Goal: Transaction & Acquisition: Purchase product/service

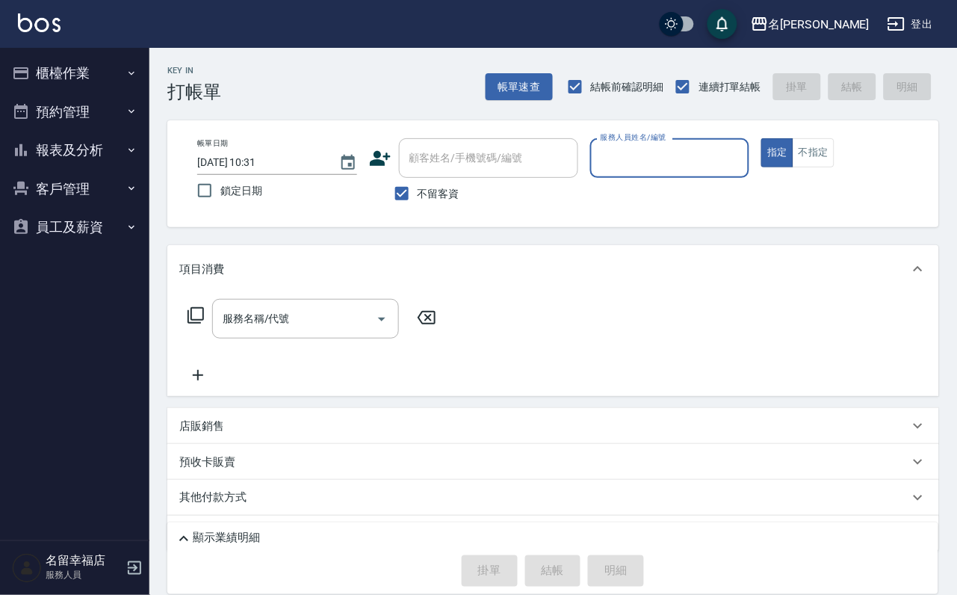
click at [78, 74] on button "櫃檯作業" at bounding box center [74, 73] width 137 height 39
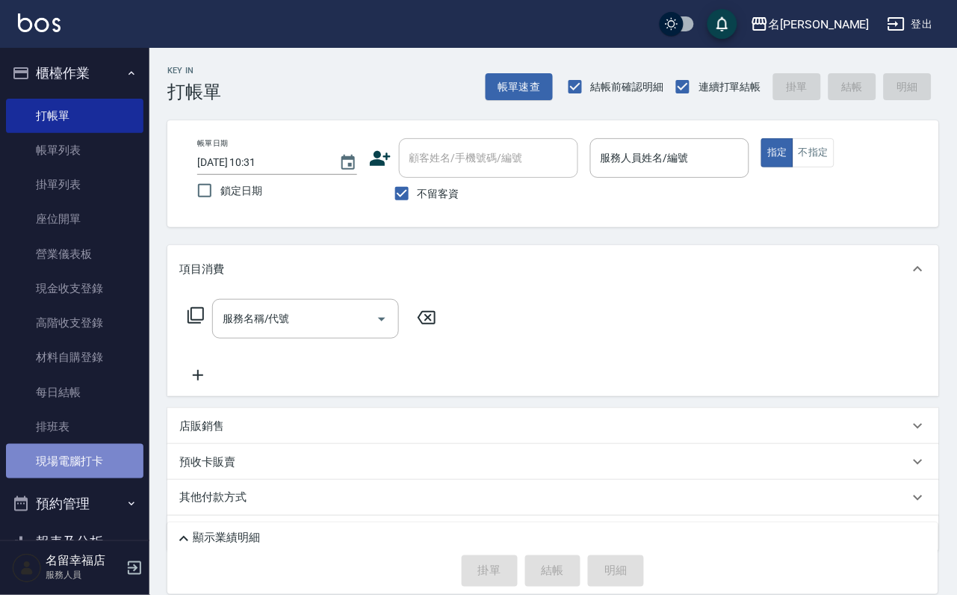
click at [96, 478] on link "現場電腦打卡" at bounding box center [74, 461] width 137 height 34
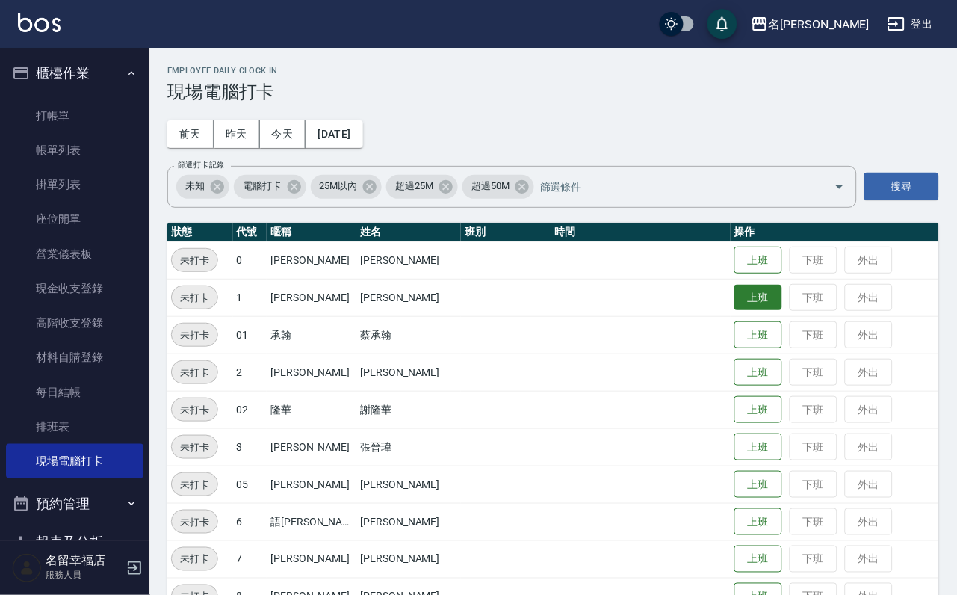
click at [748, 308] on button "上班" at bounding box center [758, 298] width 48 height 26
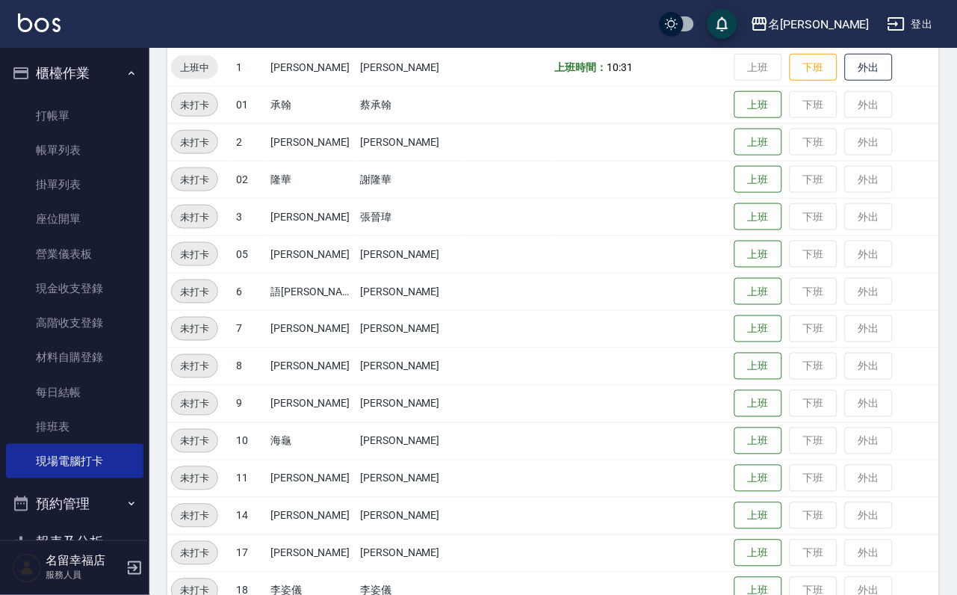
scroll to position [489, 0]
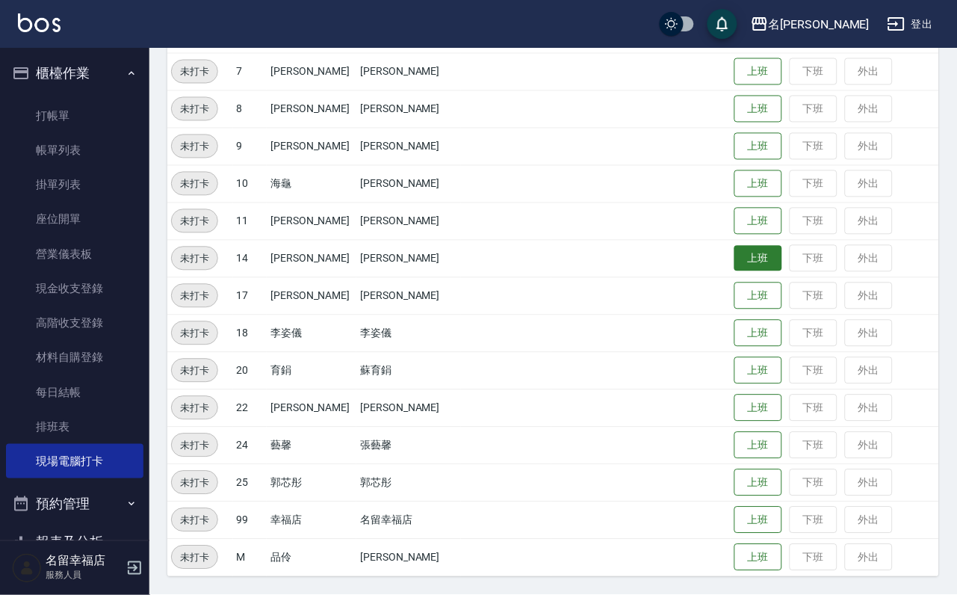
click at [742, 252] on button "上班" at bounding box center [758, 259] width 48 height 26
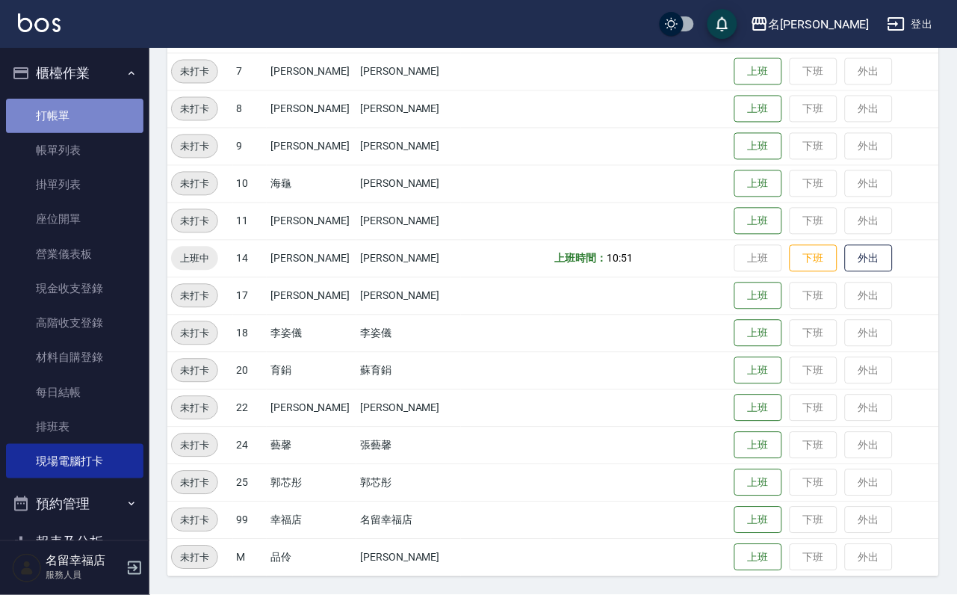
click at [79, 128] on link "打帳單" at bounding box center [74, 116] width 137 height 34
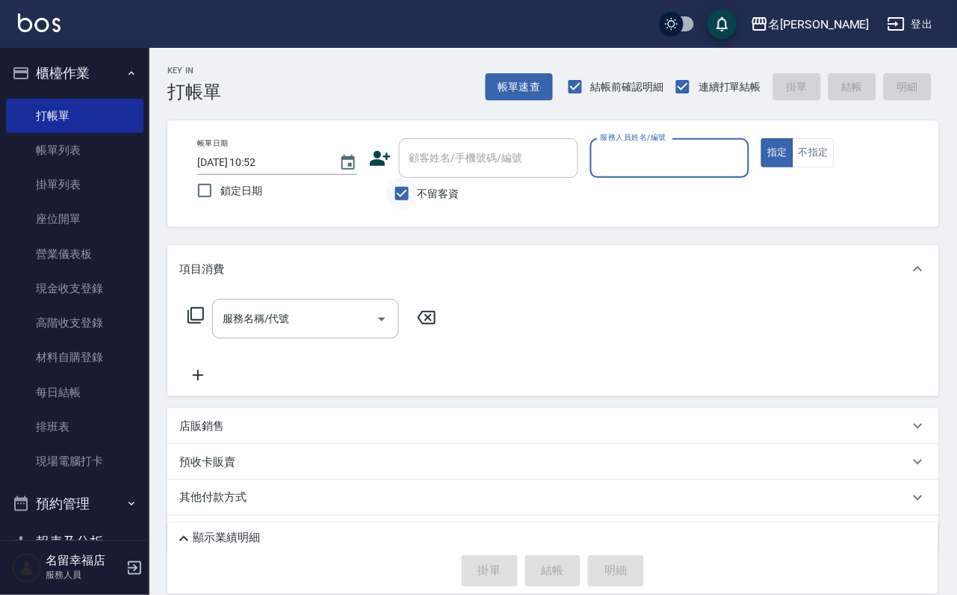
click at [402, 199] on input "不留客資" at bounding box center [401, 193] width 31 height 31
checkbox input "false"
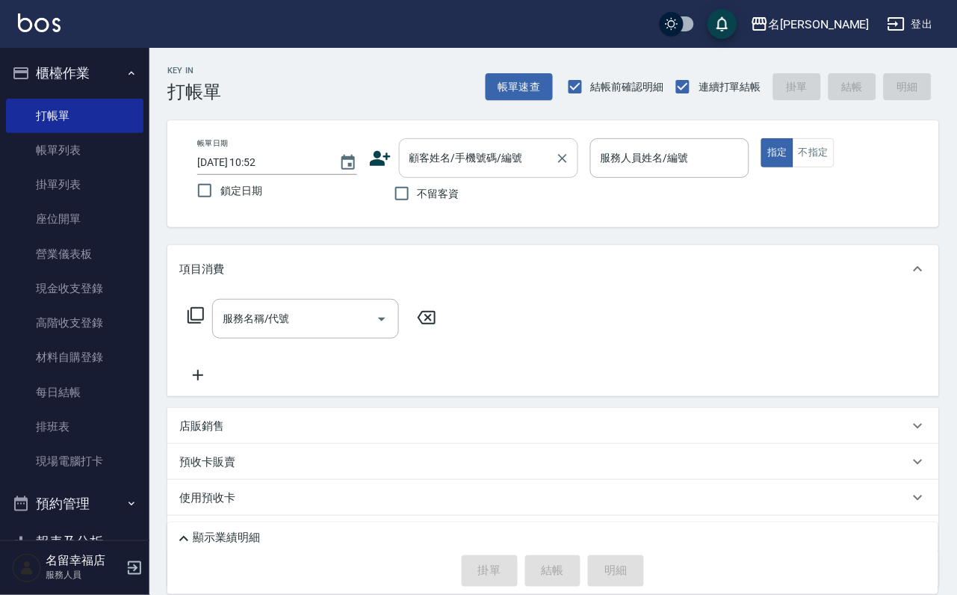
click at [494, 143] on div "顧客姓名/手機號碼/編號" at bounding box center [488, 158] width 179 height 40
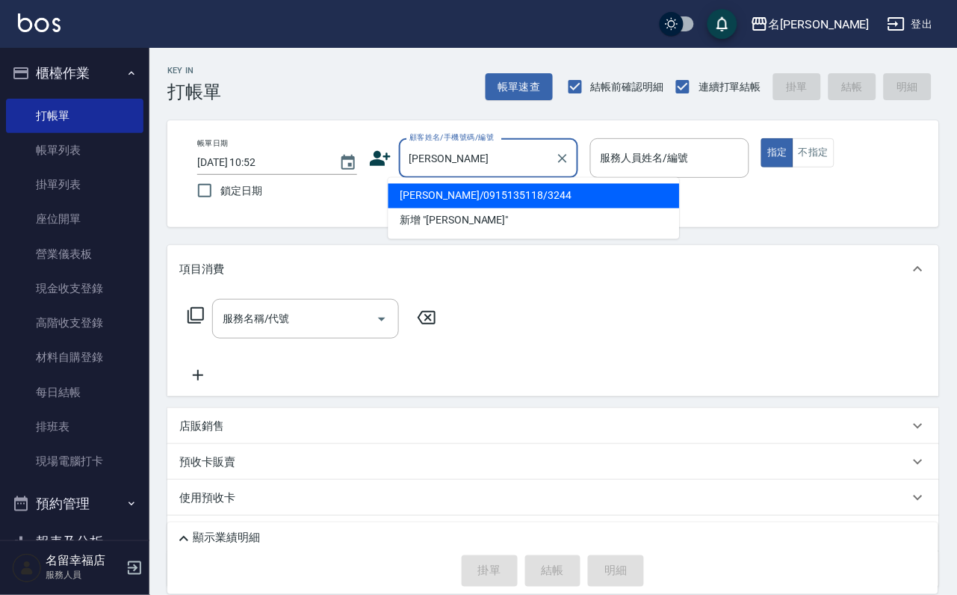
click at [465, 199] on li "[PERSON_NAME]/0915135118/3244" at bounding box center [533, 196] width 291 height 25
type input "[PERSON_NAME]/0915135118/3244"
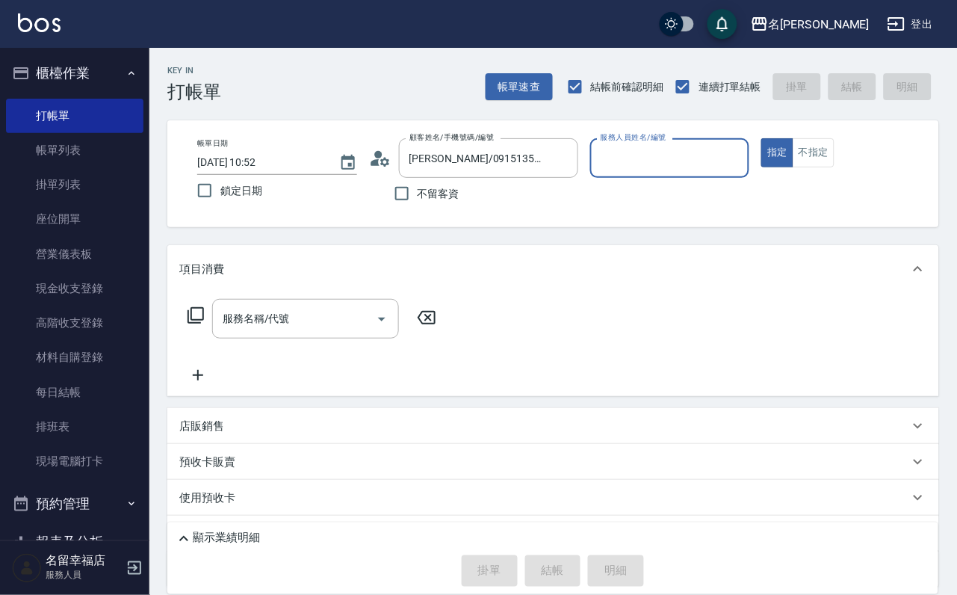
type input "[PERSON_NAME]-2"
click at [761, 138] on button "指定" at bounding box center [777, 152] width 32 height 29
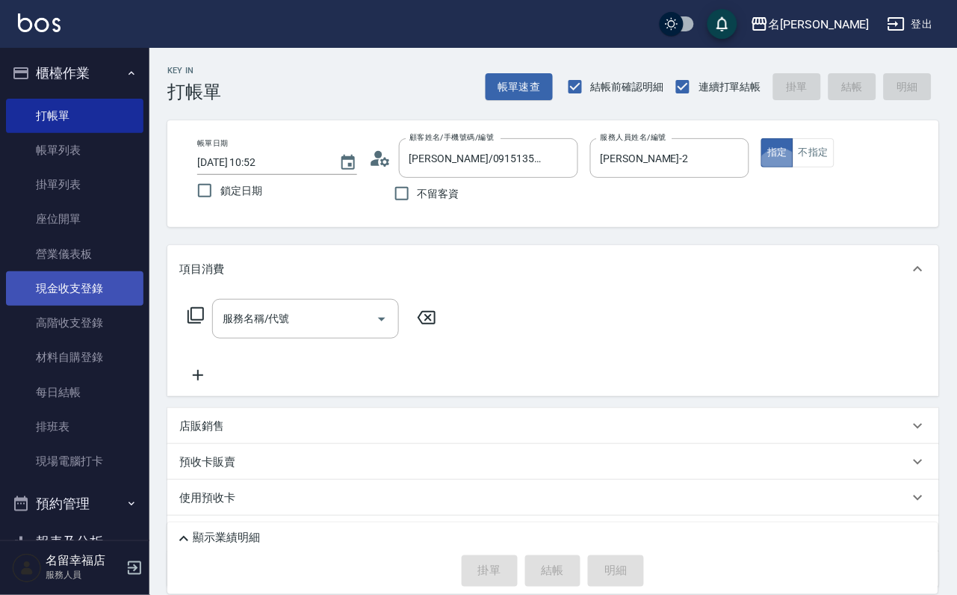
type button "true"
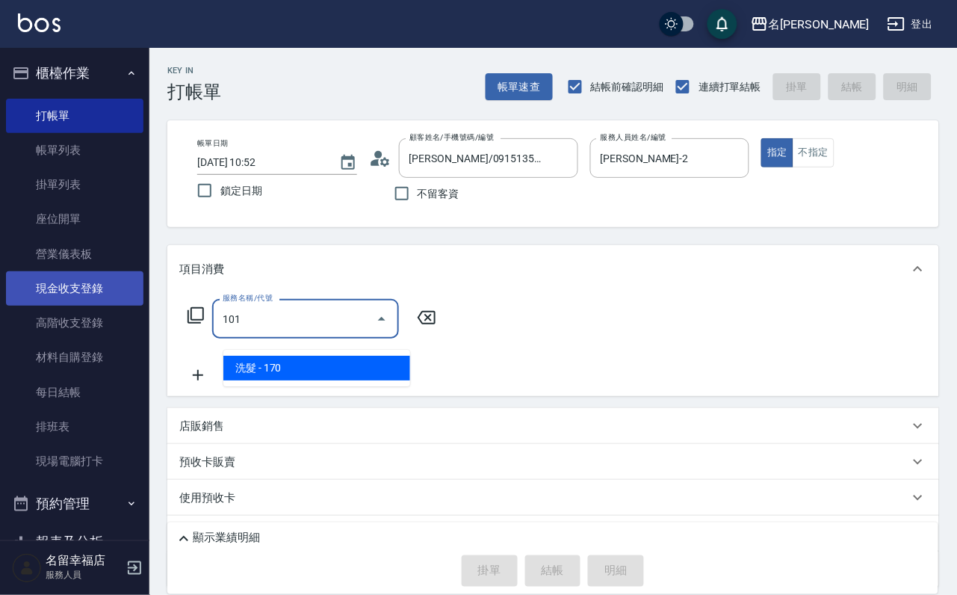
type input "洗髮(101)"
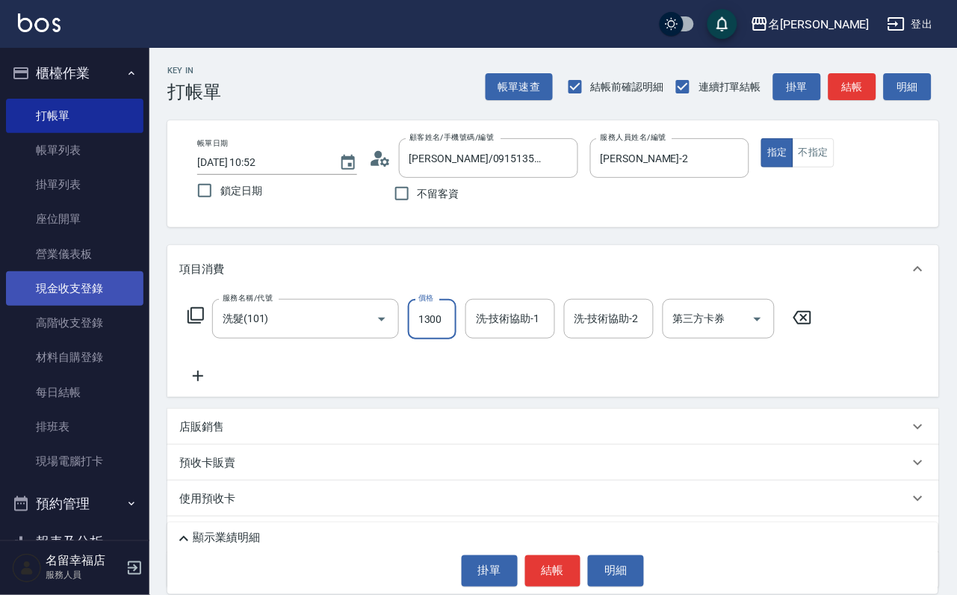
scroll to position [0, 1]
type input "1300"
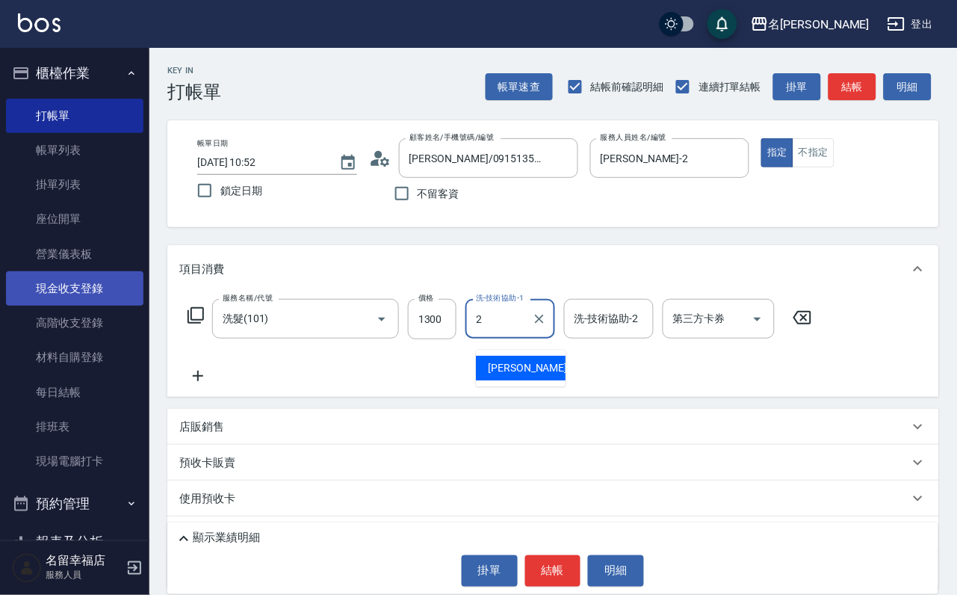
type input "[PERSON_NAME]-2"
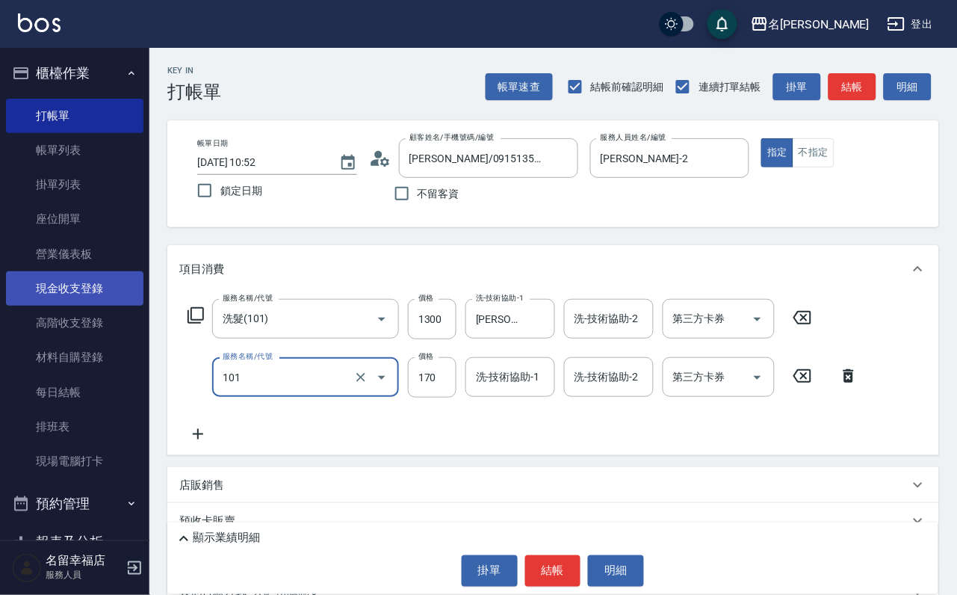
type input "洗髮(101)"
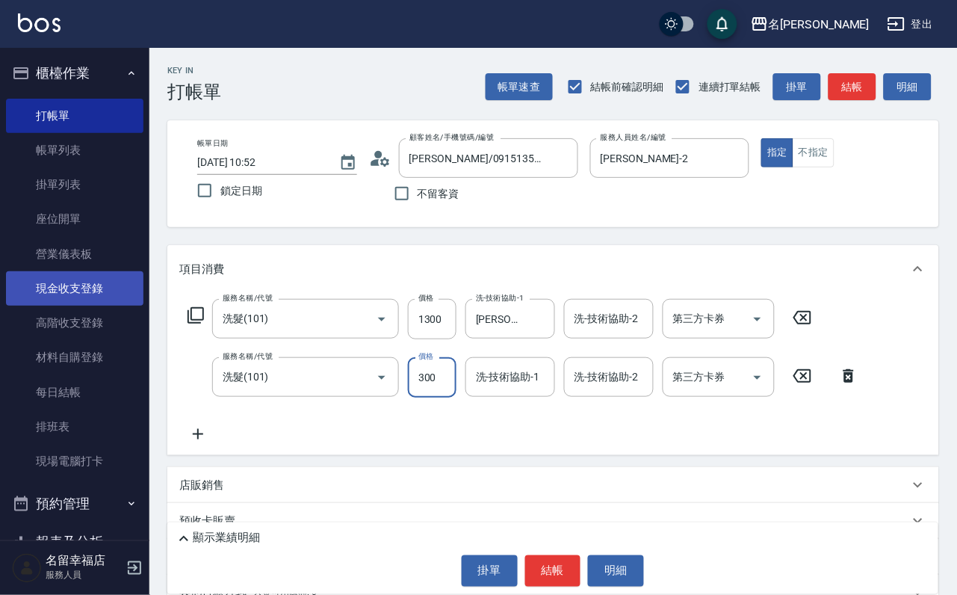
type input "300"
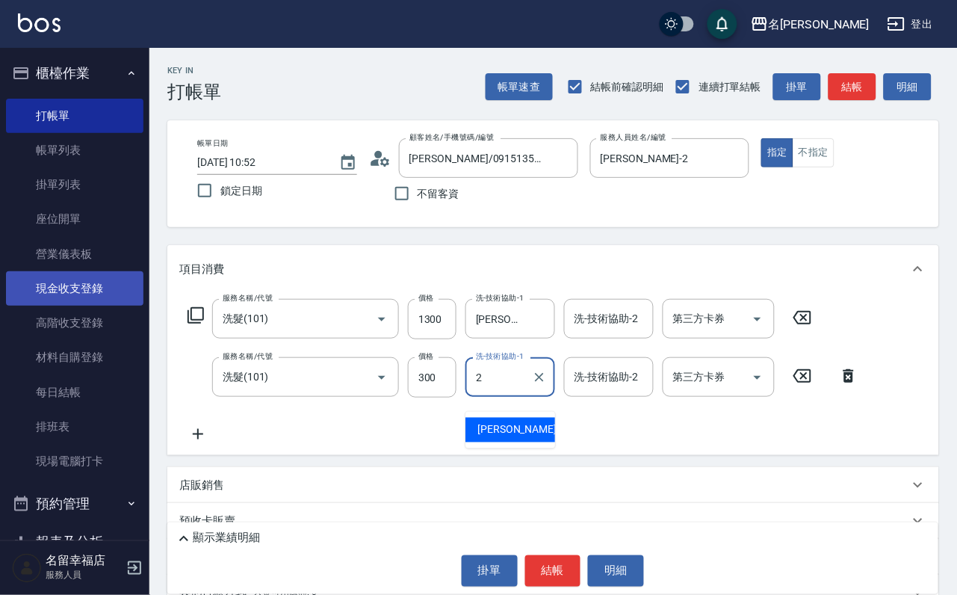
type input "[PERSON_NAME]-2"
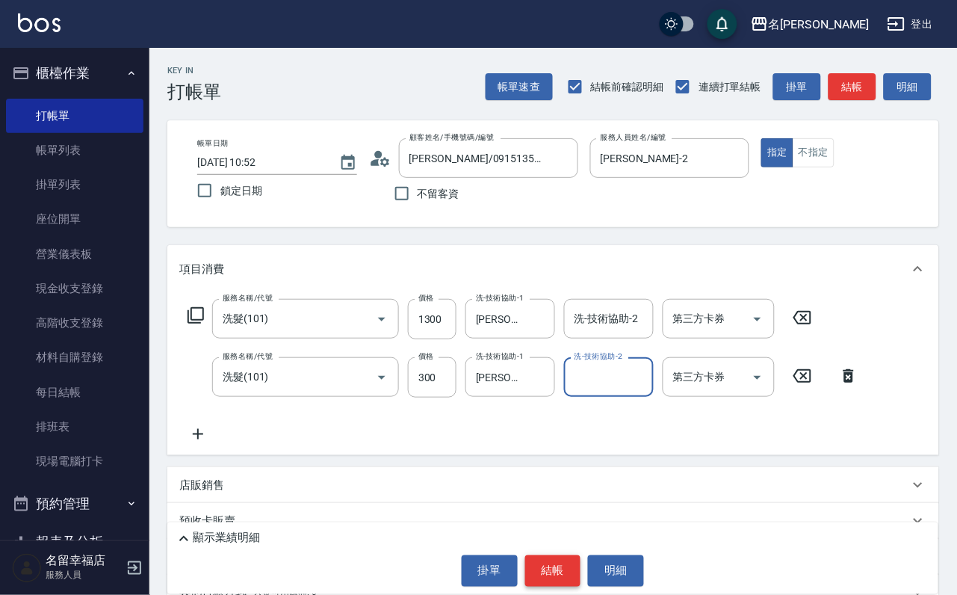
click at [569, 562] on button "結帳" at bounding box center [553, 570] width 56 height 31
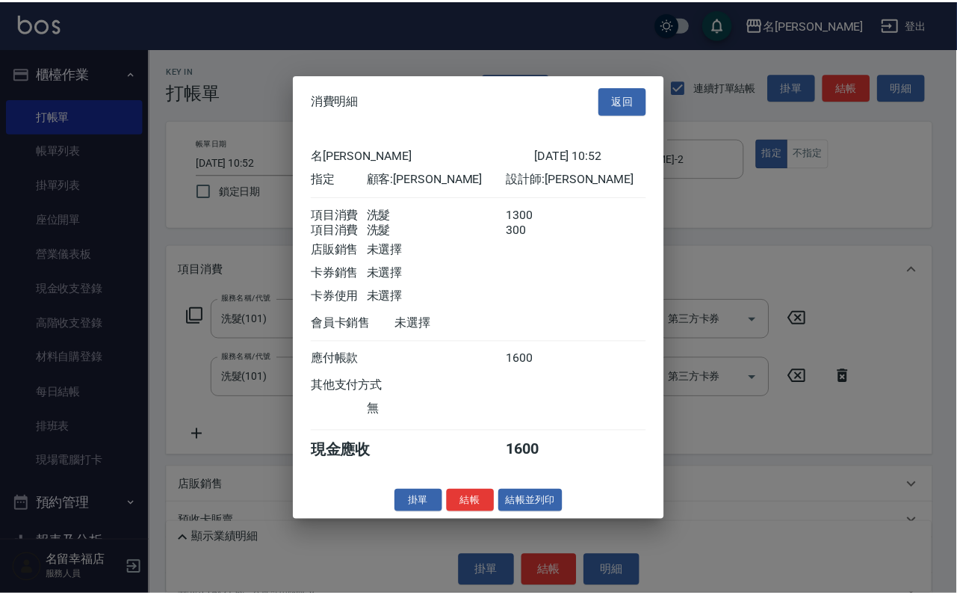
scroll to position [241, 0]
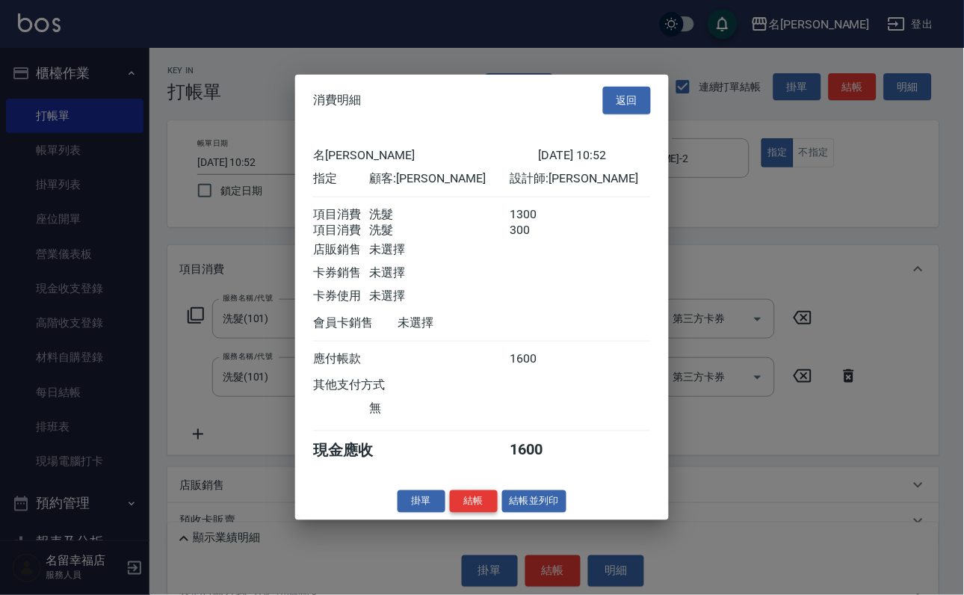
click at [470, 512] on button "結帳" at bounding box center [474, 500] width 48 height 23
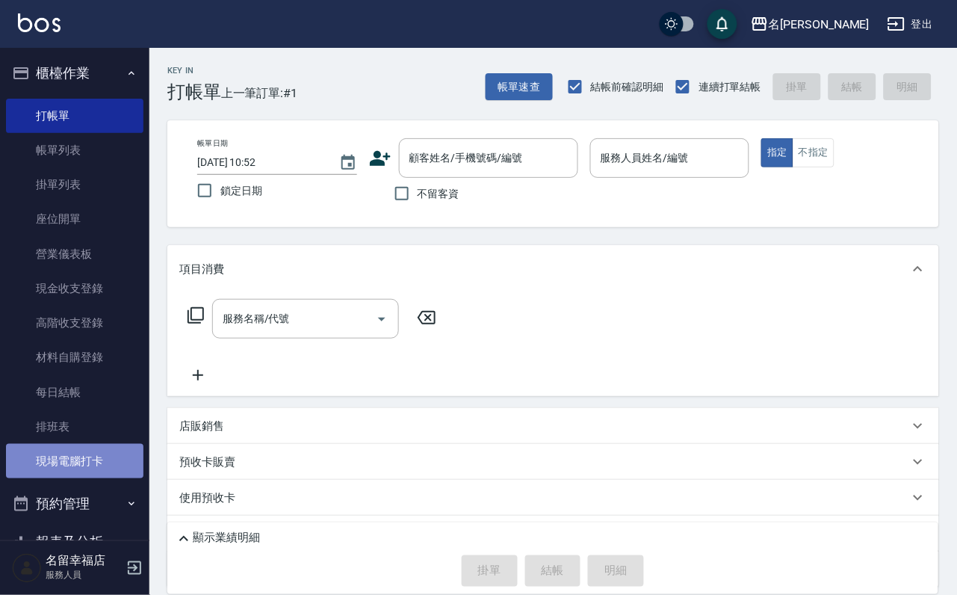
click at [74, 478] on link "現場電腦打卡" at bounding box center [74, 461] width 137 height 34
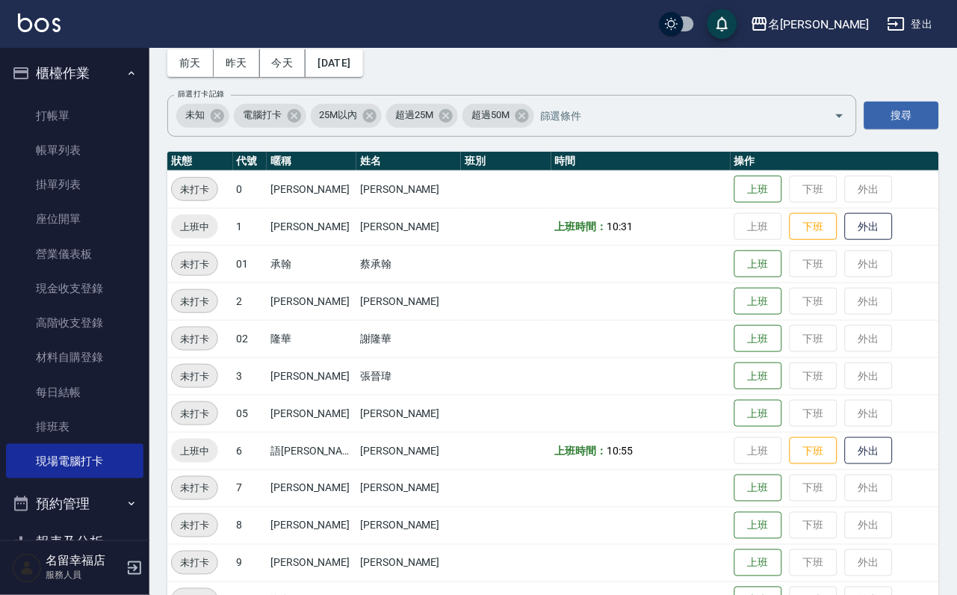
scroll to position [112, 0]
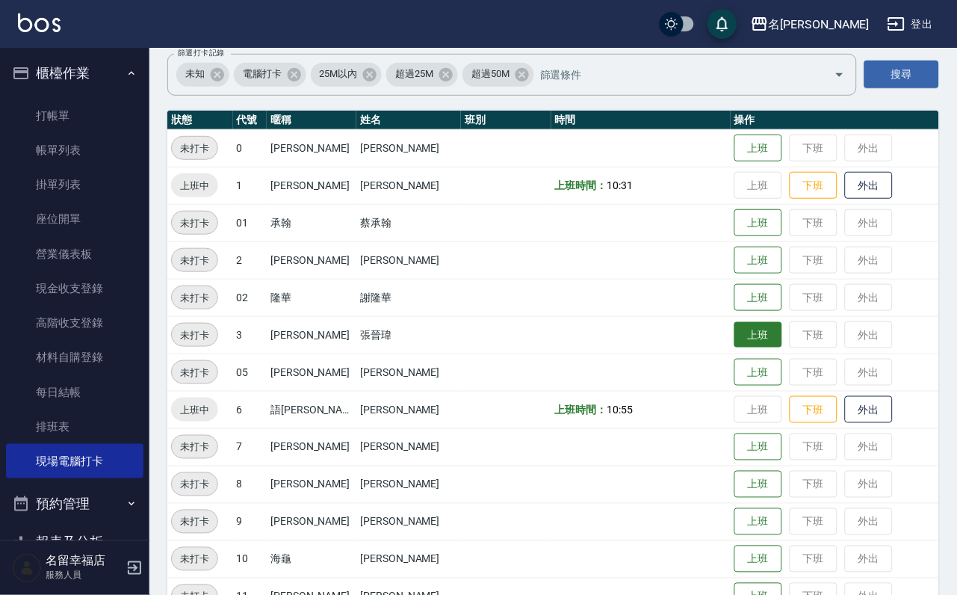
click at [742, 341] on button "上班" at bounding box center [758, 335] width 48 height 26
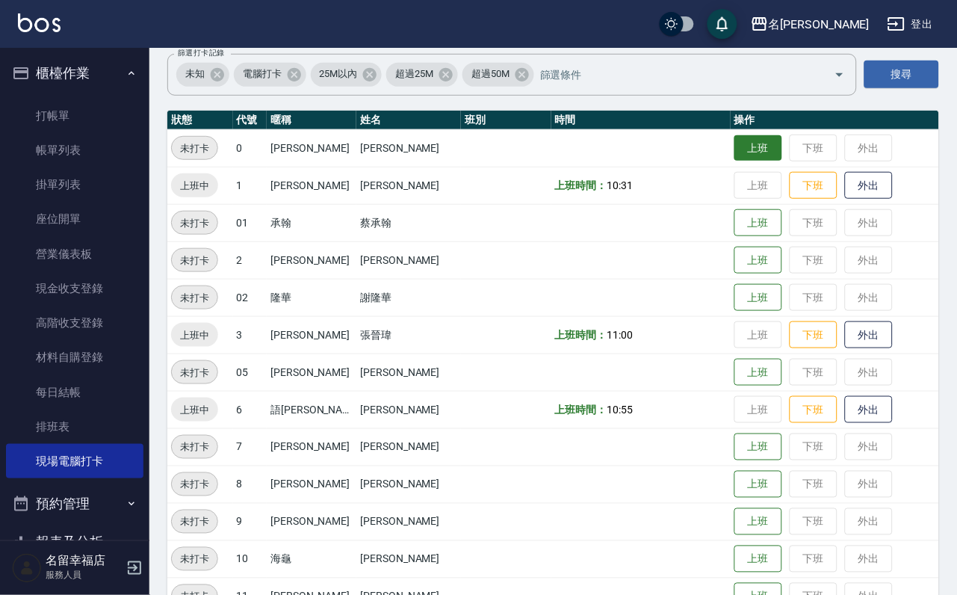
click at [739, 146] on button "上班" at bounding box center [758, 148] width 48 height 26
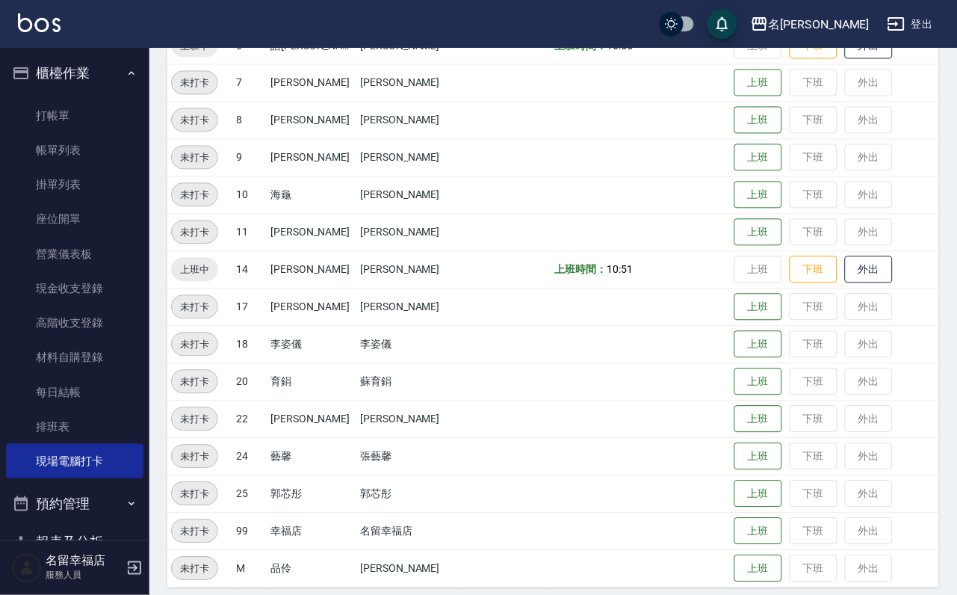
scroll to position [489, 0]
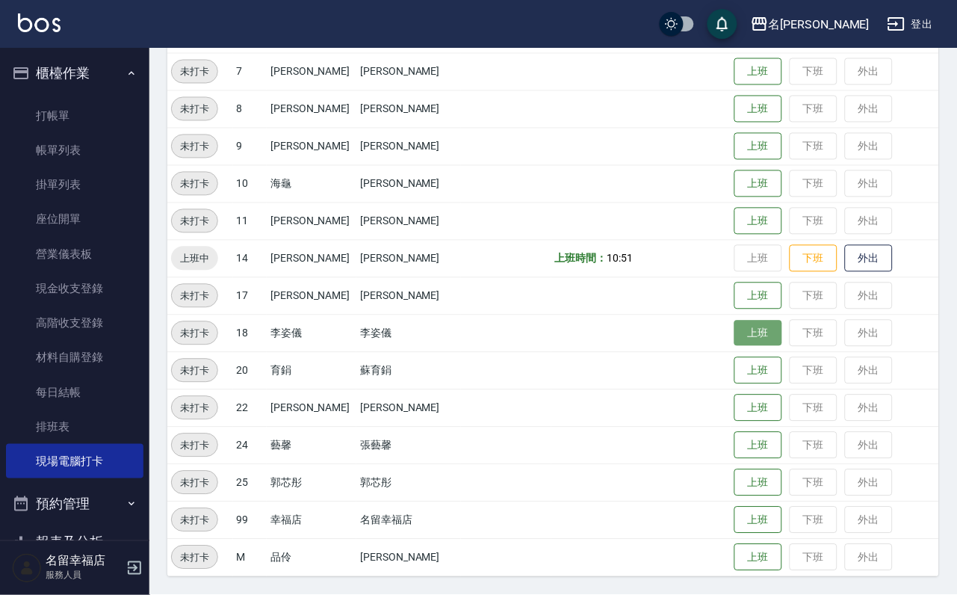
click at [740, 327] on button "上班" at bounding box center [758, 333] width 48 height 26
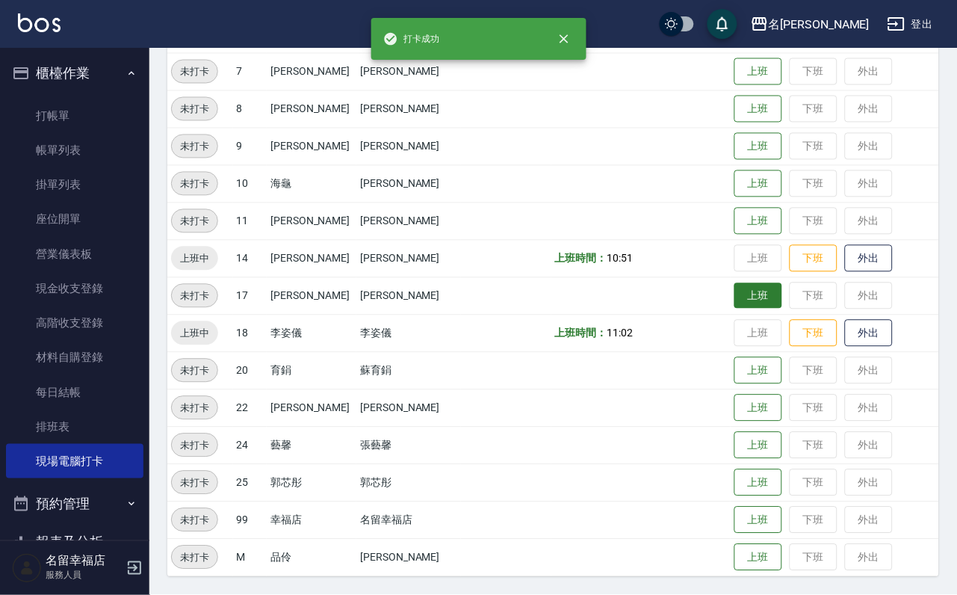
click at [740, 291] on button "上班" at bounding box center [758, 296] width 48 height 26
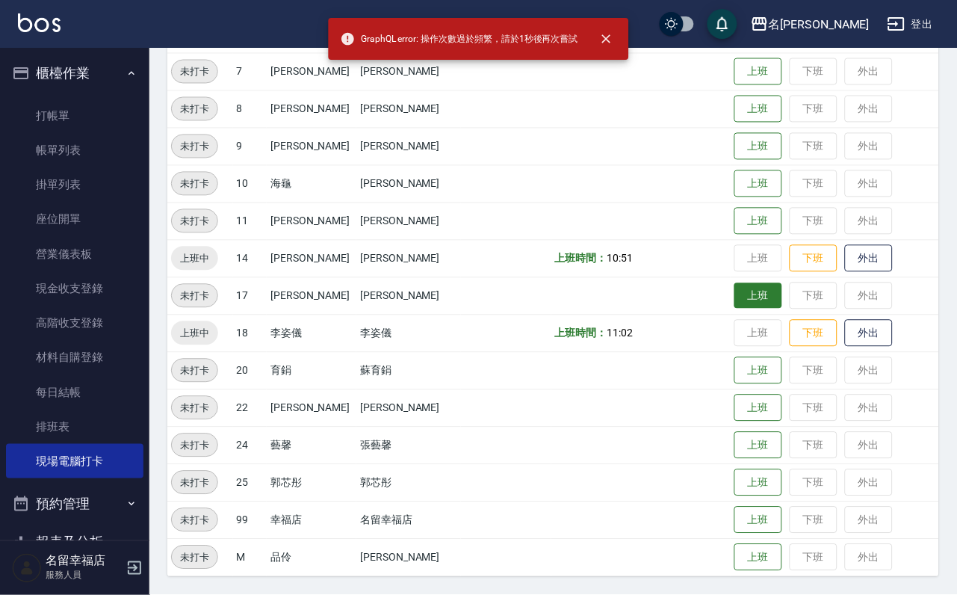
click at [740, 291] on button "上班" at bounding box center [758, 296] width 48 height 26
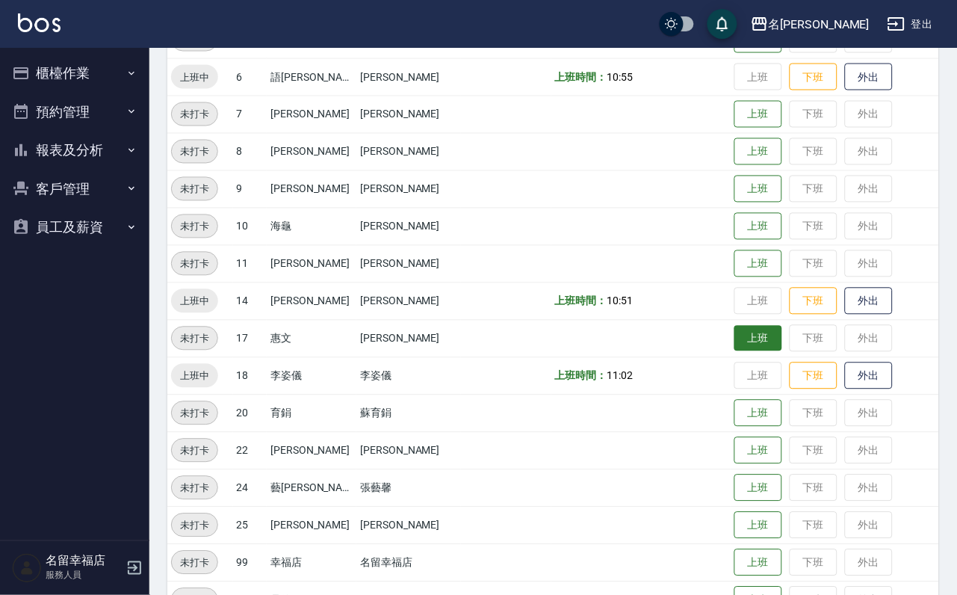
scroll to position [448, 0]
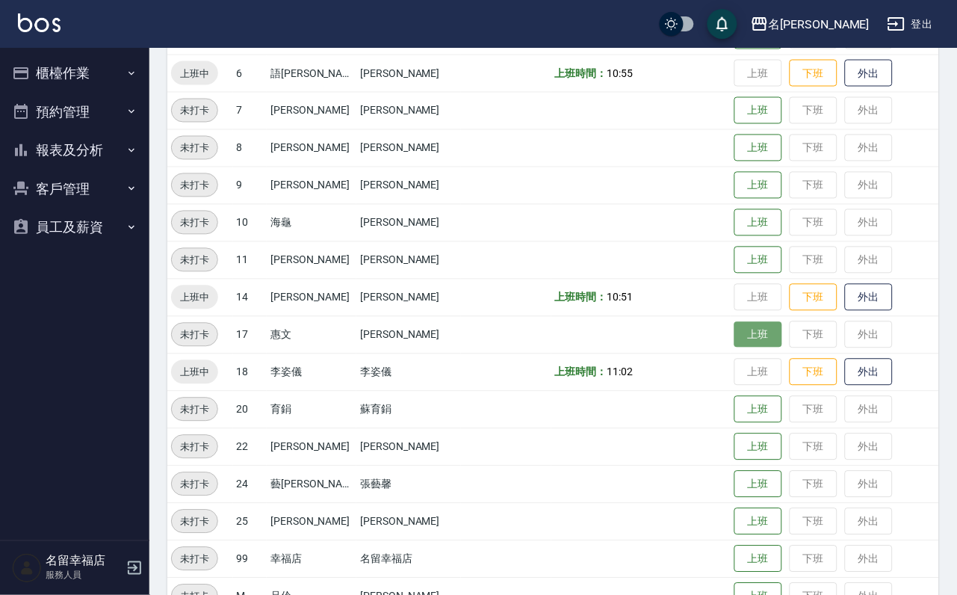
click at [736, 336] on button "上班" at bounding box center [758, 335] width 48 height 26
click at [84, 81] on button "櫃檯作業" at bounding box center [74, 73] width 137 height 39
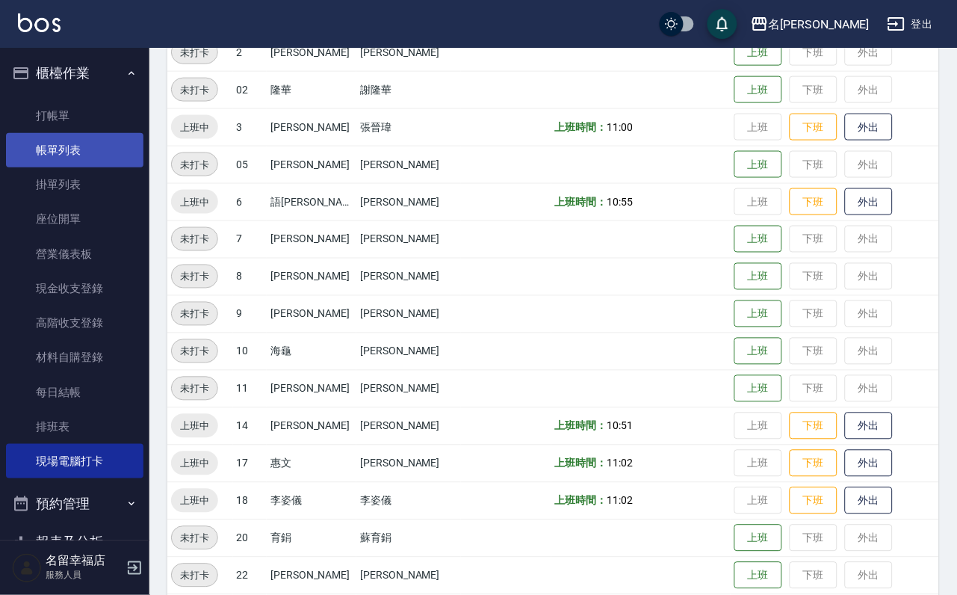
scroll to position [224, 0]
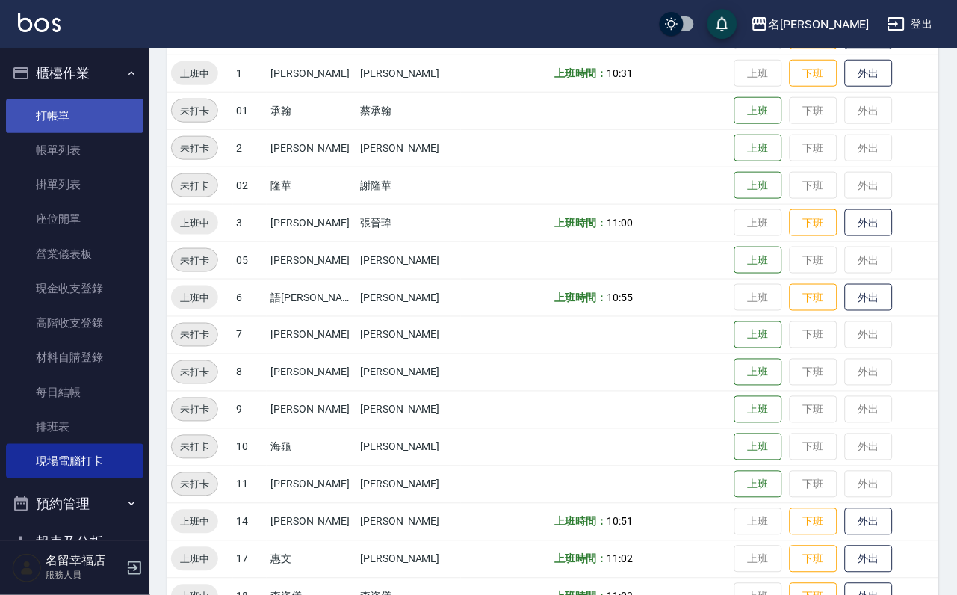
click at [116, 117] on link "打帳單" at bounding box center [74, 116] width 137 height 34
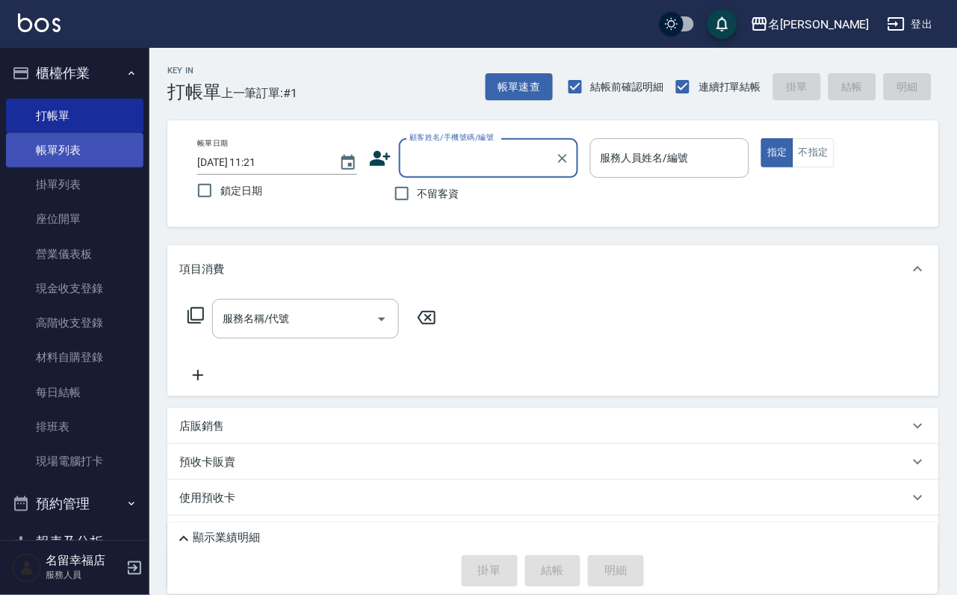
click at [120, 165] on link "帳單列表" at bounding box center [74, 150] width 137 height 34
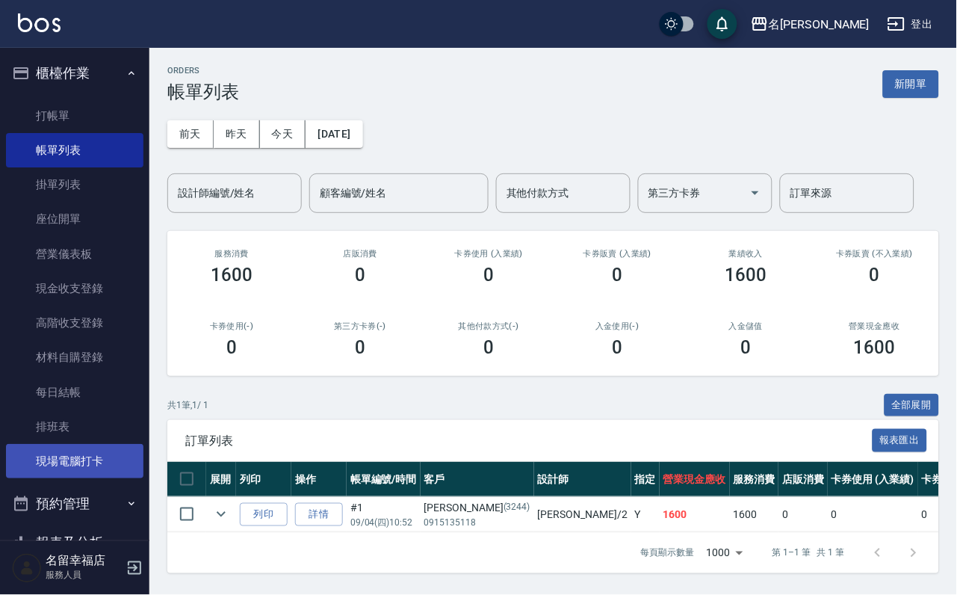
click at [105, 478] on link "現場電腦打卡" at bounding box center [74, 461] width 137 height 34
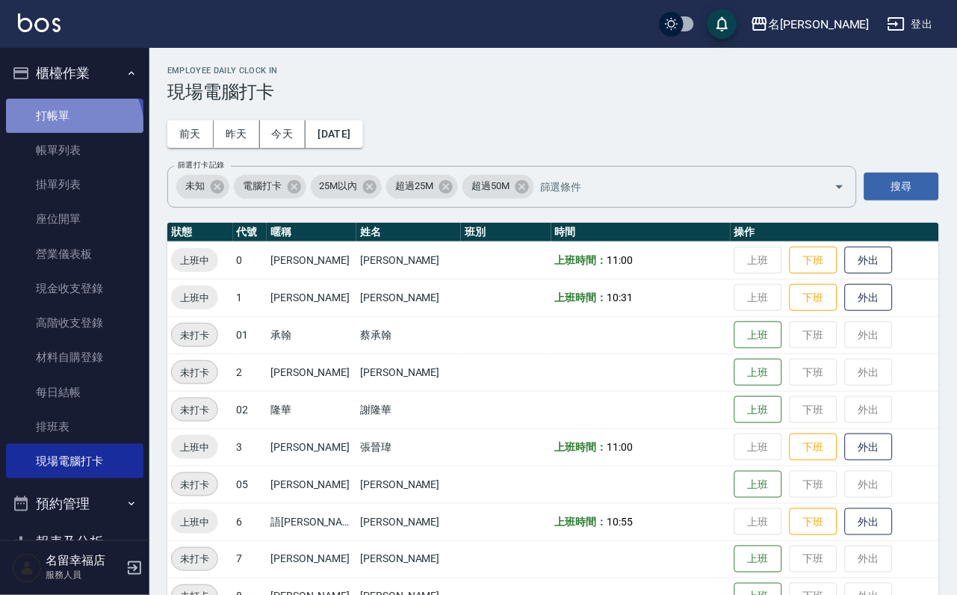
click at [69, 133] on link "打帳單" at bounding box center [74, 116] width 137 height 34
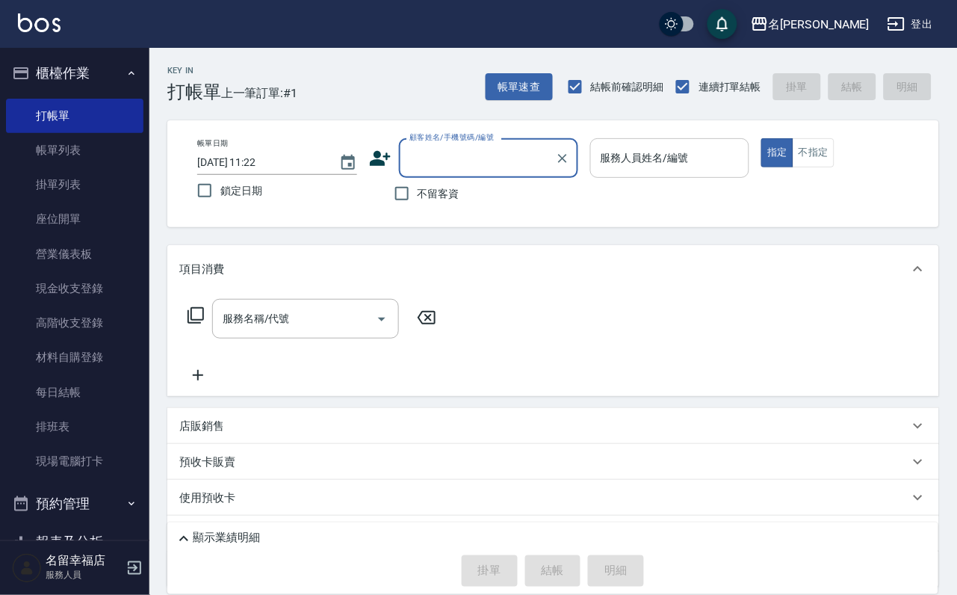
click at [750, 176] on div "服務人員姓名/編號" at bounding box center [670, 158] width 160 height 40
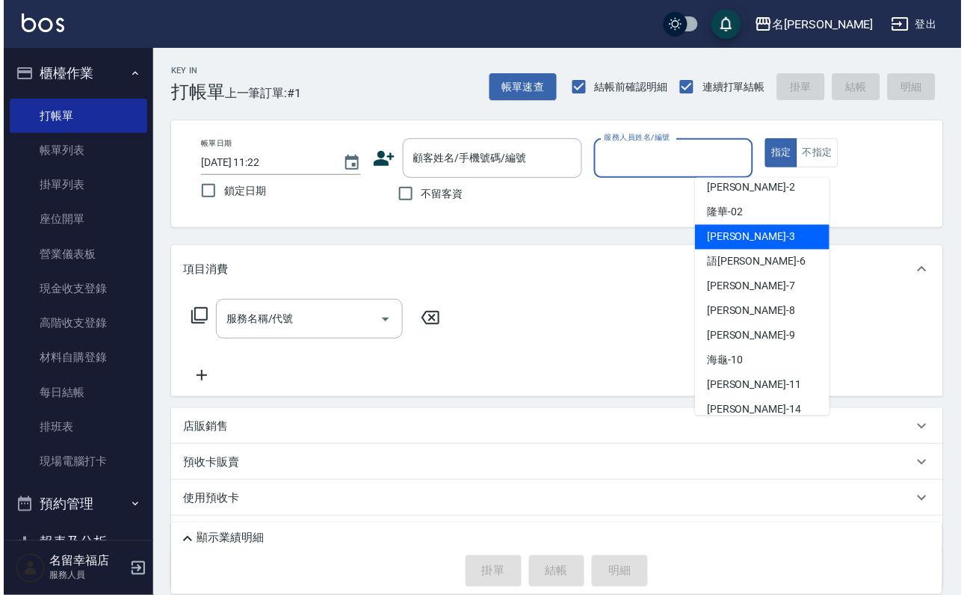
scroll to position [112, 0]
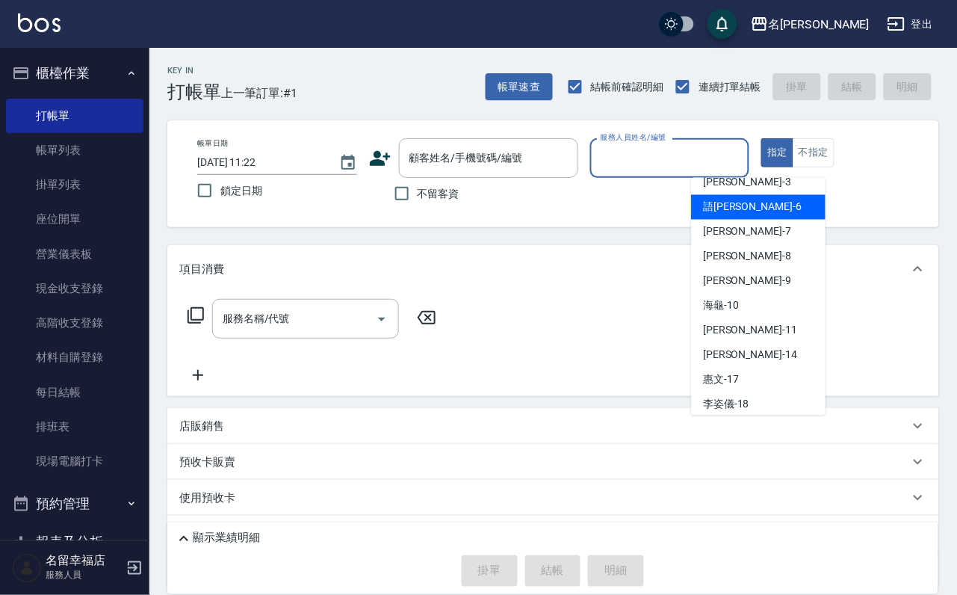
drag, startPoint x: 755, startPoint y: 212, endPoint x: 682, endPoint y: 244, distance: 79.6
click at [754, 211] on div "語瑄 -6" at bounding box center [758, 207] width 134 height 25
type input "語瑄-6"
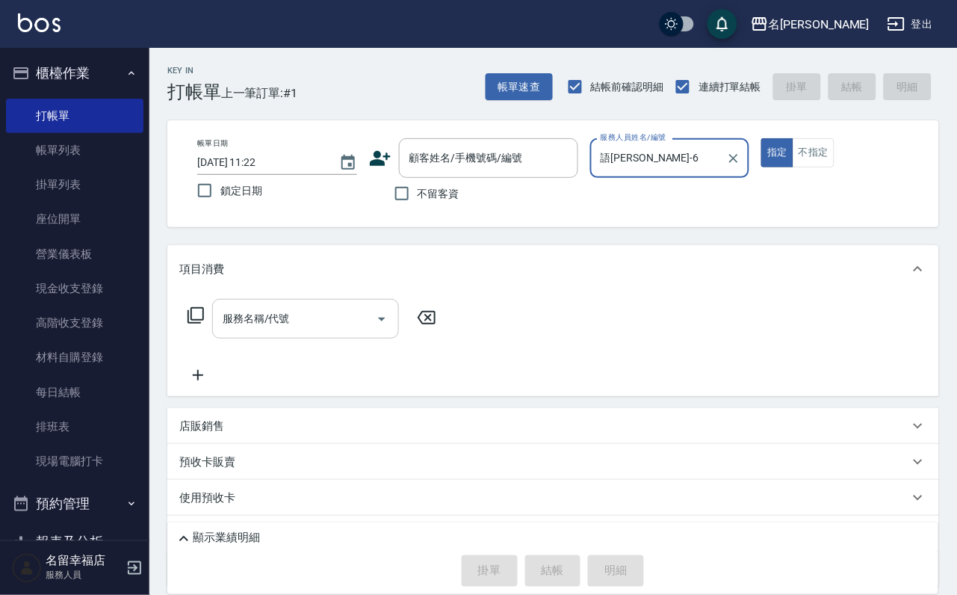
click at [278, 332] on input "服務名稱/代號" at bounding box center [294, 319] width 151 height 26
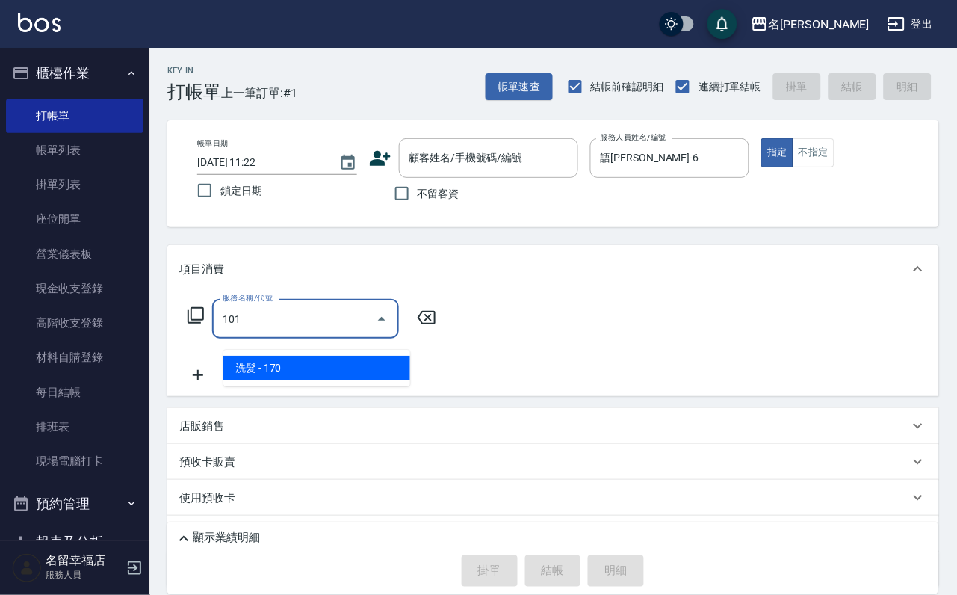
type input "洗髮(101)"
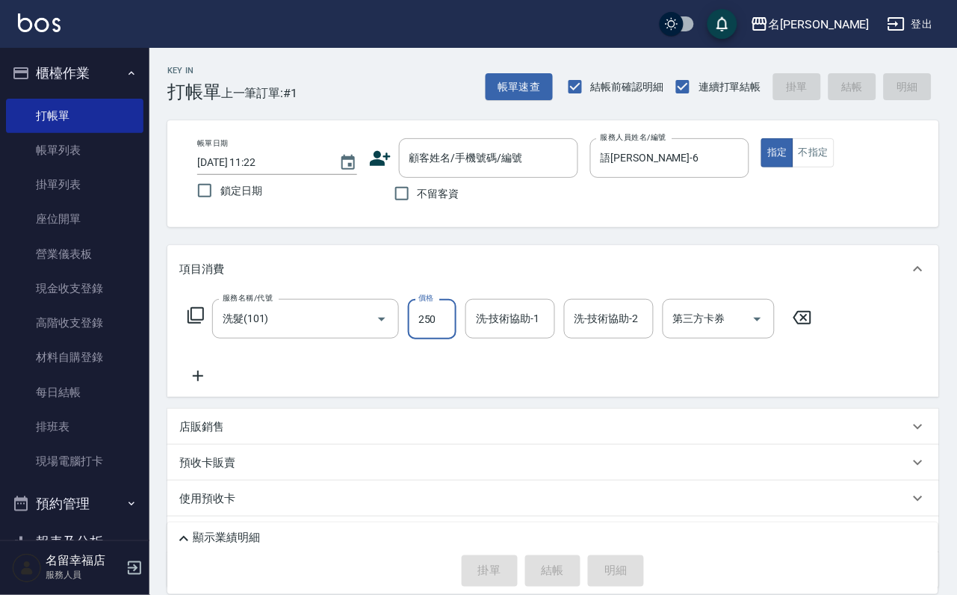
type input "250"
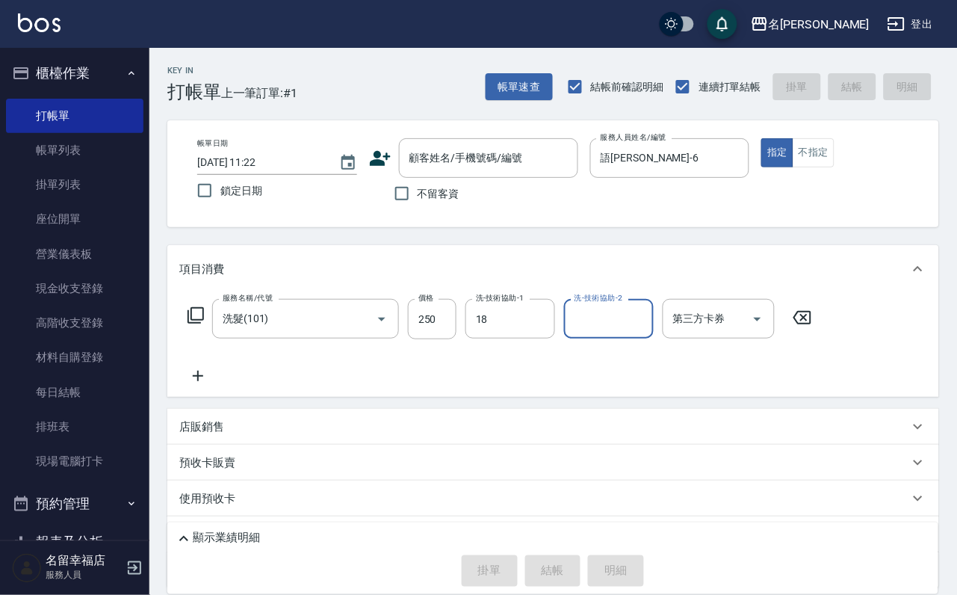
type input "李姿儀-18"
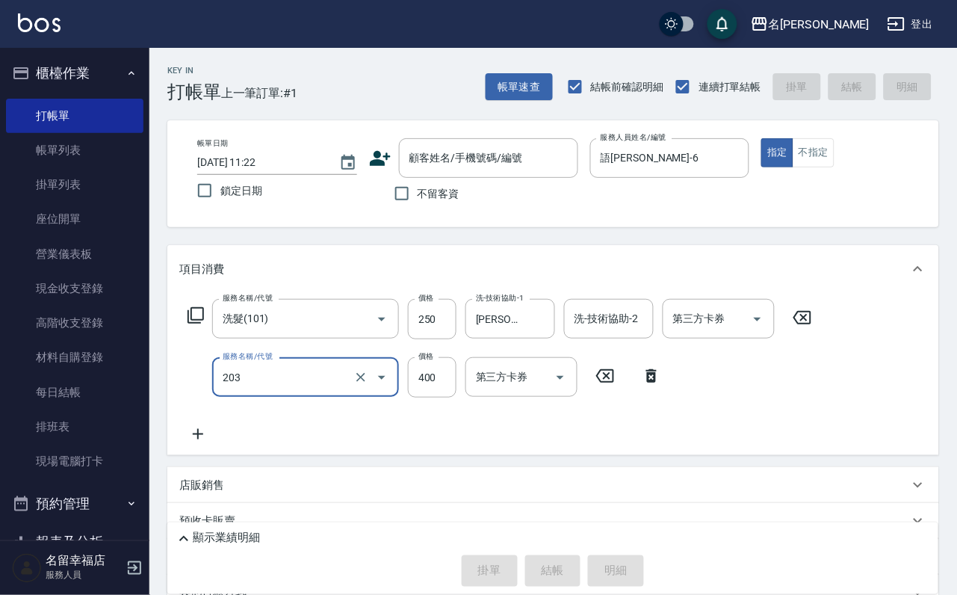
type input "指定單剪(203)"
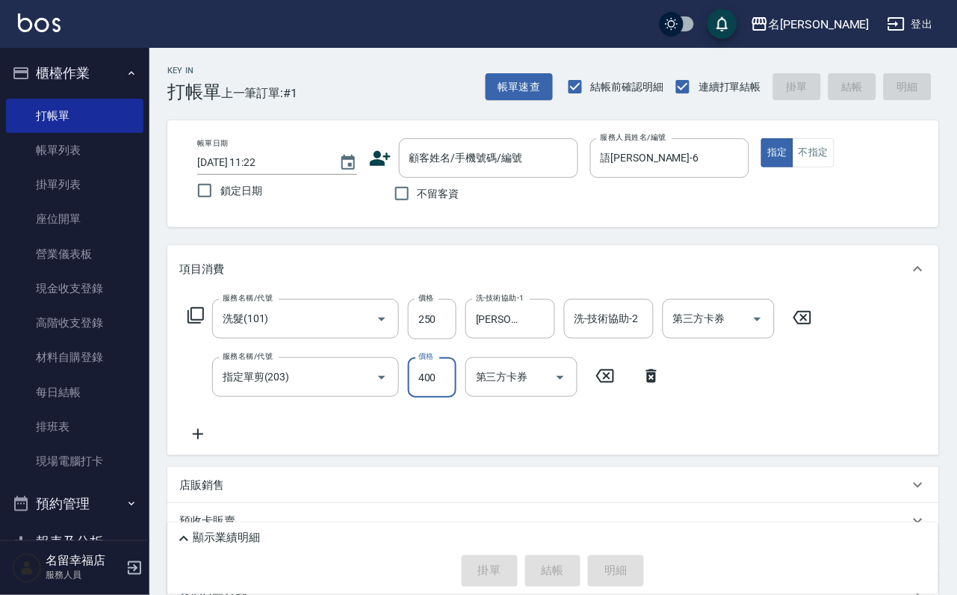
click at [425, 202] on span "不留客資" at bounding box center [439, 194] width 42 height 16
click at [418, 206] on input "不留客資" at bounding box center [401, 193] width 31 height 31
checkbox input "true"
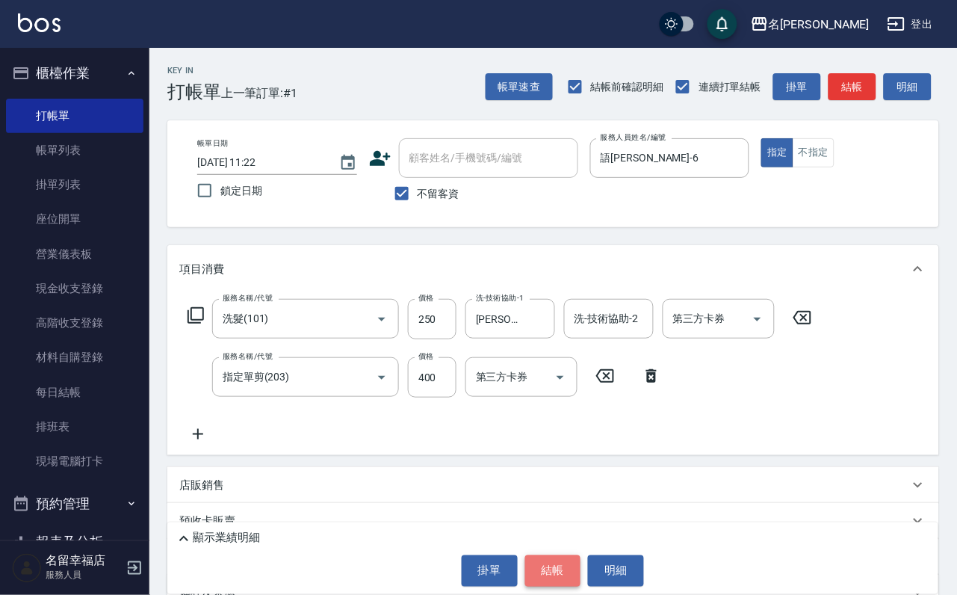
click at [577, 565] on button "結帳" at bounding box center [553, 570] width 56 height 31
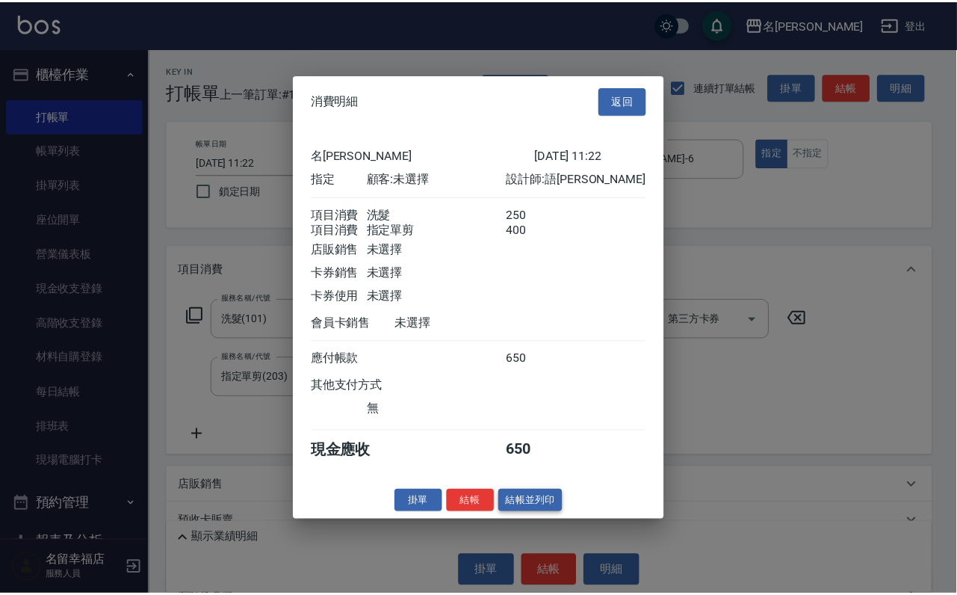
scroll to position [241, 0]
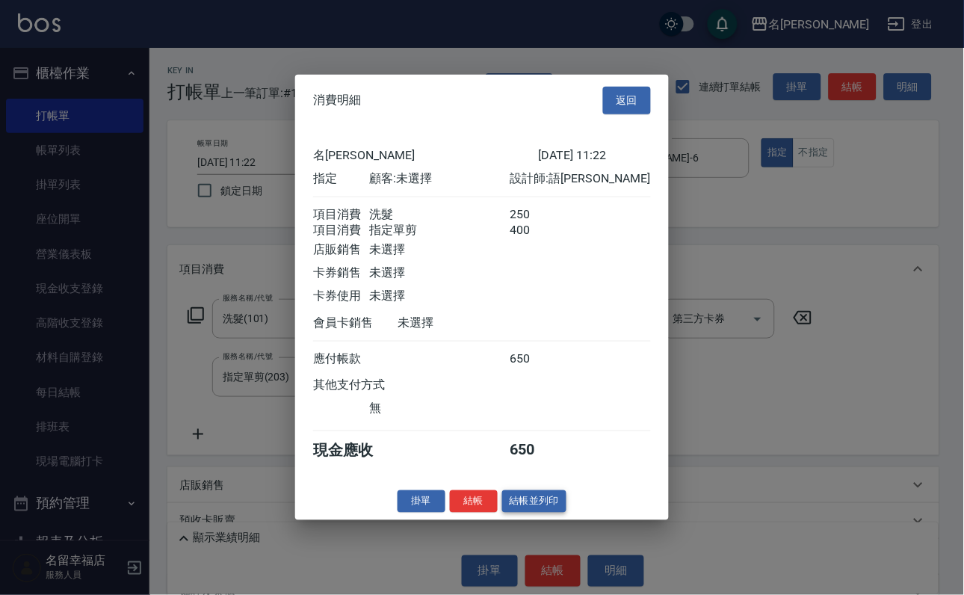
click at [556, 512] on button "結帳並列印" at bounding box center [534, 500] width 65 height 23
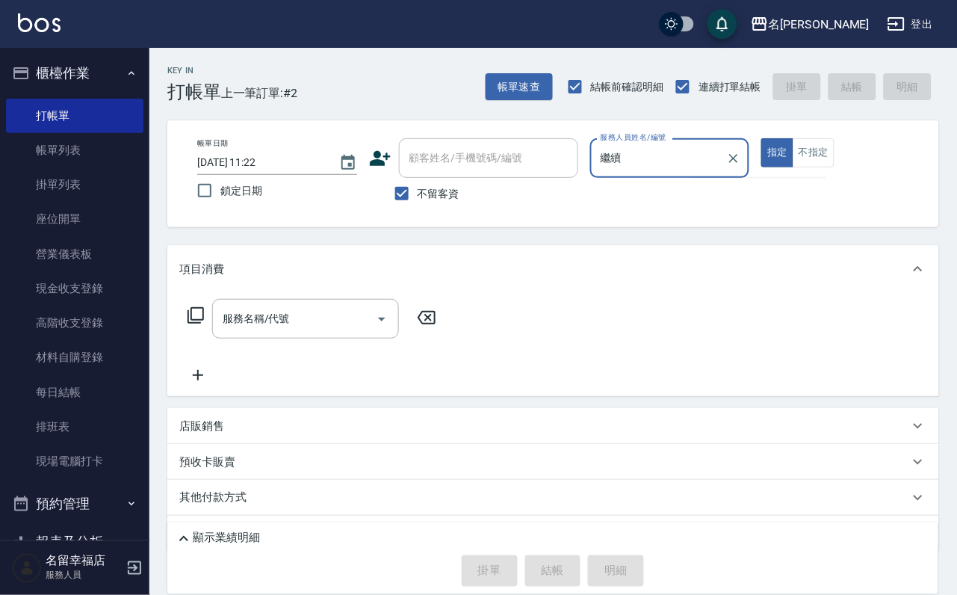
type input "季"
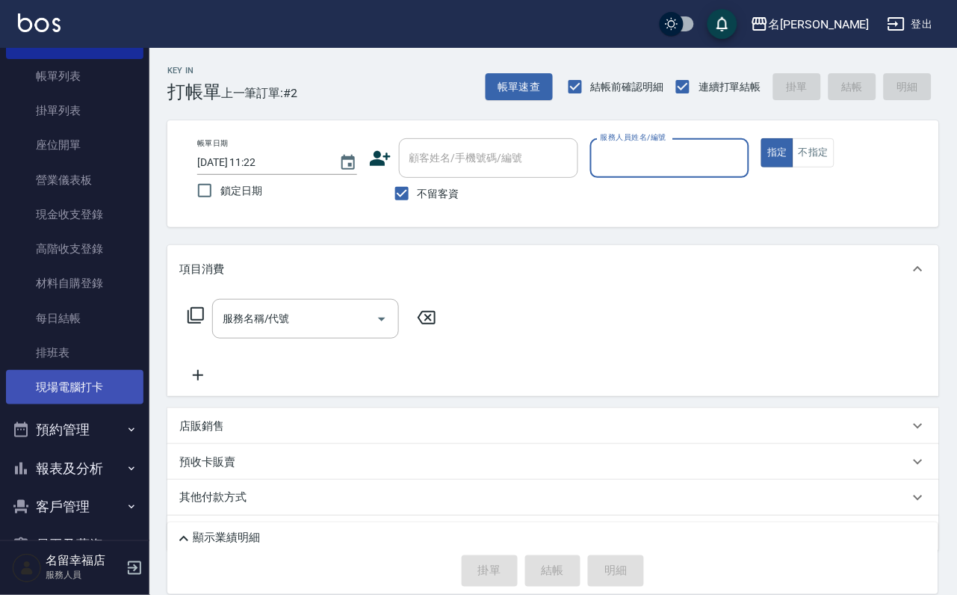
scroll to position [0, 0]
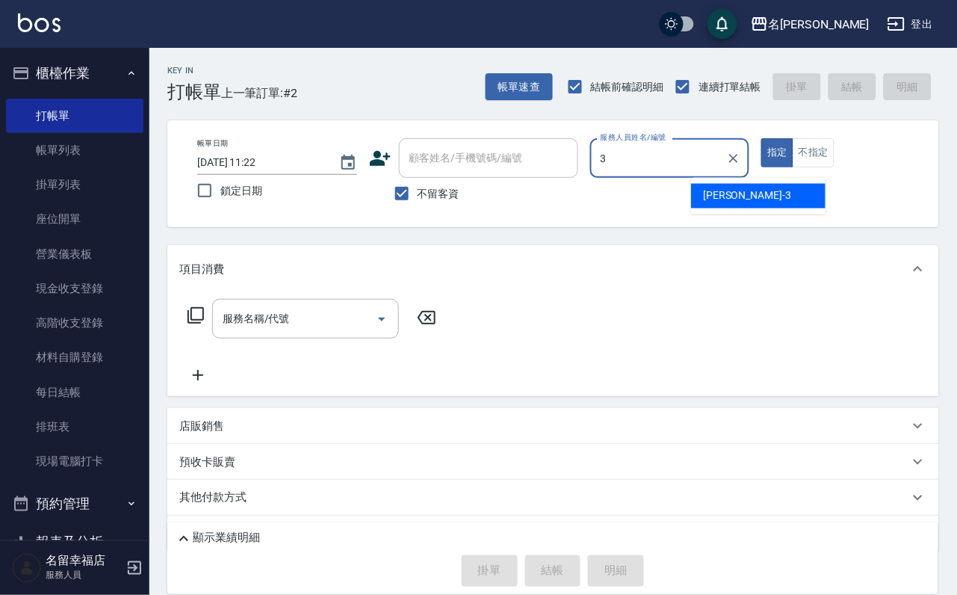
type input "晉瑋-3"
type button "true"
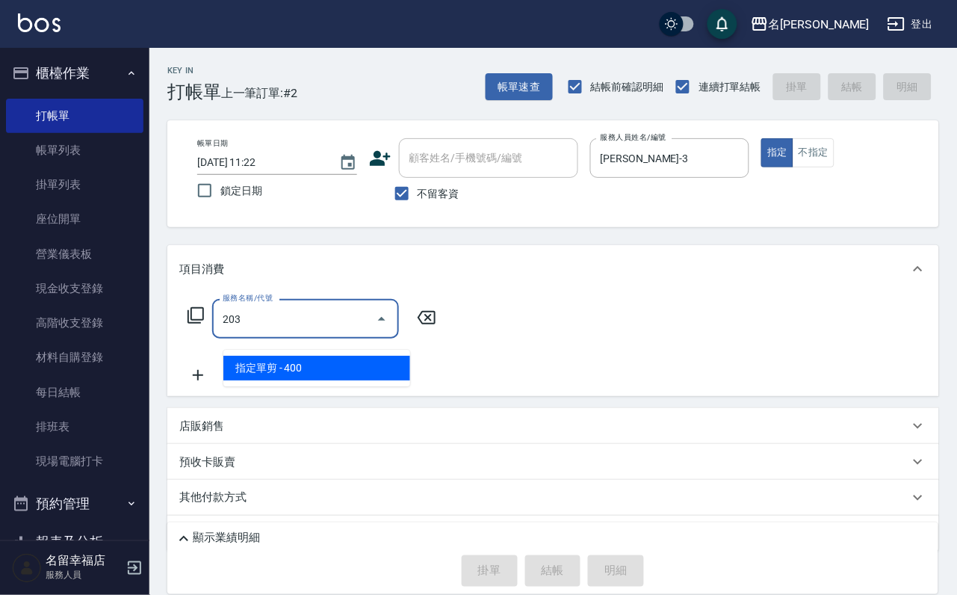
type input "指定單剪(203)"
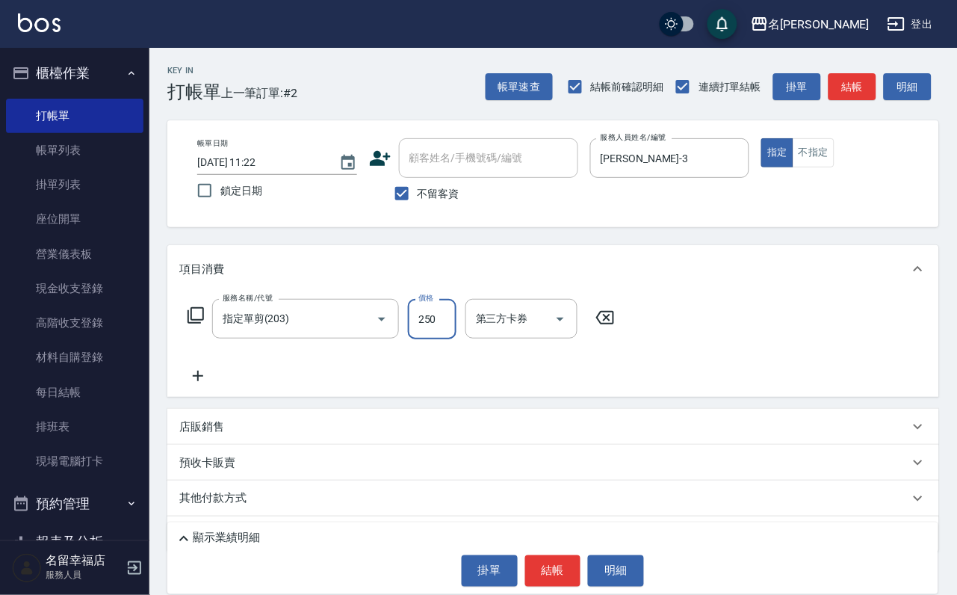
type input "250"
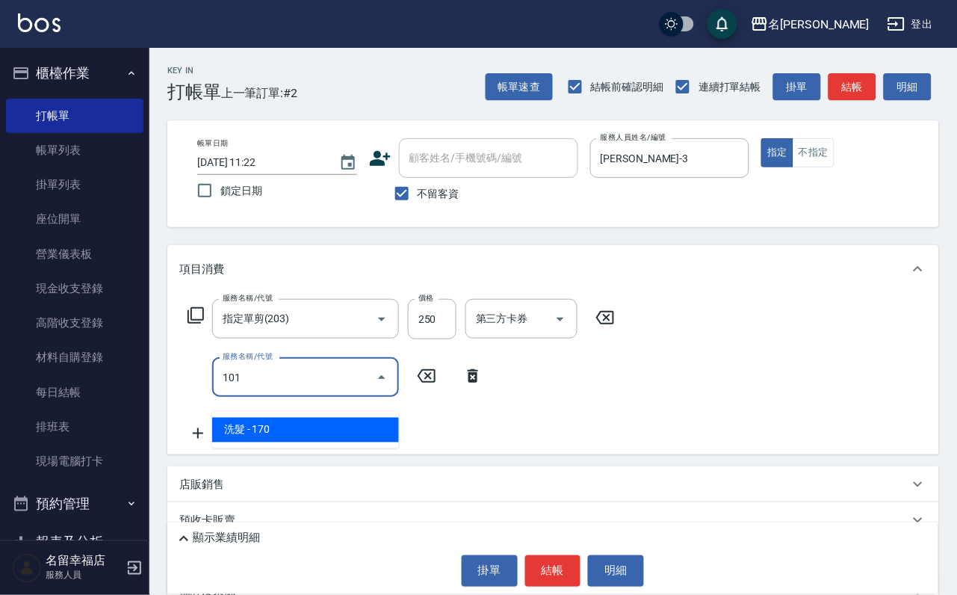
type input "洗髮(101)"
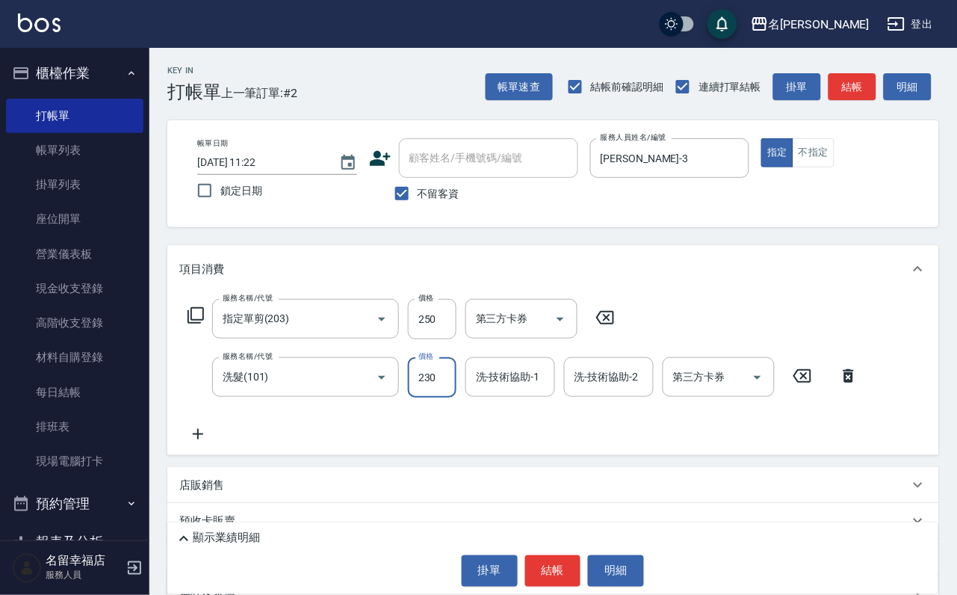
type input "230"
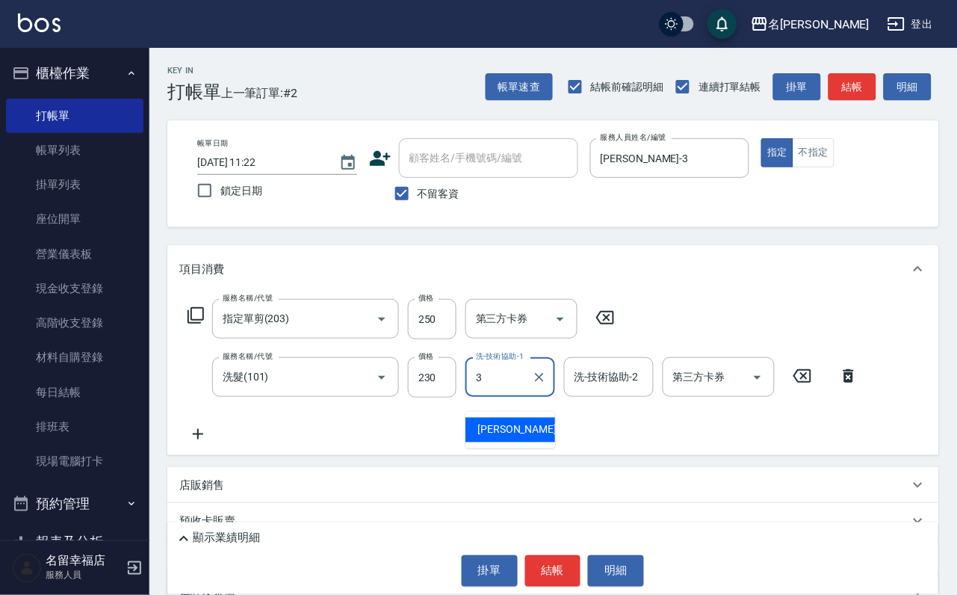
type input "晉瑋-3"
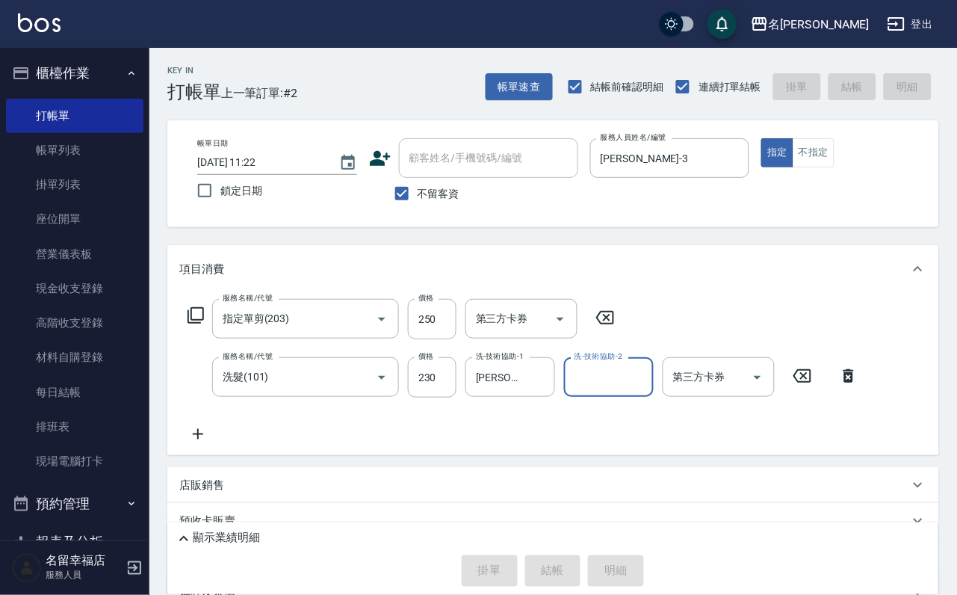
type input "2025/09/04 12:03"
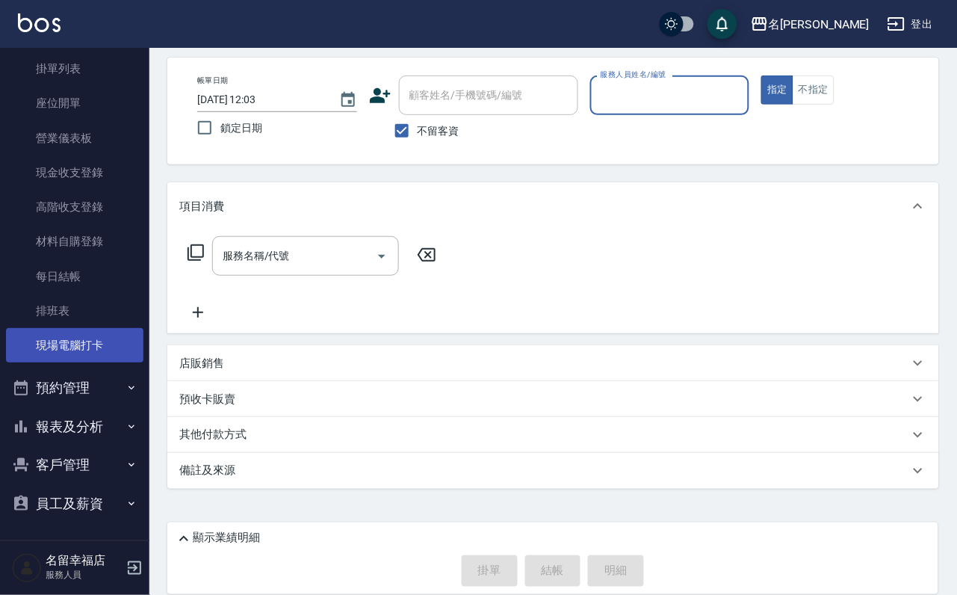
scroll to position [171, 0]
click at [96, 411] on button "報表及分析" at bounding box center [74, 426] width 137 height 39
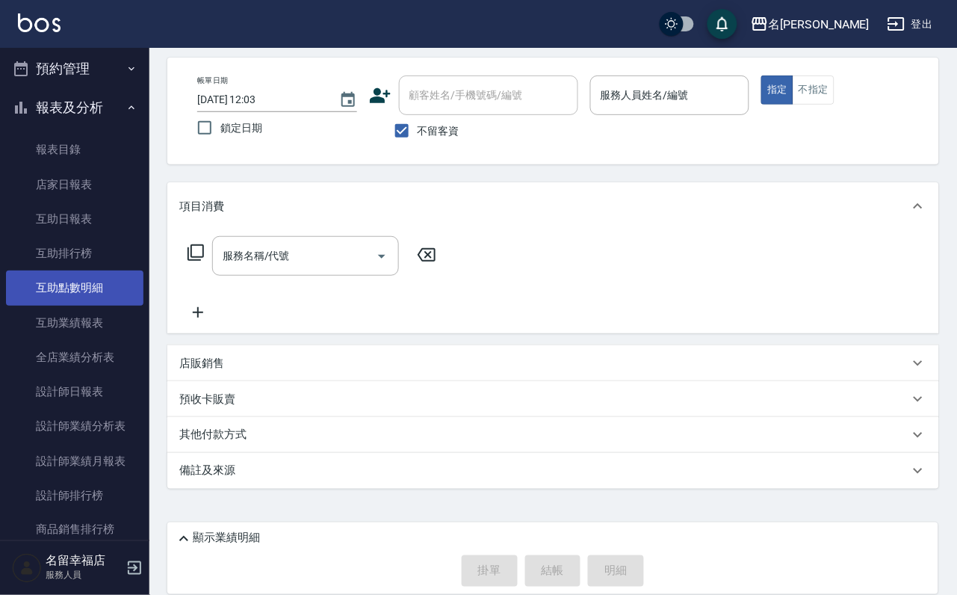
scroll to position [283, 0]
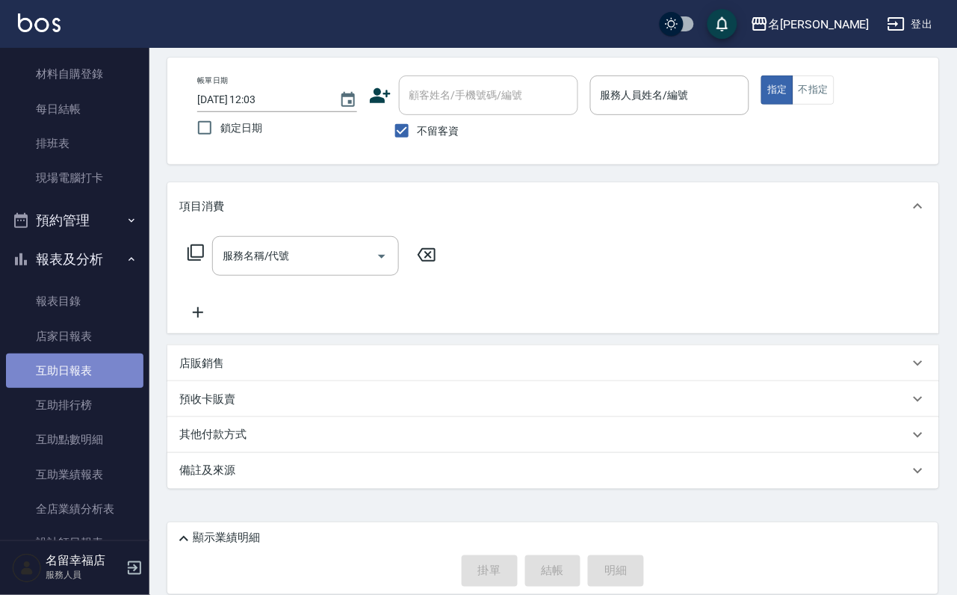
click at [76, 388] on link "互助日報表" at bounding box center [74, 370] width 137 height 34
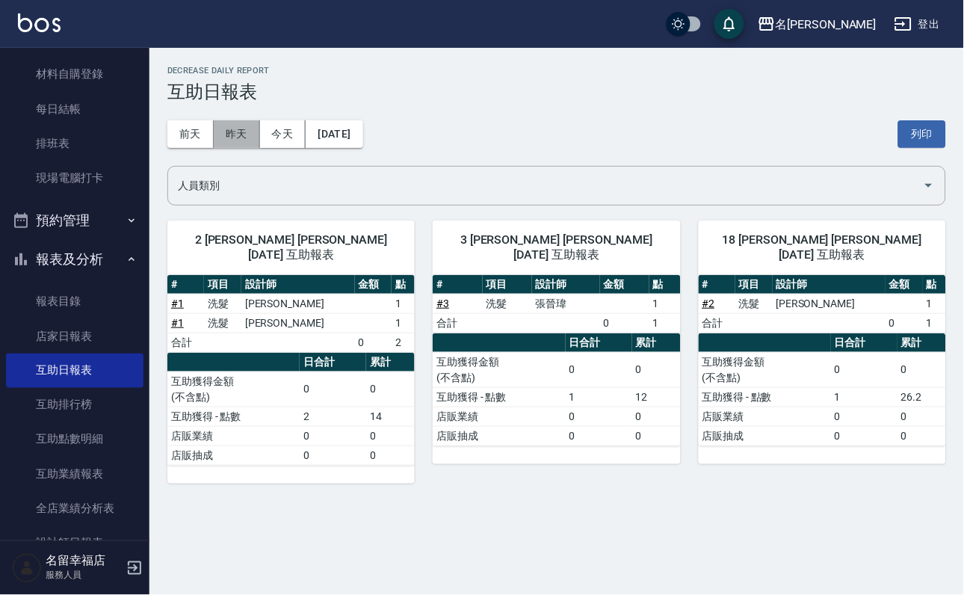
click at [233, 127] on button "昨天" at bounding box center [237, 134] width 46 height 28
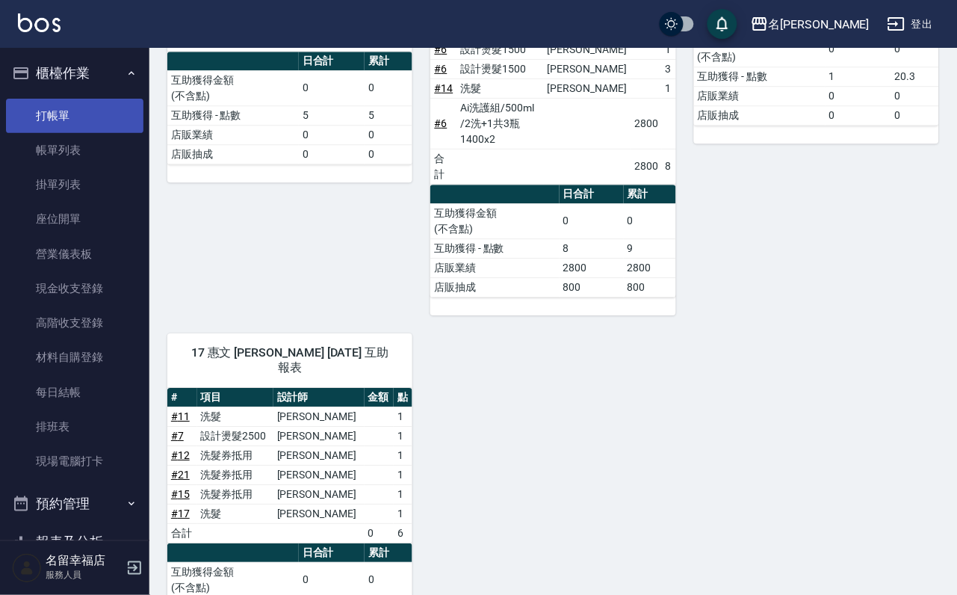
click at [60, 125] on link "打帳單" at bounding box center [74, 116] width 137 height 34
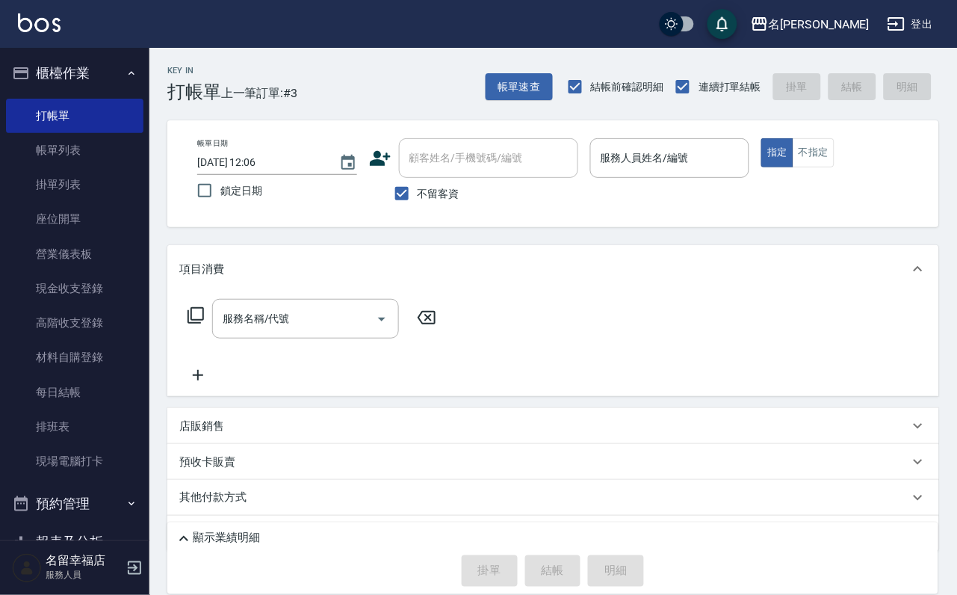
click at [154, 244] on div "Key In 打帳單 上一筆訂單:#3 帳單速查 結帳前確認明細 連續打單結帳 掛單 結帳 明細 帳單日期 2025/09/04 12:06 鎖定日期 顧客姓…" at bounding box center [552, 353] width 807 height 610
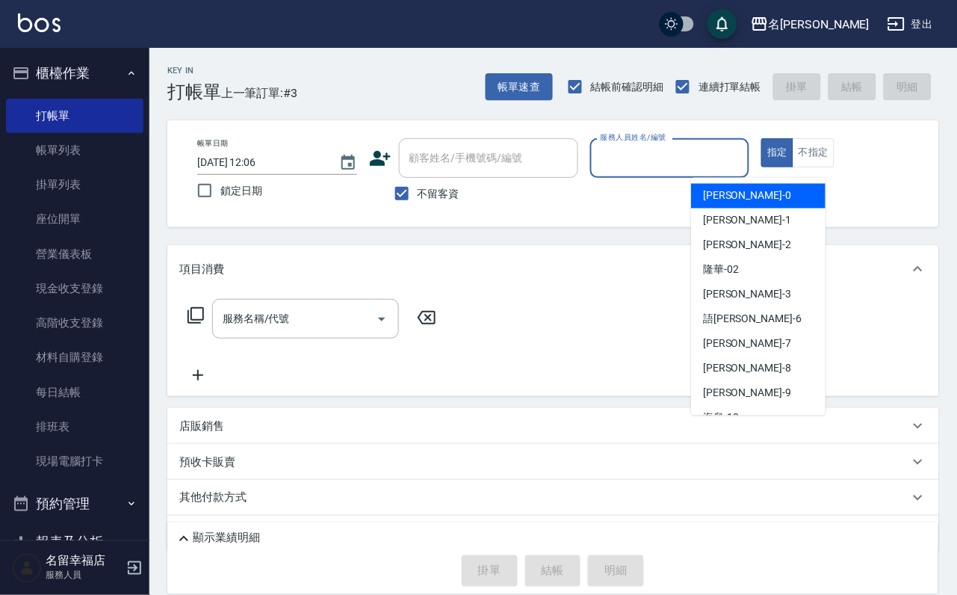
click at [743, 161] on input "服務人員姓名/編號" at bounding box center [670, 158] width 146 height 26
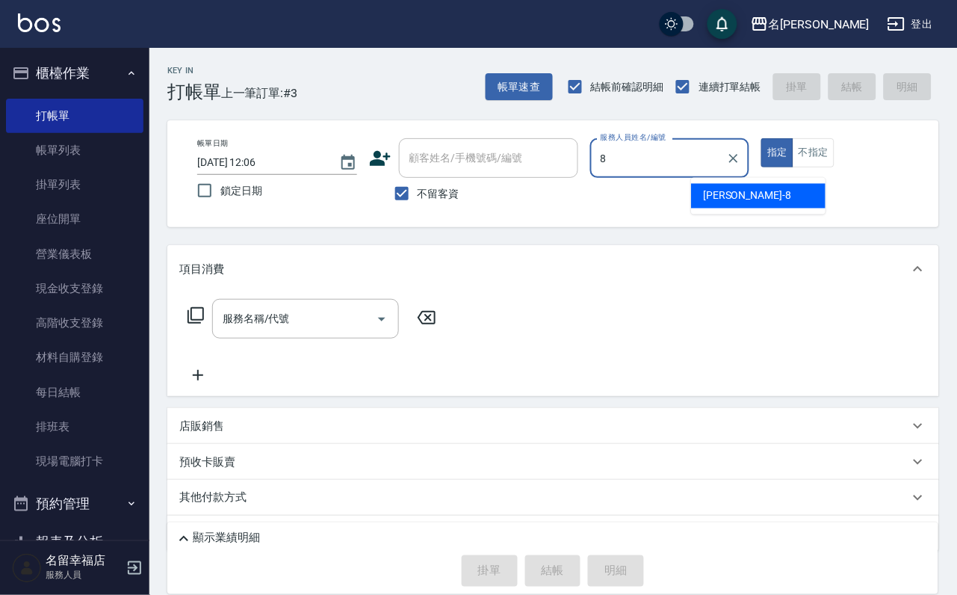
type input "詩婷-8"
type button "true"
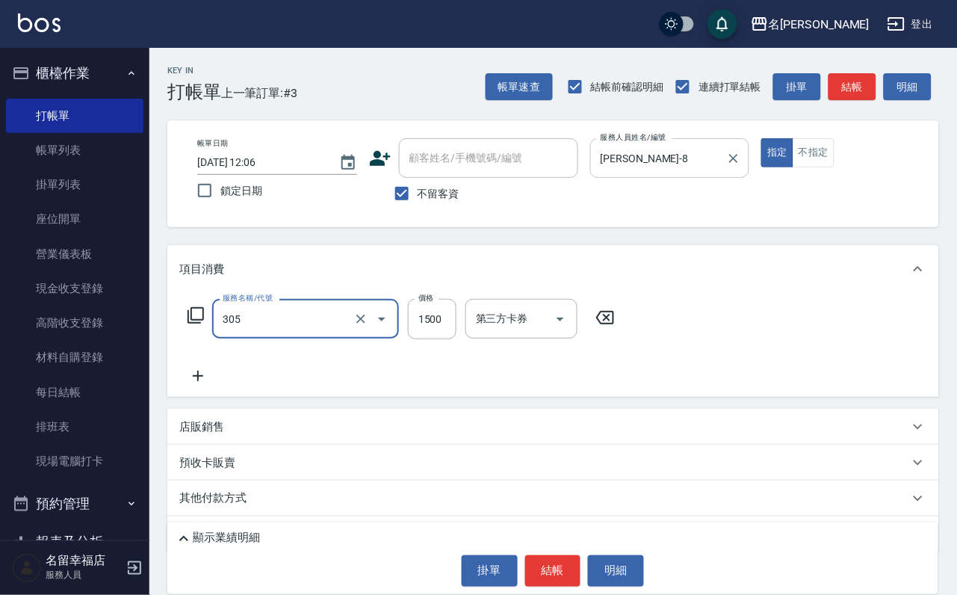
type input "設計燙髮1500(305)"
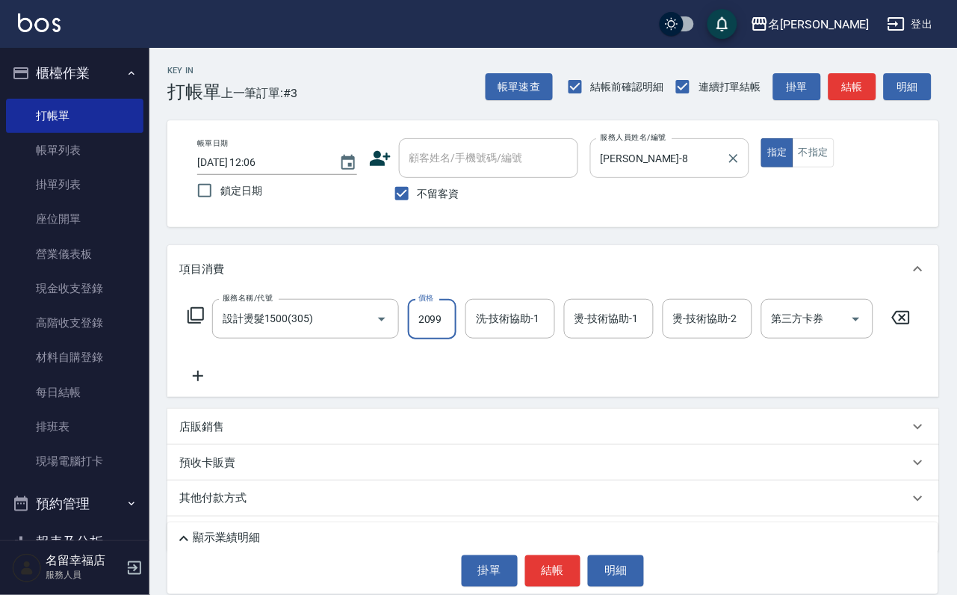
scroll to position [0, 1]
type input "2099"
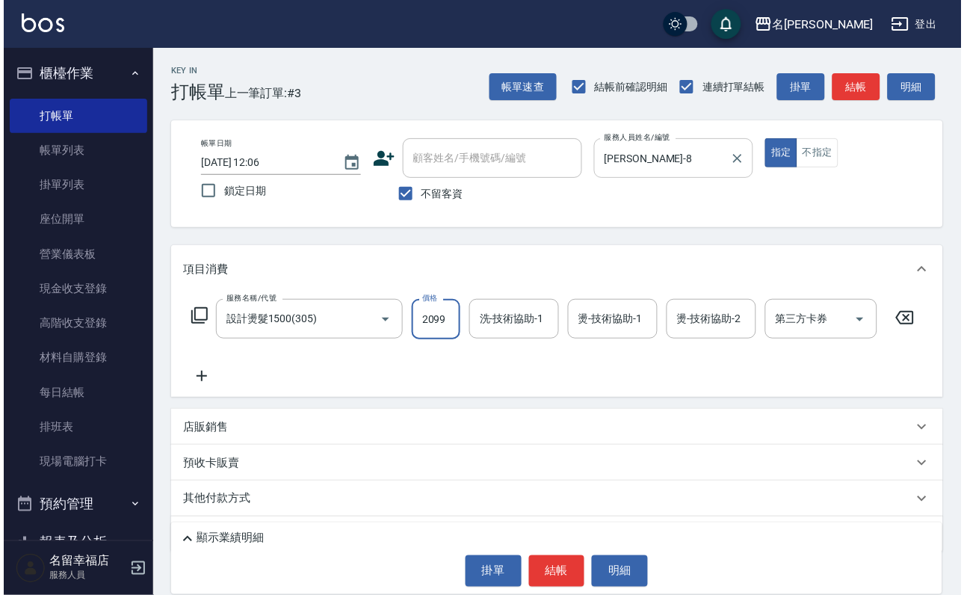
scroll to position [0, 0]
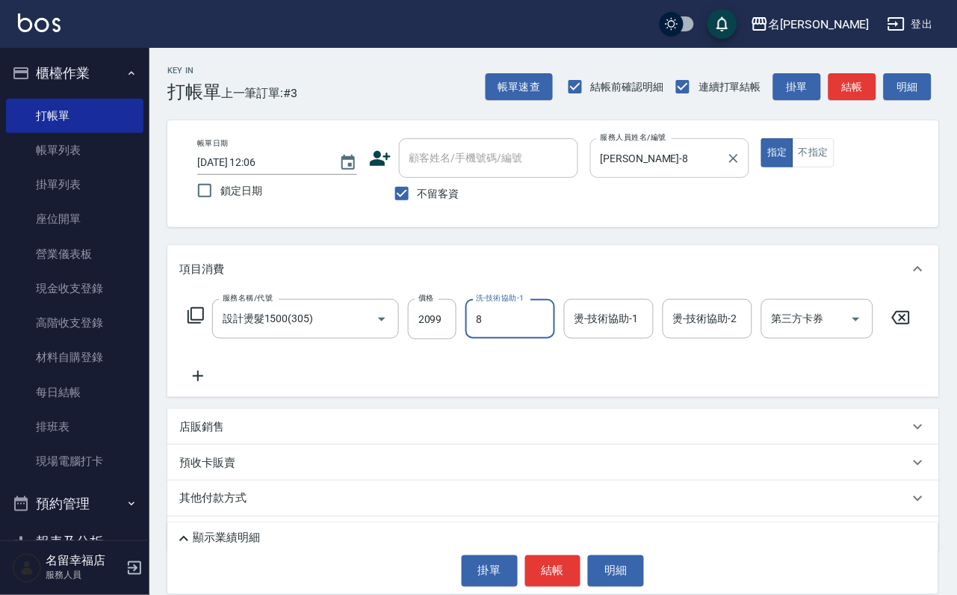
type input "詩婷-8"
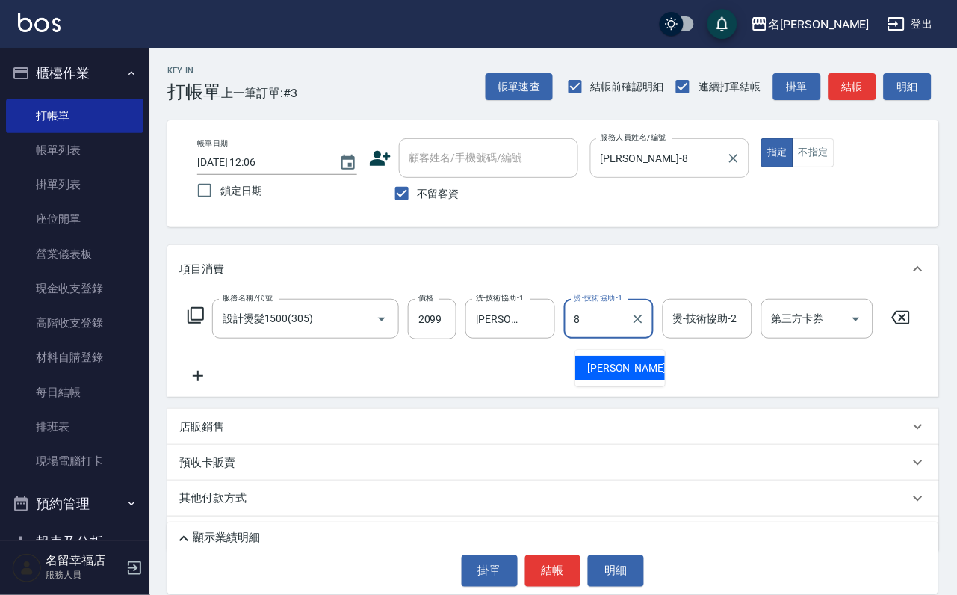
type input "詩婷-8"
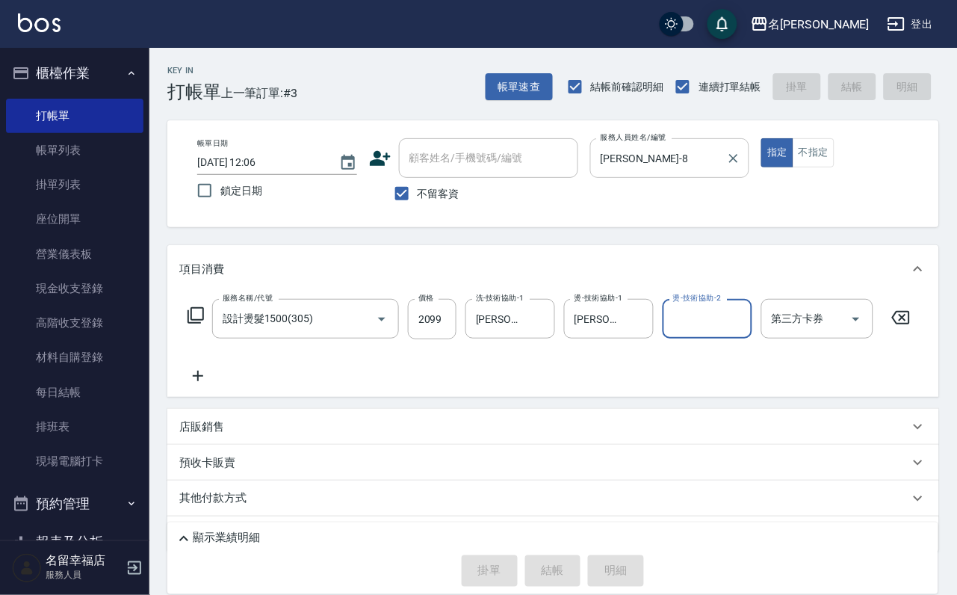
type input "2025/09/04 13:45"
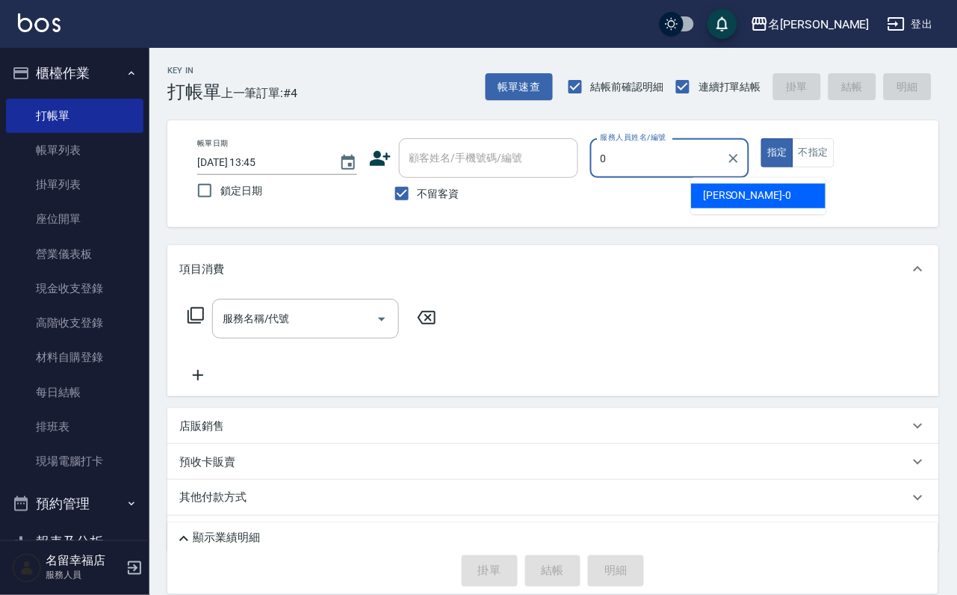
type input "小靜-0"
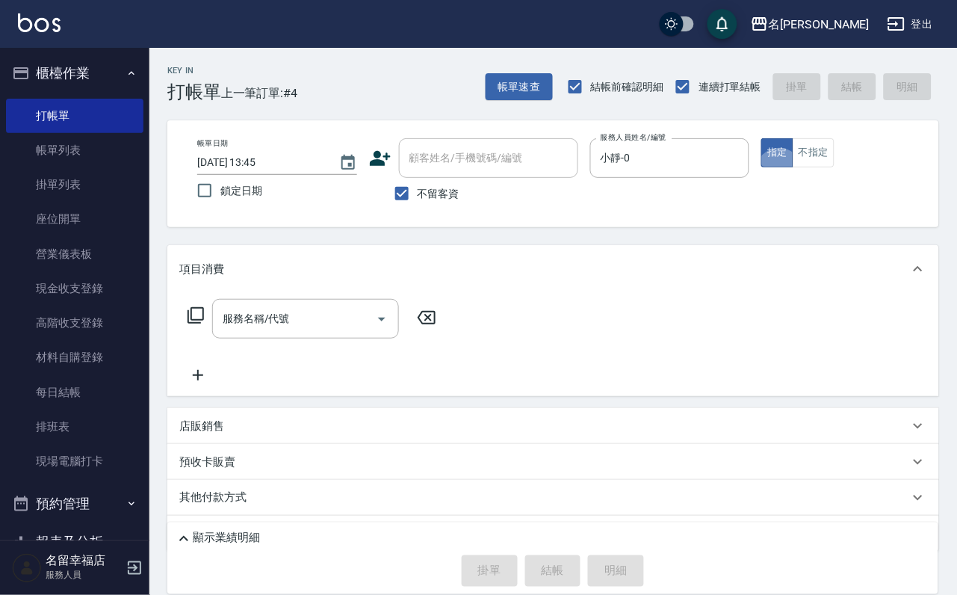
click at [191, 324] on icon at bounding box center [196, 315] width 18 height 18
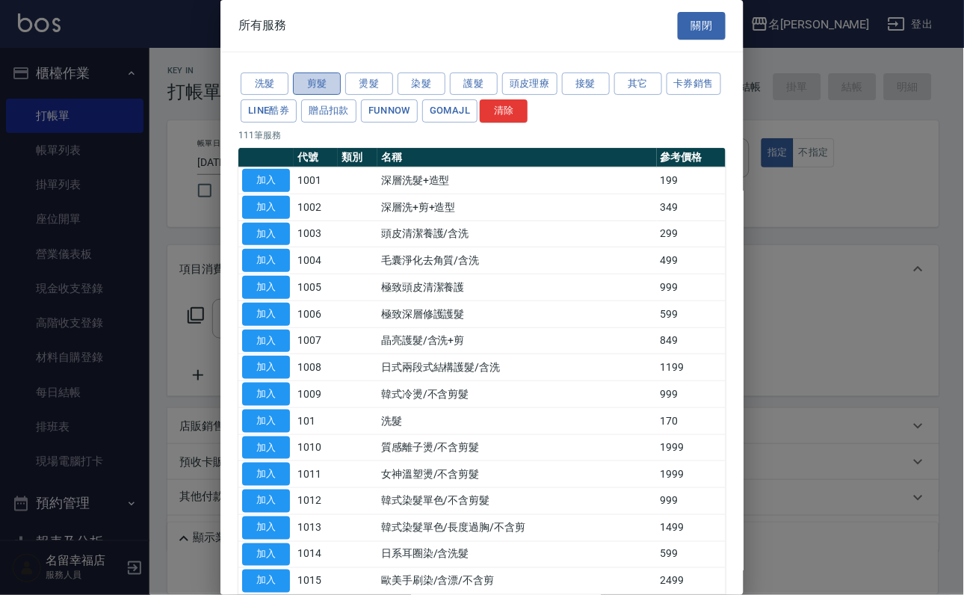
click at [322, 87] on button "剪髮" at bounding box center [317, 83] width 48 height 23
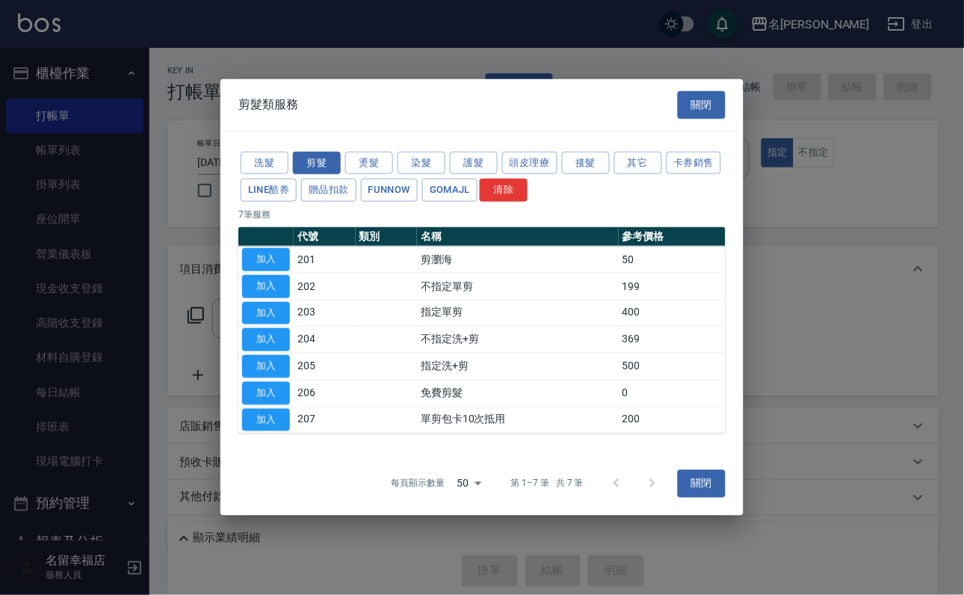
click at [282, 301] on button "加入" at bounding box center [266, 312] width 48 height 23
type input "指定單剪(203)"
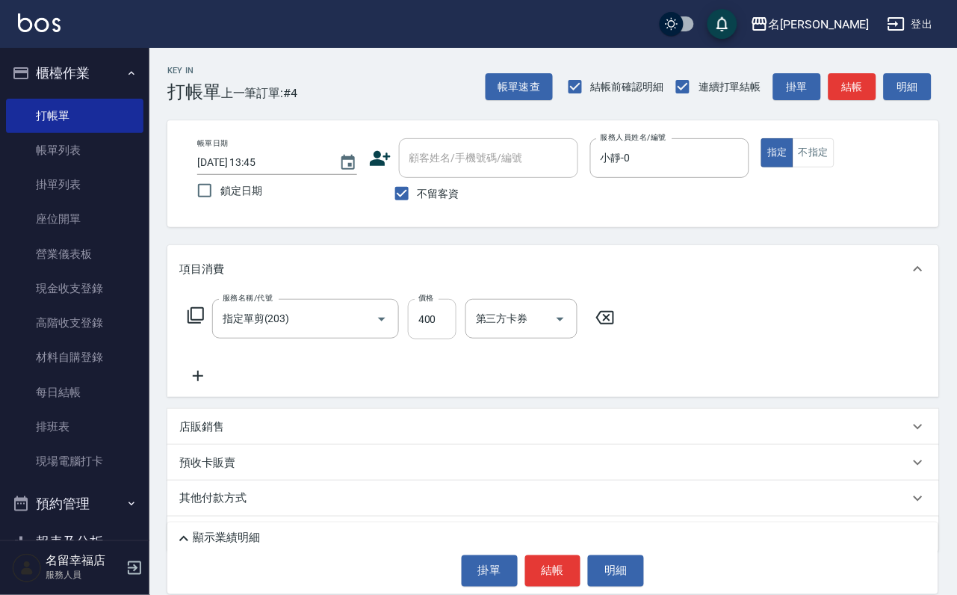
click at [456, 330] on input "400" at bounding box center [432, 319] width 49 height 40
type input "250"
click at [553, 561] on button "結帳" at bounding box center [553, 570] width 56 height 31
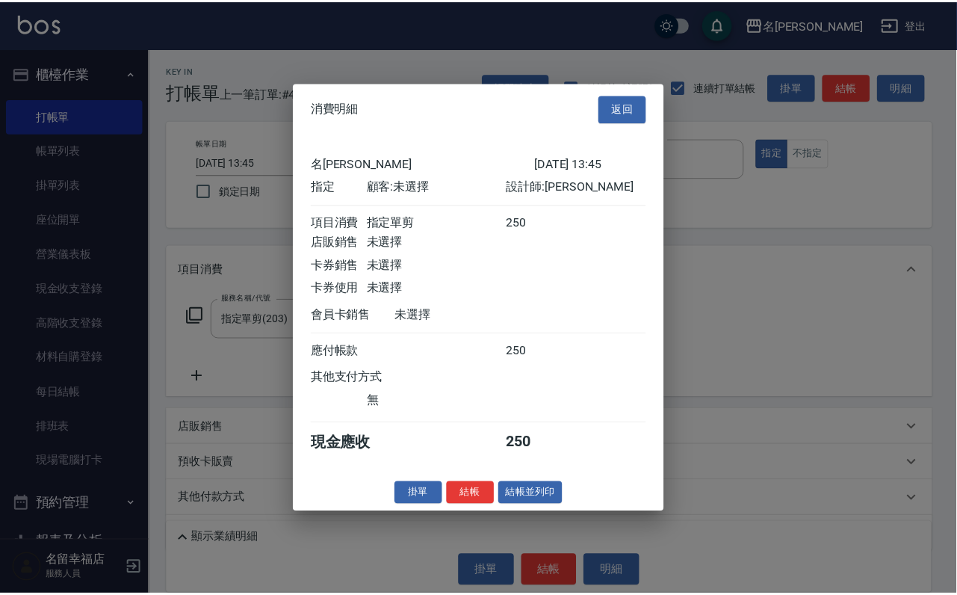
scroll to position [184, 0]
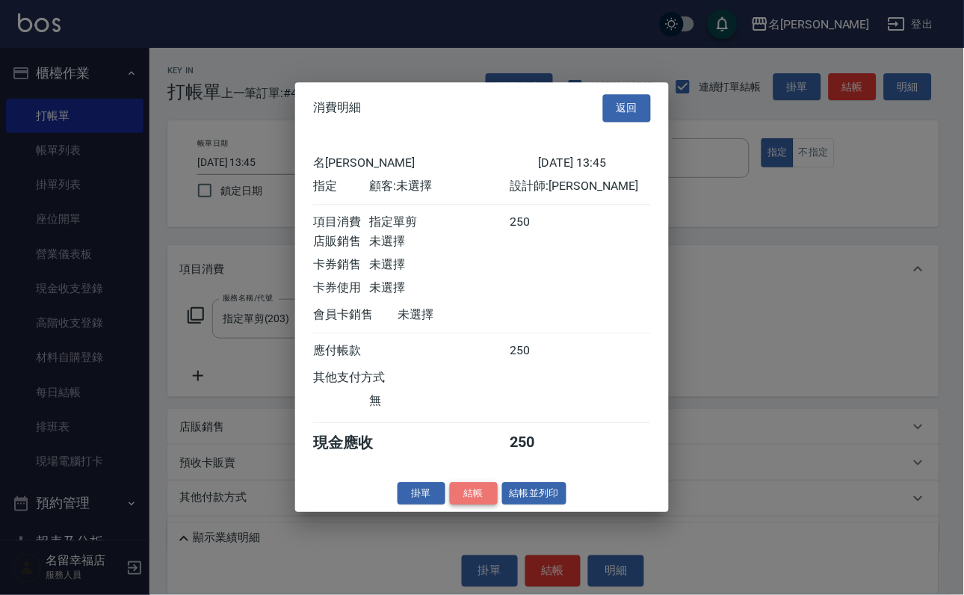
click at [458, 505] on button "結帳" at bounding box center [474, 493] width 48 height 23
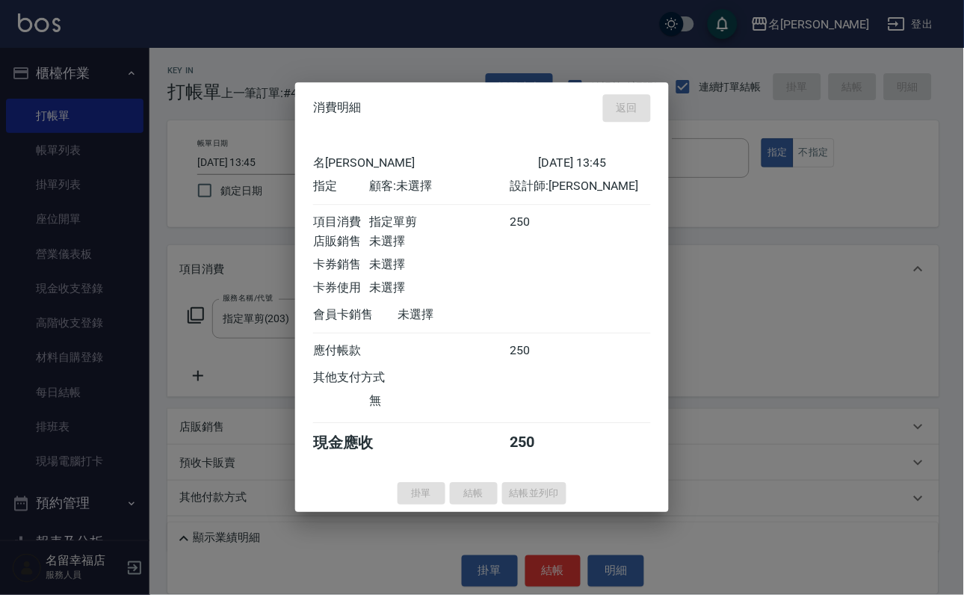
type input "2025/09/04 13:47"
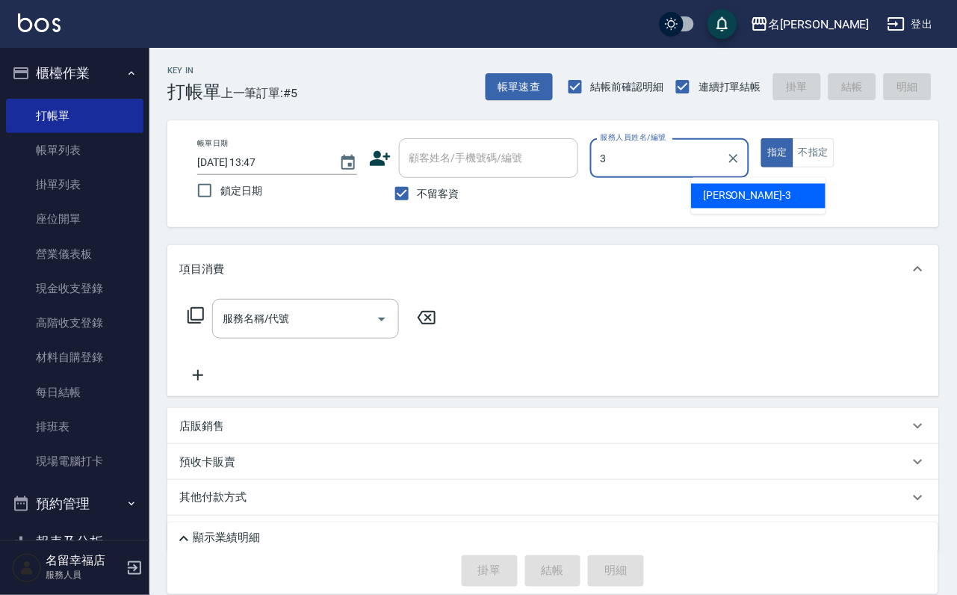
type input "晉瑋-3"
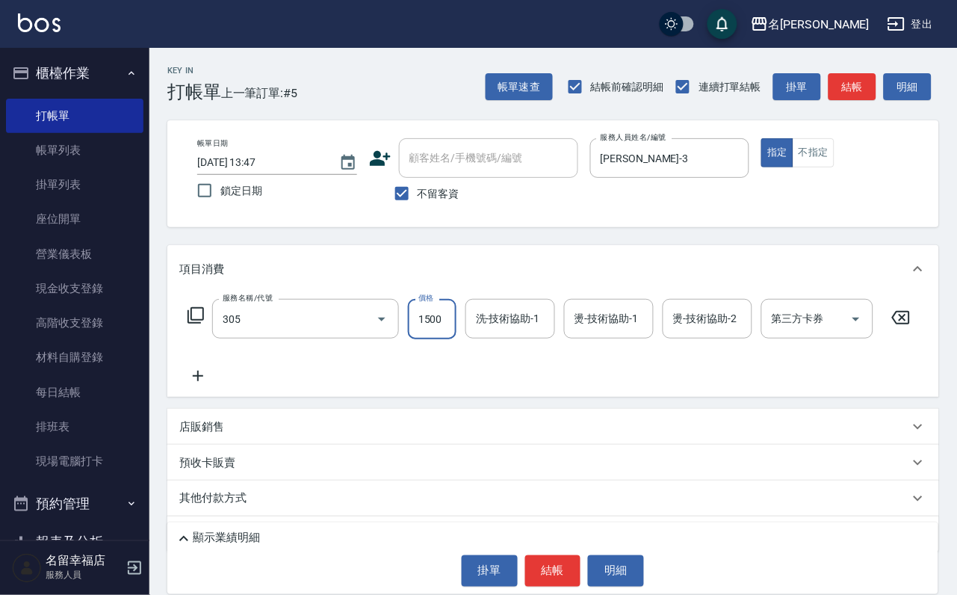
type input "設計燙髮1500(305)"
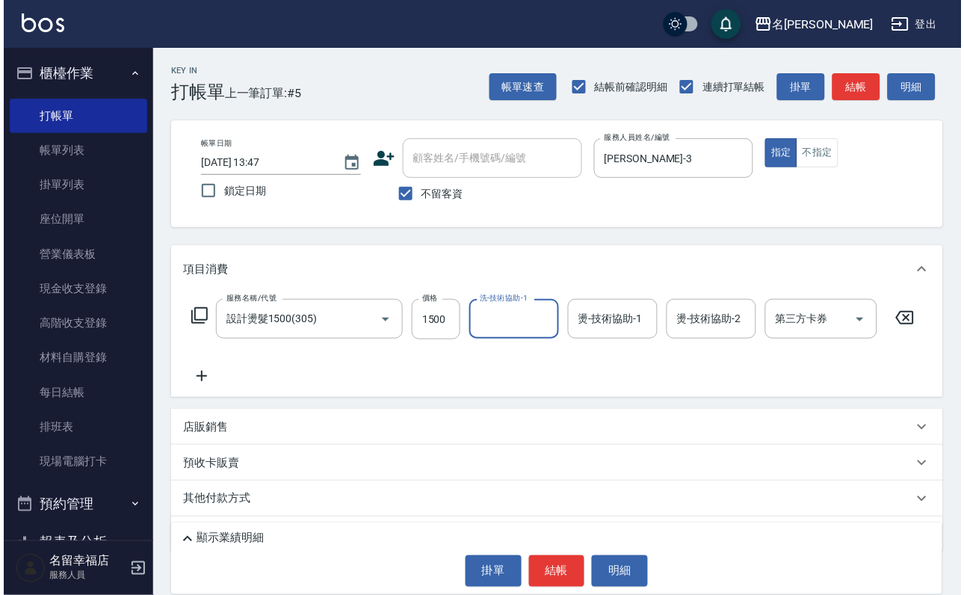
scroll to position [0, 0]
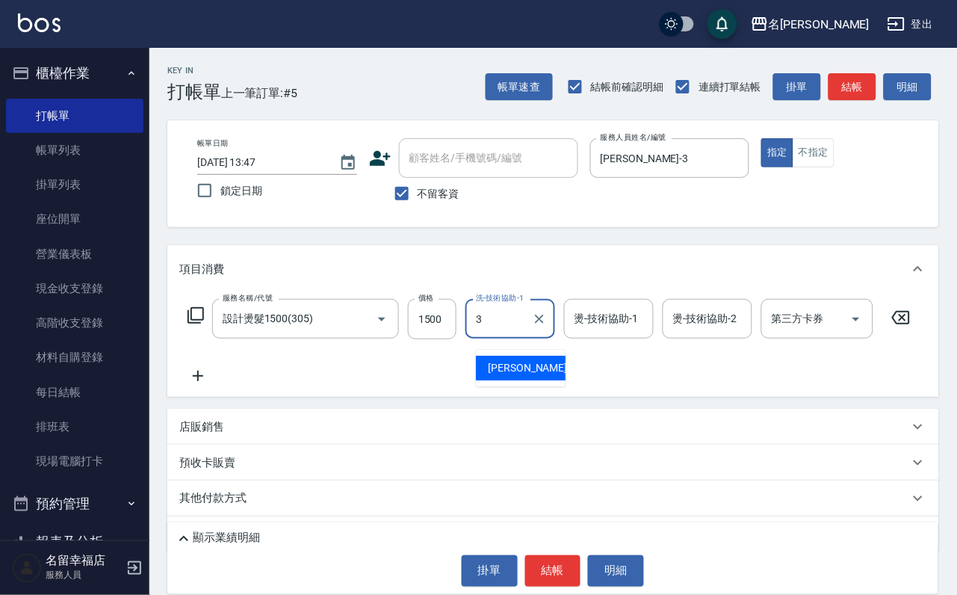
type input "晉瑋-3"
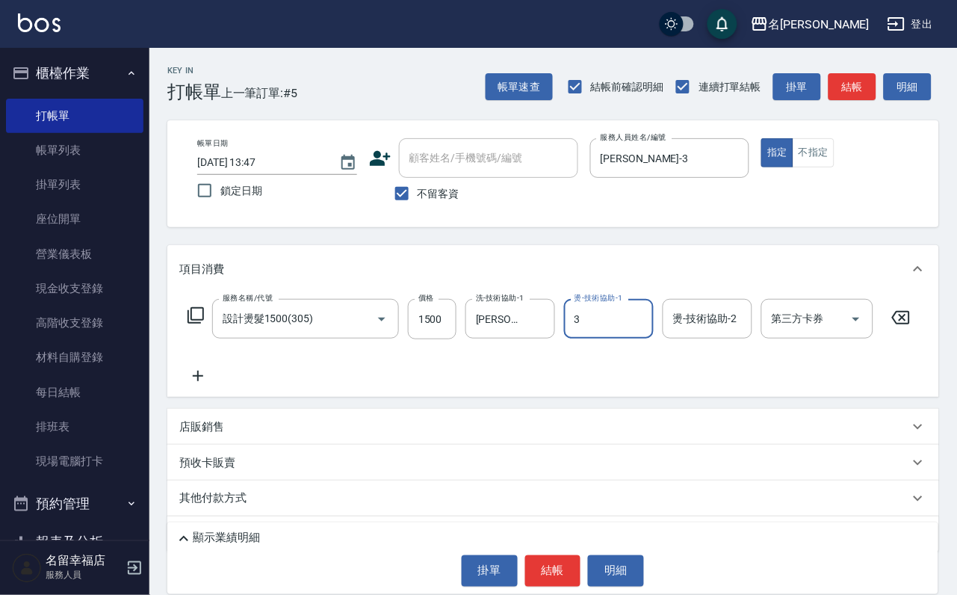
type input "晉瑋-3"
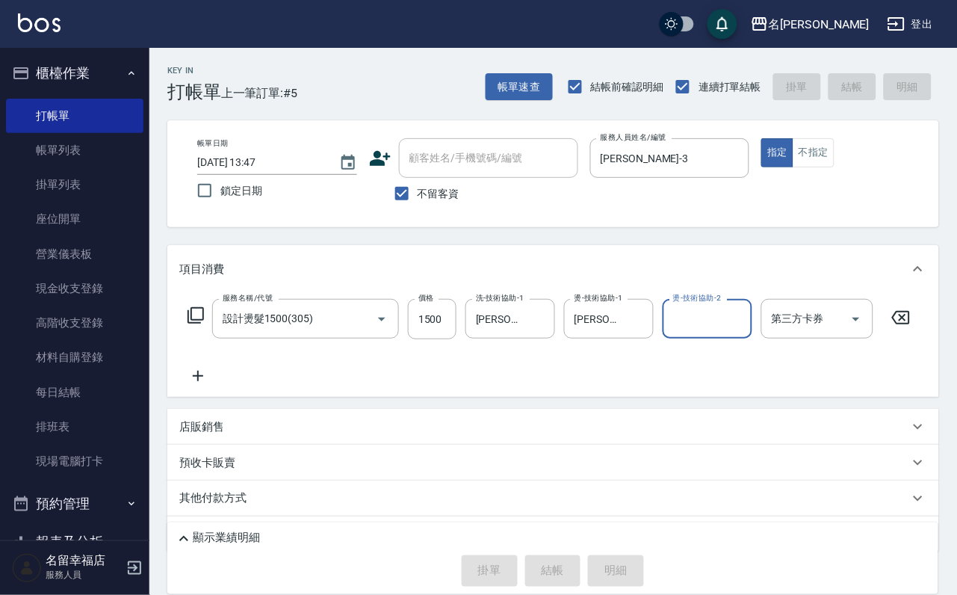
type input "2025/09/04 13:55"
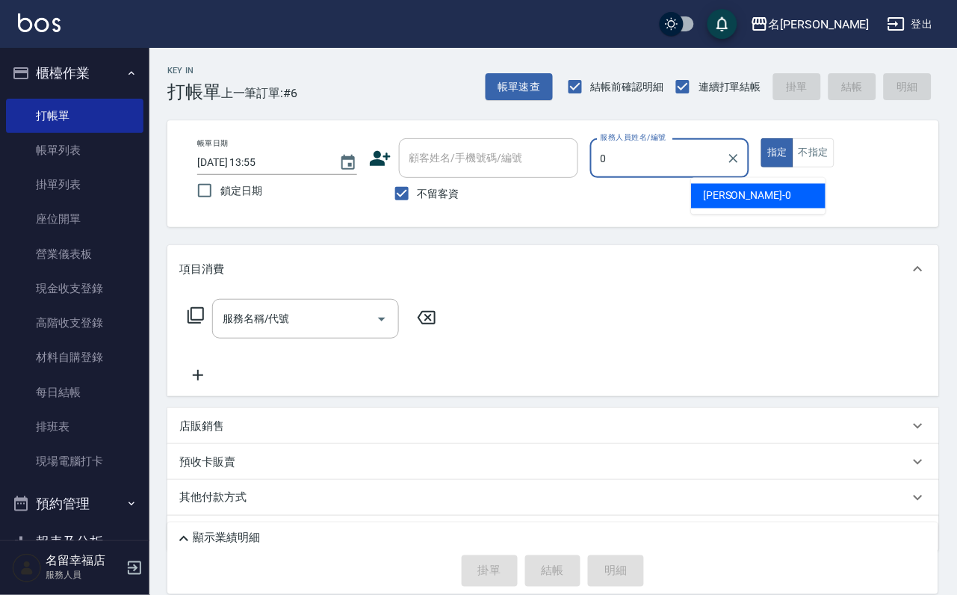
type input "小靜-0"
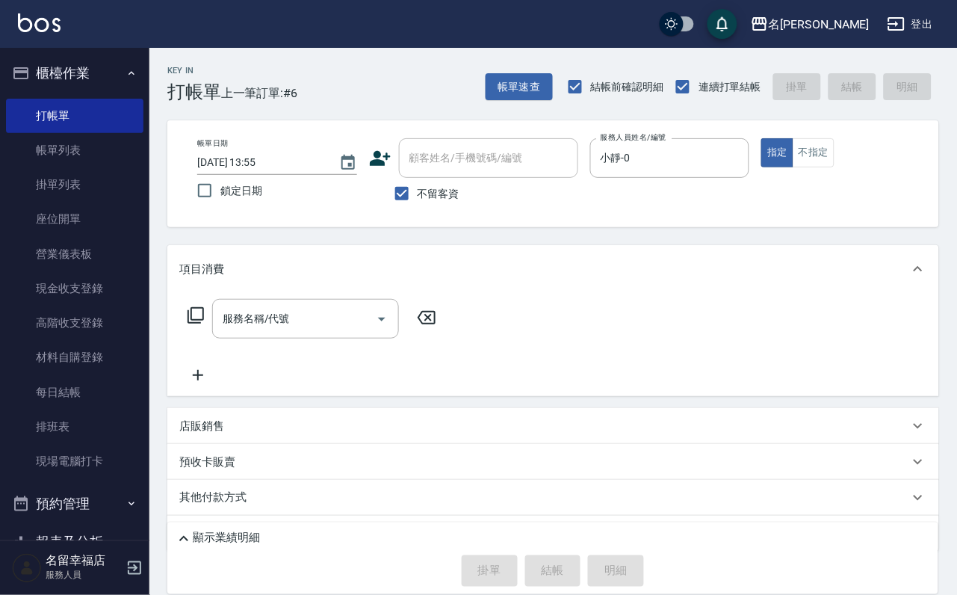
click at [205, 324] on icon at bounding box center [196, 315] width 18 height 18
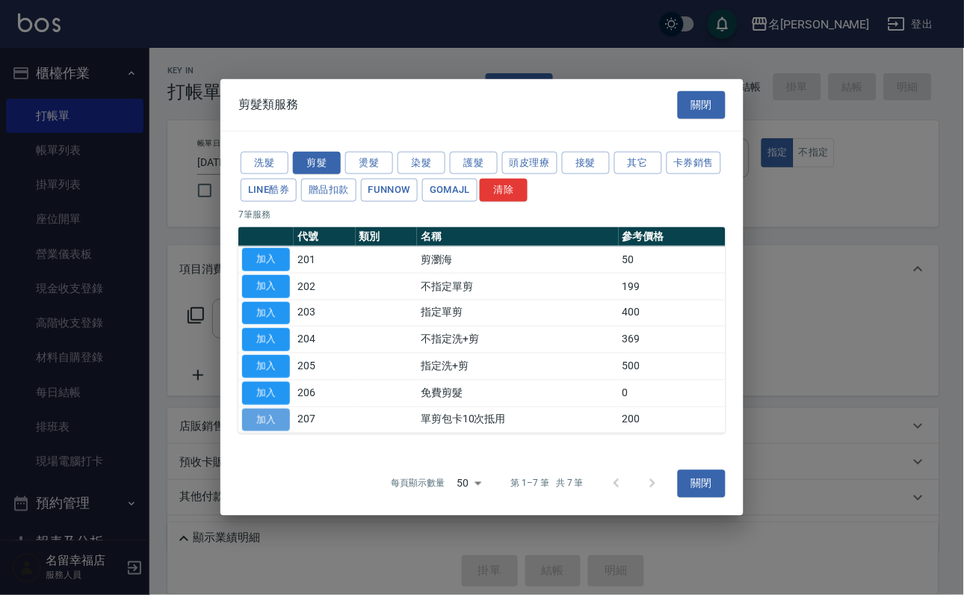
click at [265, 431] on button "加入" at bounding box center [266, 419] width 48 height 23
type input "單剪包卡10次抵用(207)"
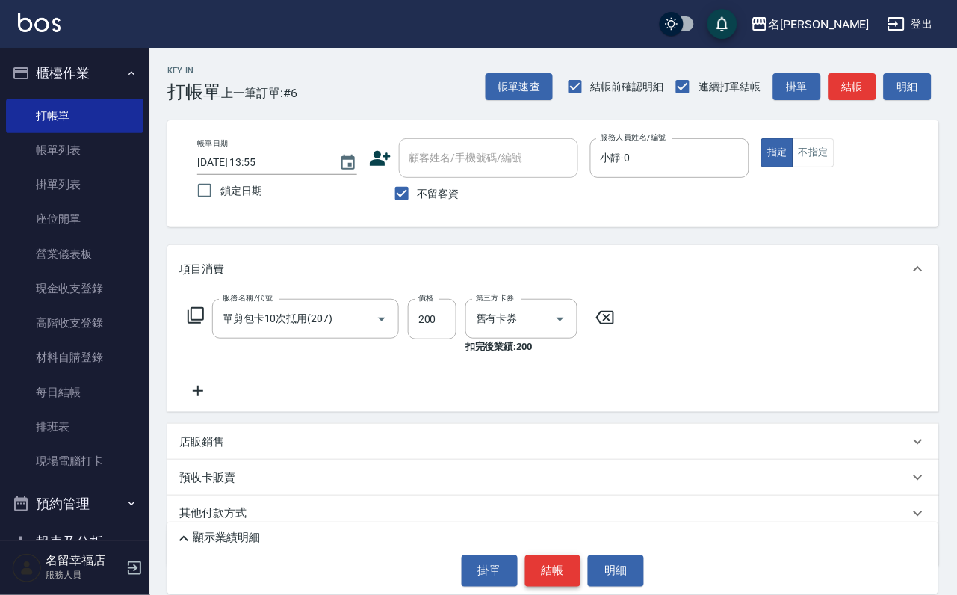
click at [563, 560] on button "結帳" at bounding box center [553, 570] width 56 height 31
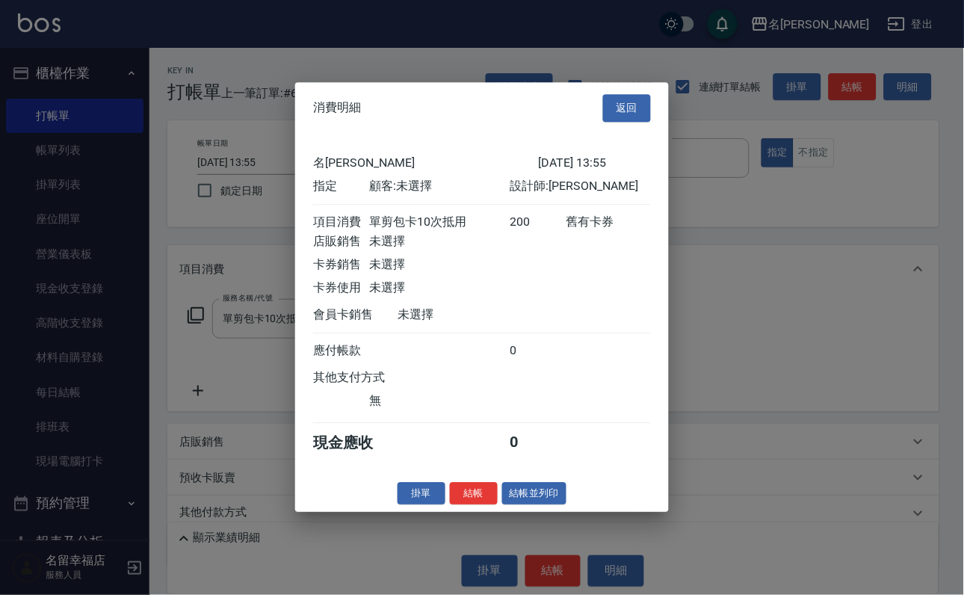
scroll to position [184, 0]
click at [450, 505] on button "結帳" at bounding box center [474, 493] width 48 height 23
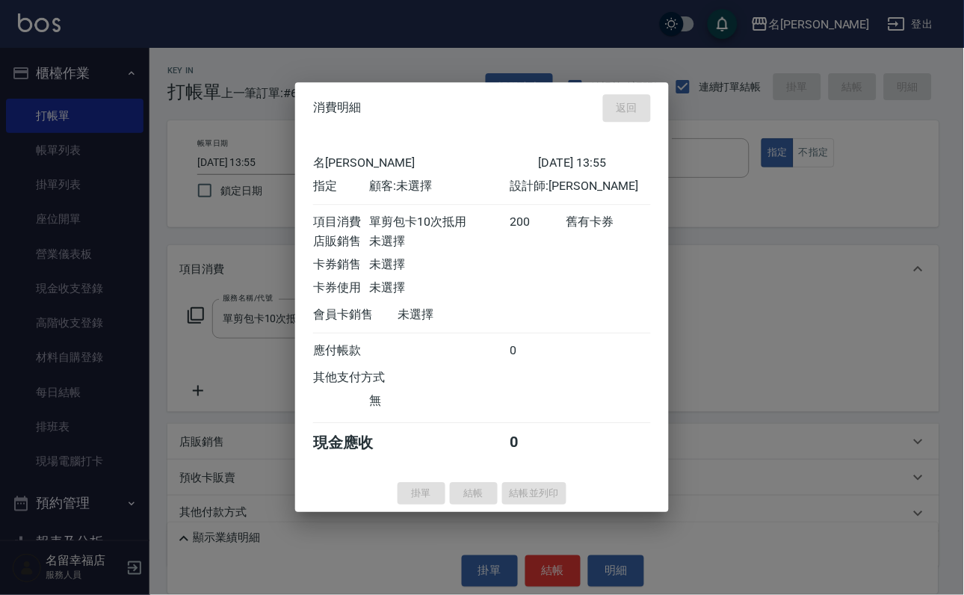
type input "2025/09/04 14:01"
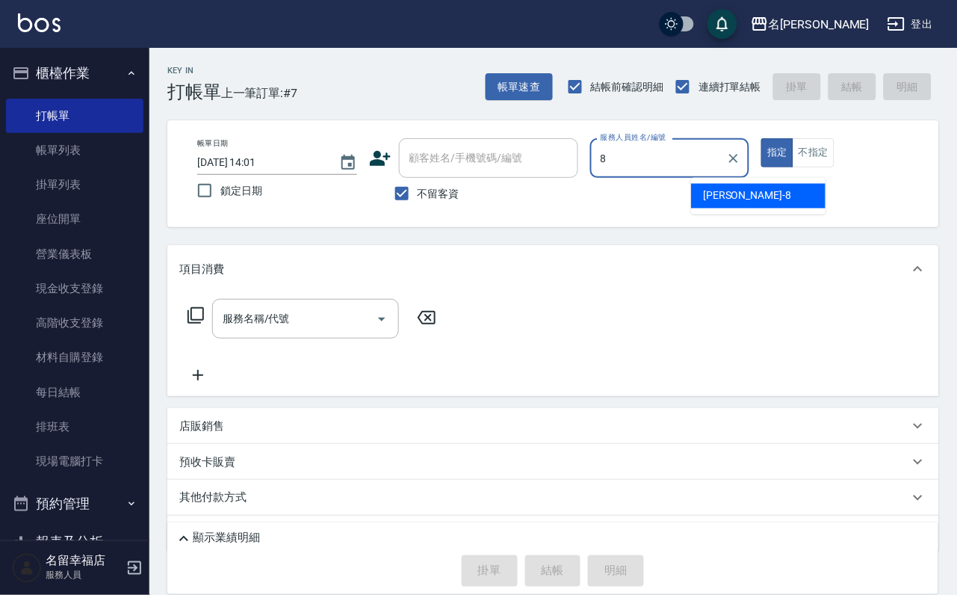
type input "詩婷-8"
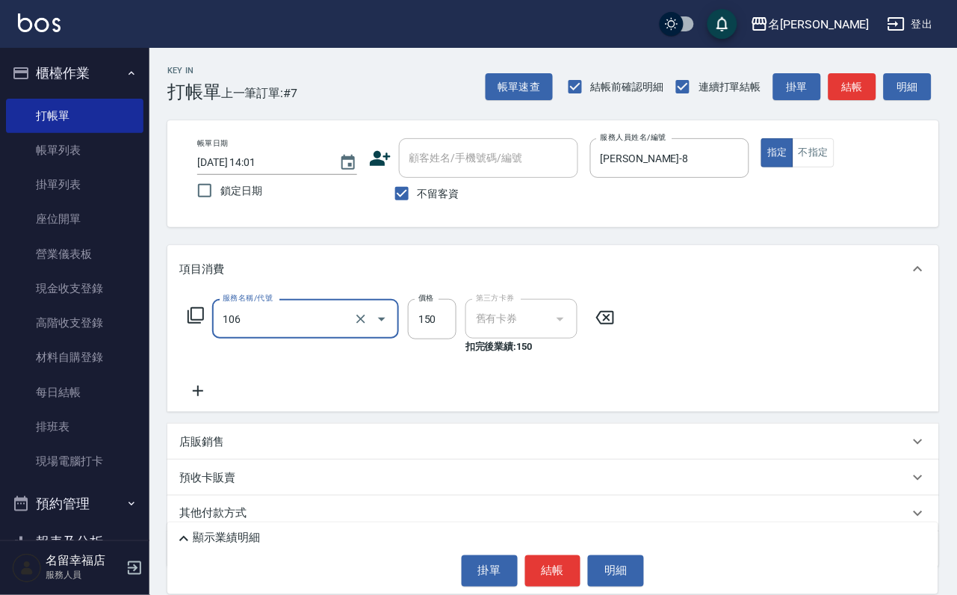
type input "洗髮券抵用(106)"
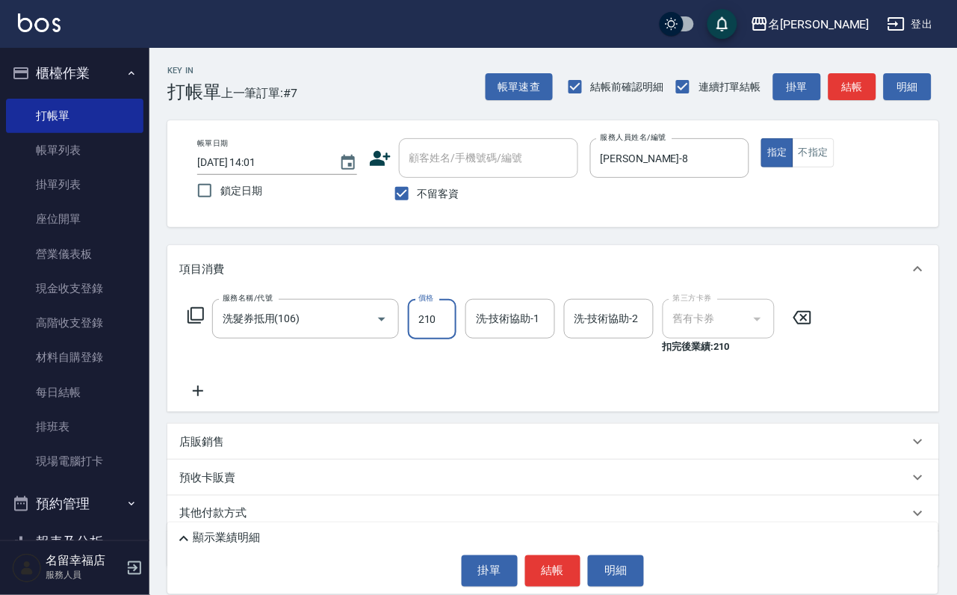
type input "210"
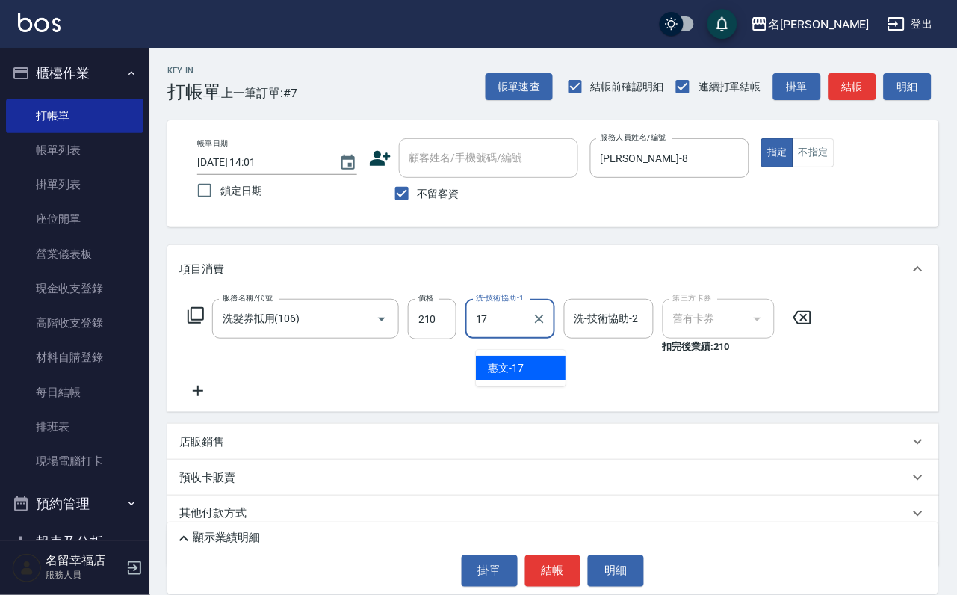
type input "惠文-17"
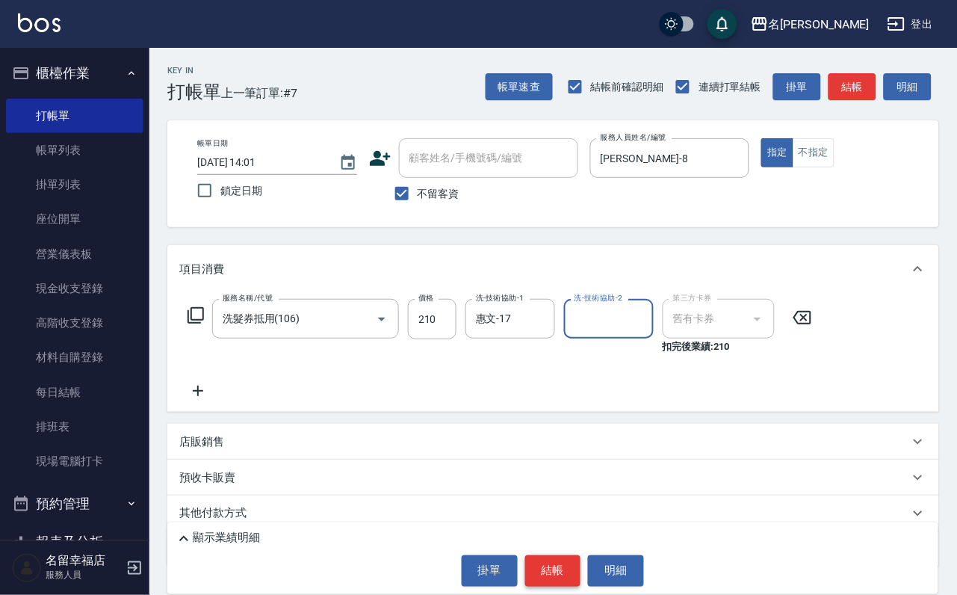
click at [559, 566] on button "結帳" at bounding box center [553, 570] width 56 height 31
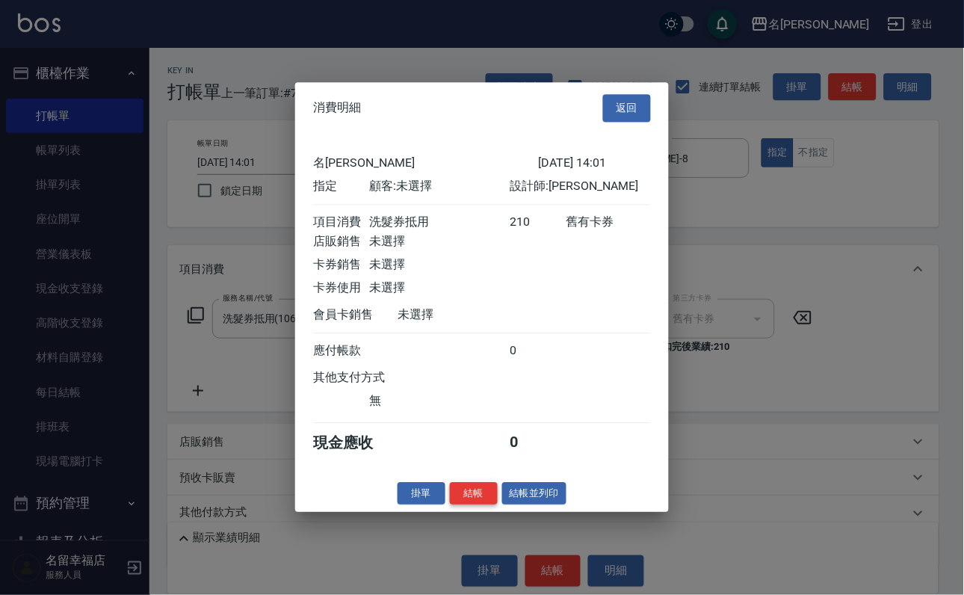
click at [450, 505] on button "結帳" at bounding box center [474, 493] width 48 height 23
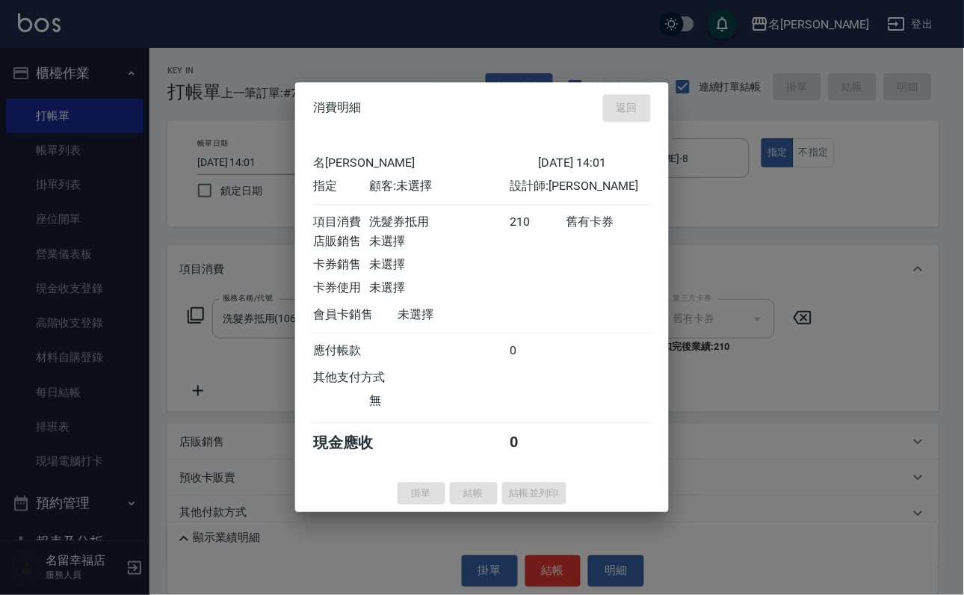
type input "2025/09/04 14:30"
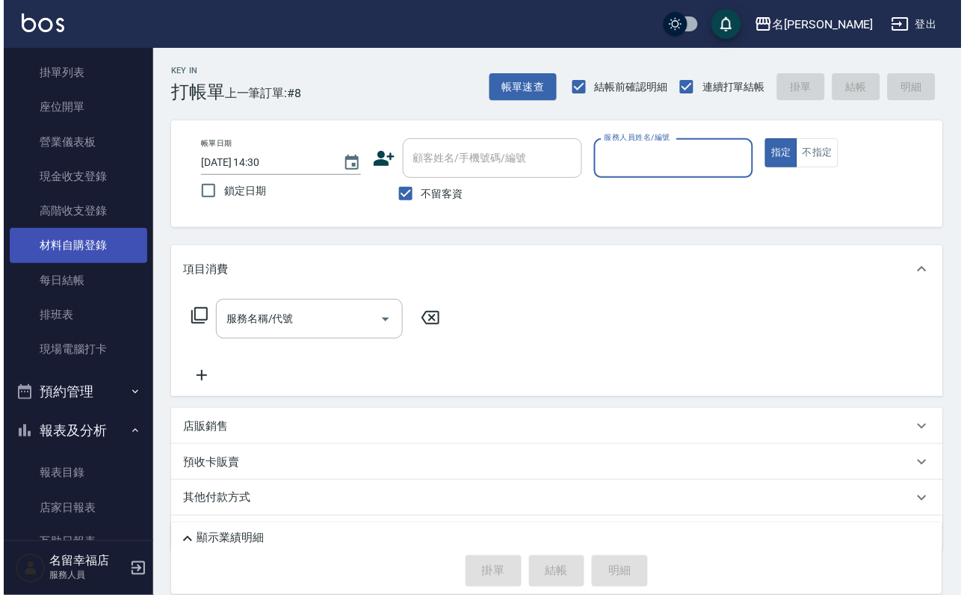
scroll to position [0, 0]
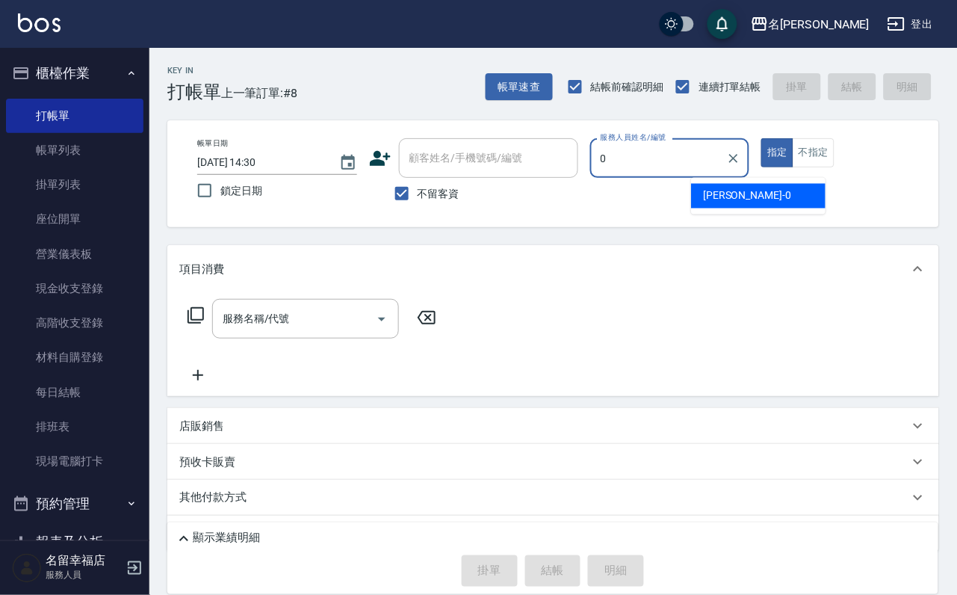
type input "小靜-0"
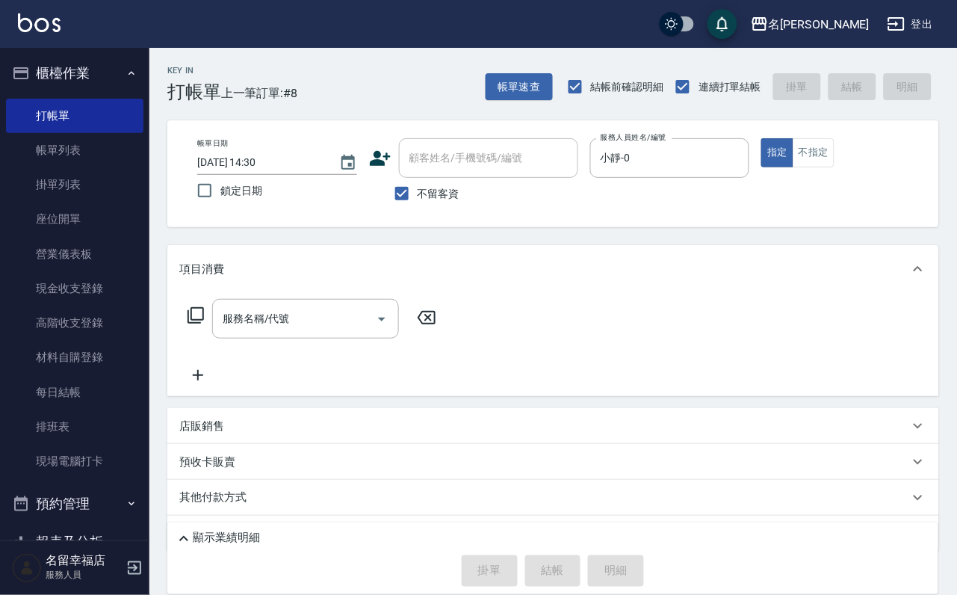
click at [202, 324] on icon at bounding box center [196, 315] width 18 height 18
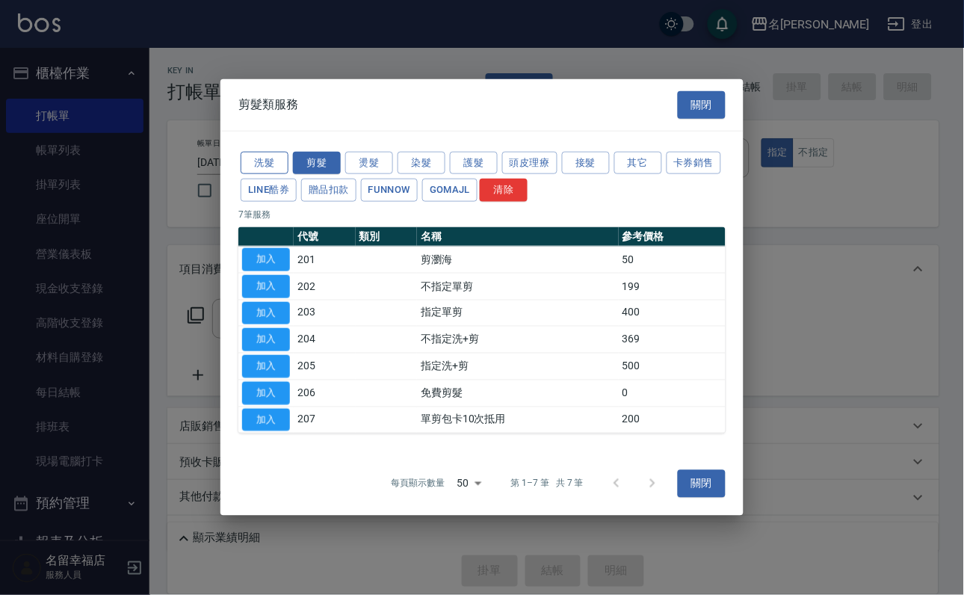
click at [266, 151] on button "洗髮" at bounding box center [265, 162] width 48 height 23
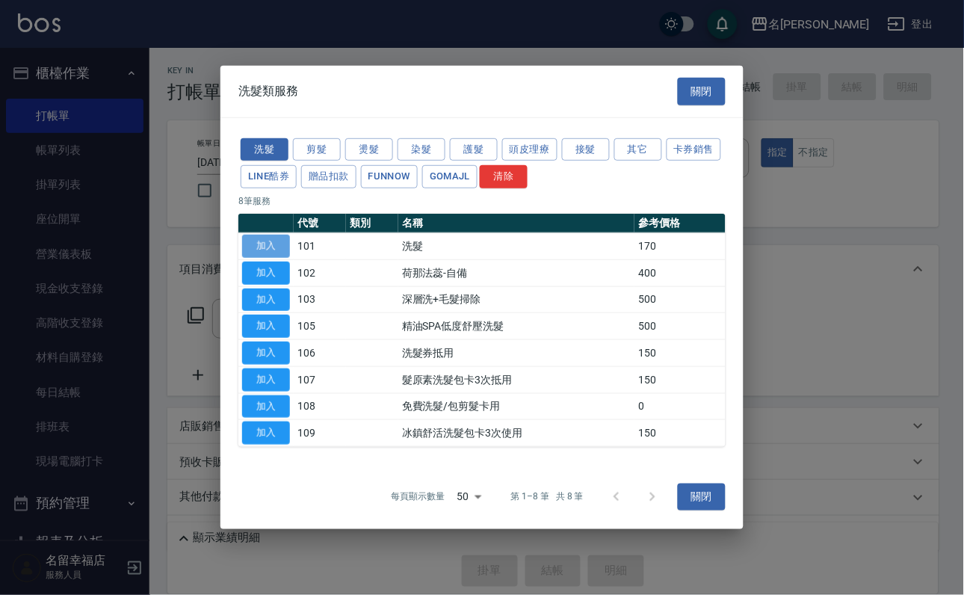
click at [261, 235] on button "加入" at bounding box center [266, 246] width 48 height 23
type input "洗髮(101)"
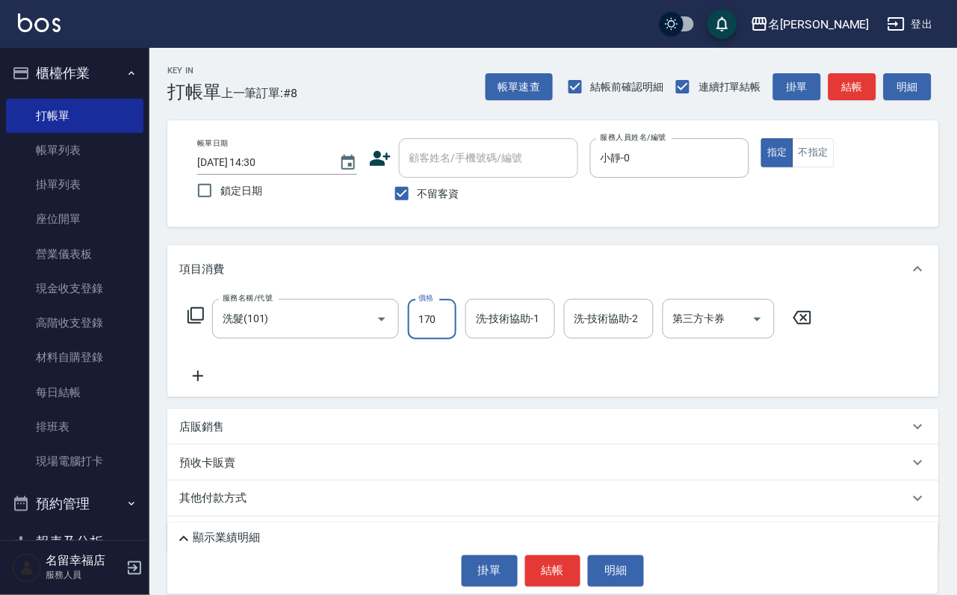
click at [440, 332] on input "170" at bounding box center [432, 319] width 49 height 40
type input "200"
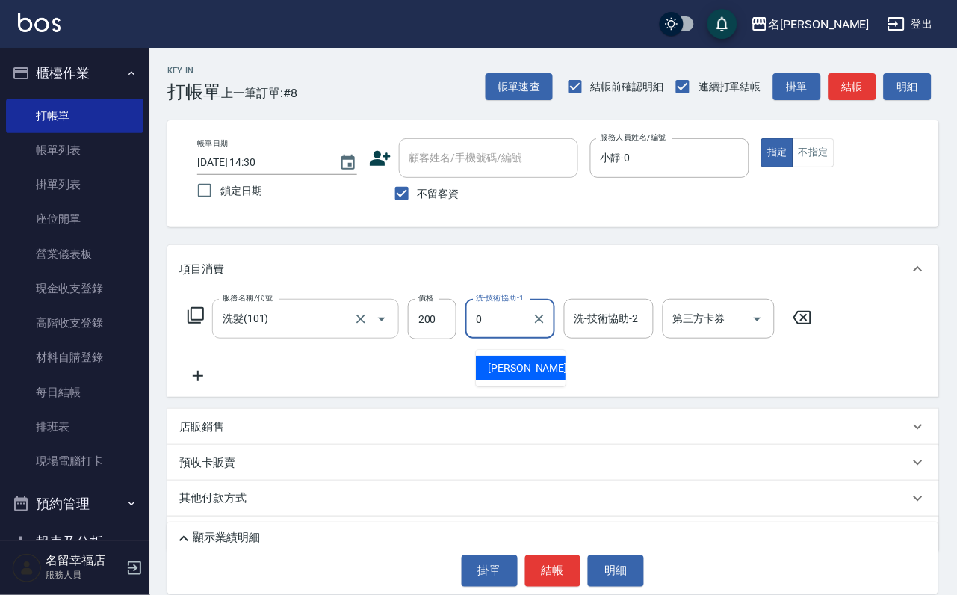
type input "小靜-0"
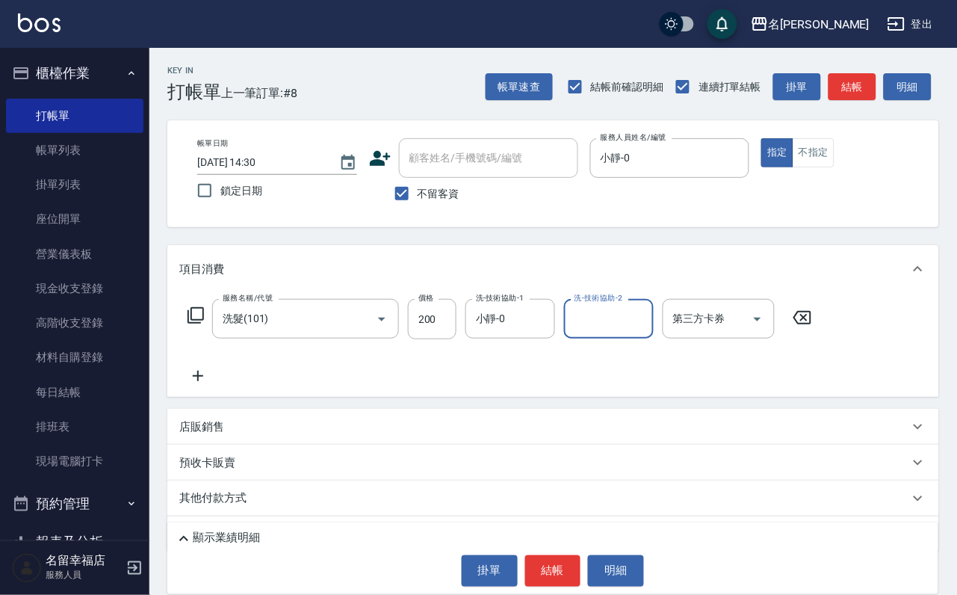
click at [198, 323] on icon at bounding box center [196, 315] width 18 height 18
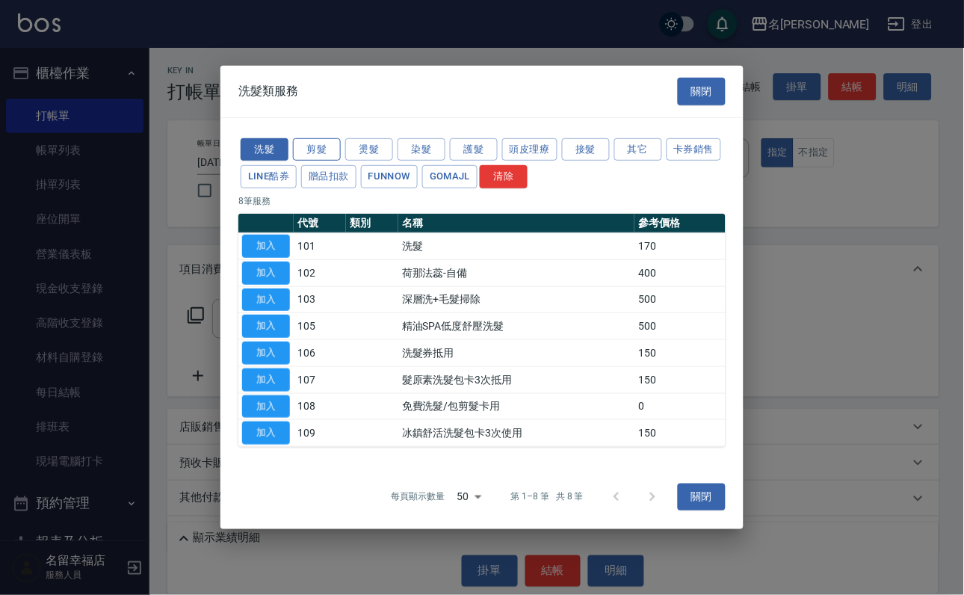
click at [324, 137] on button "剪髮" at bounding box center [317, 148] width 48 height 23
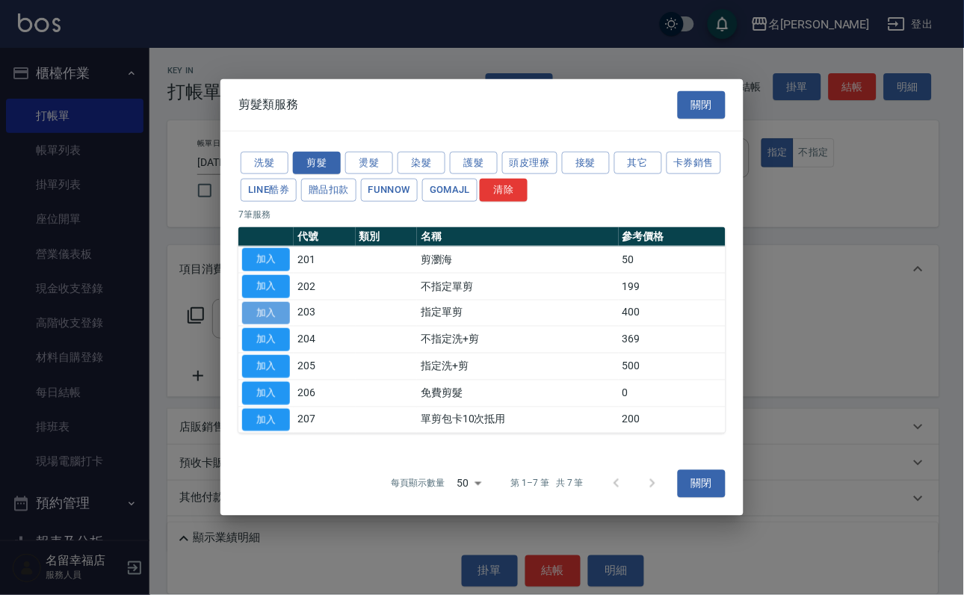
click at [272, 301] on button "加入" at bounding box center [266, 312] width 48 height 23
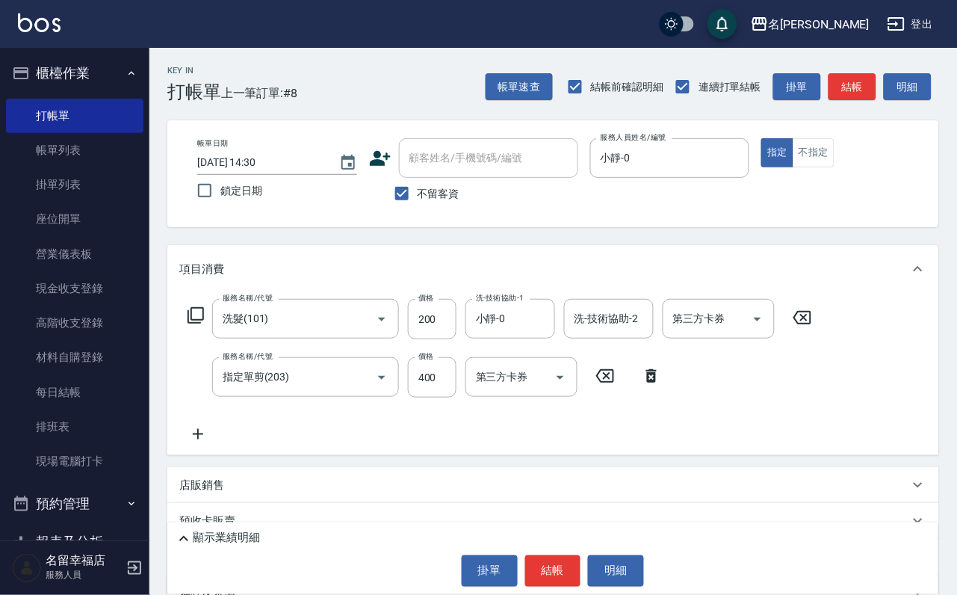
click at [456, 397] on div "服務名稱/代號 指定單剪(203) 服務名稱/代號 價格 400 價格 第三方卡券 第三方卡券" at bounding box center [424, 377] width 491 height 40
click at [448, 397] on input "400" at bounding box center [432, 377] width 49 height 40
type input "200"
click at [534, 555] on button "結帳" at bounding box center [553, 570] width 56 height 31
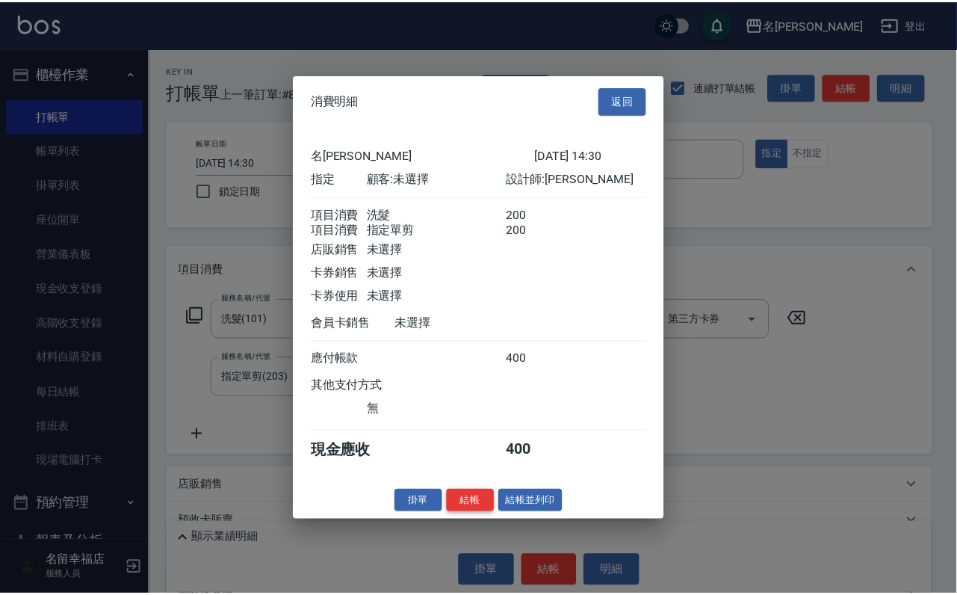
scroll to position [241, 0]
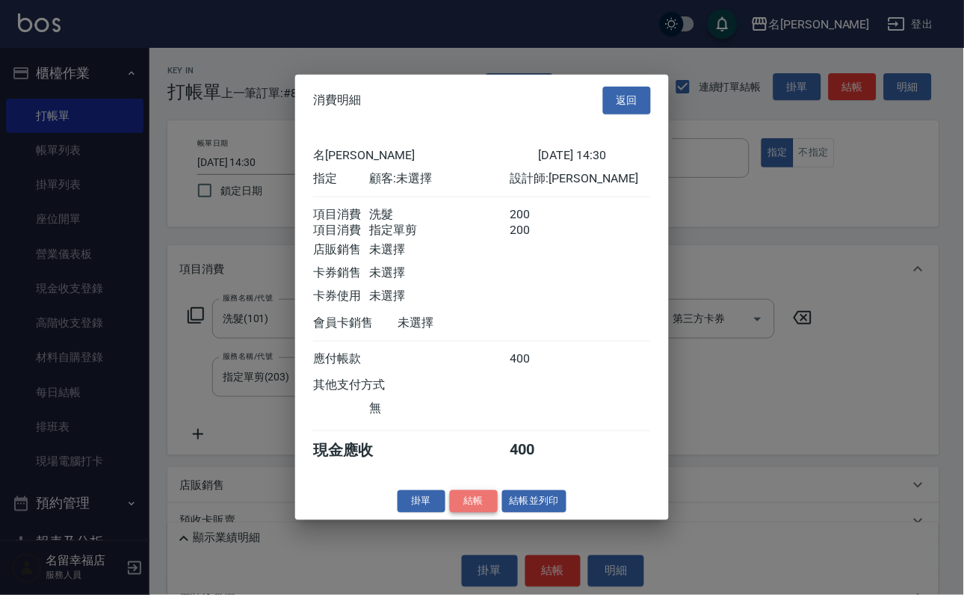
click at [450, 512] on button "結帳" at bounding box center [474, 500] width 48 height 23
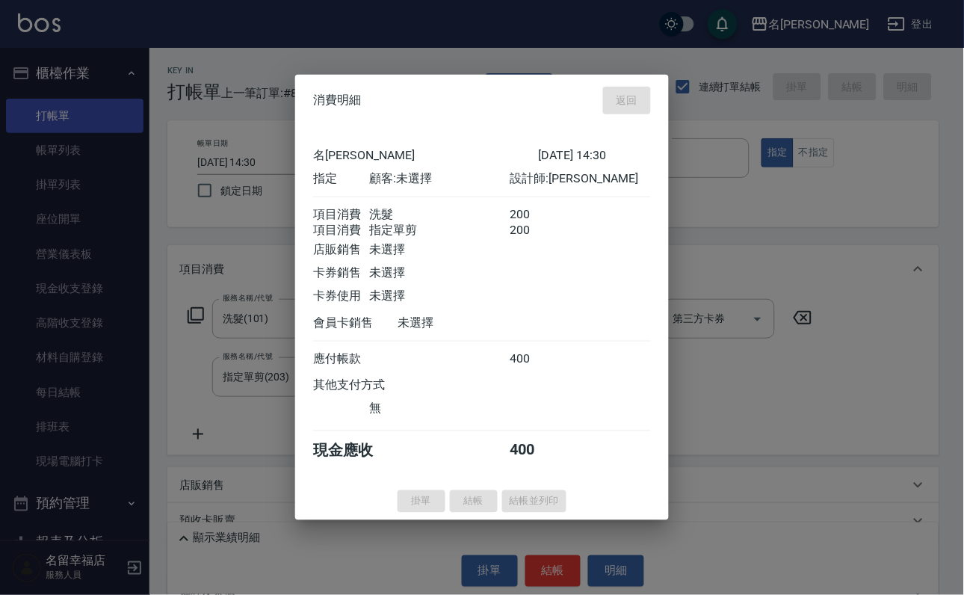
type input "2025/09/04 15:41"
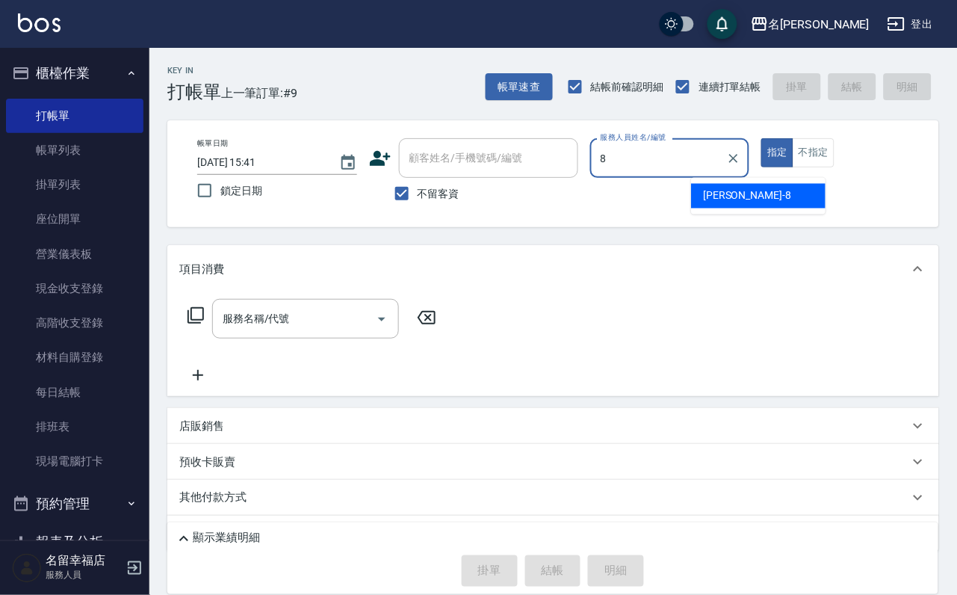
type input "詩婷-8"
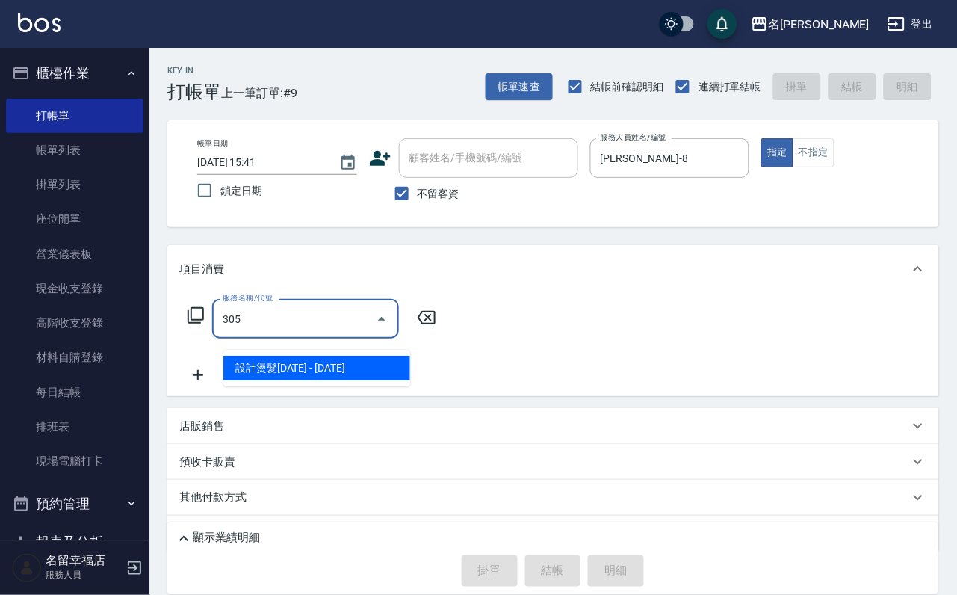
type input "設計燙髮1500(305)"
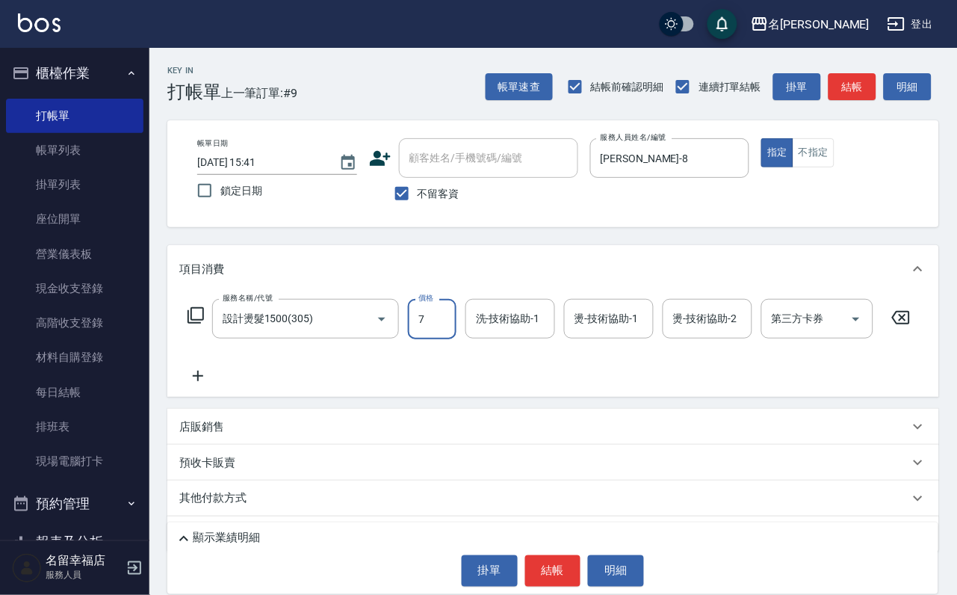
scroll to position [0, 0]
type input "799"
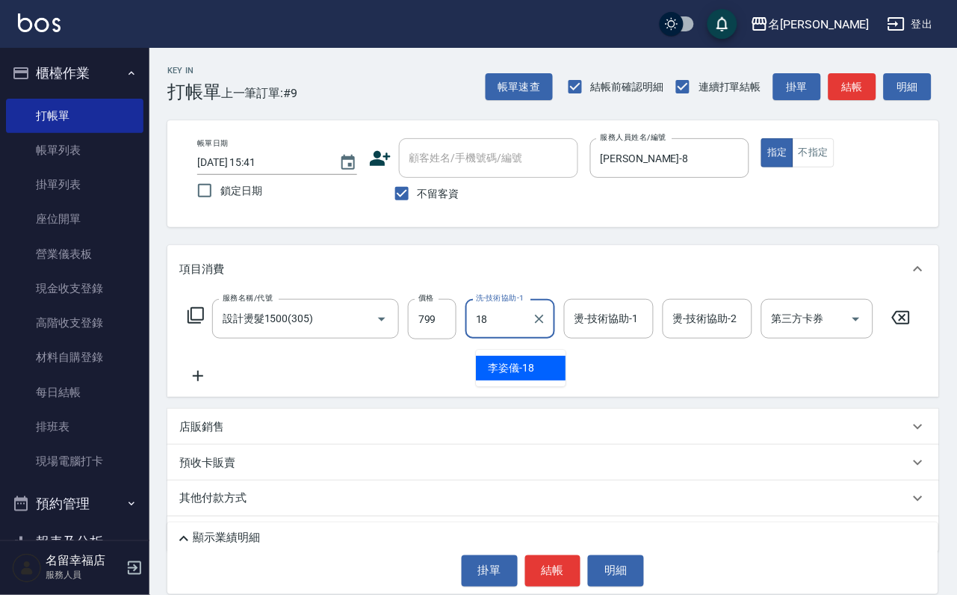
type input "李姿儀-18"
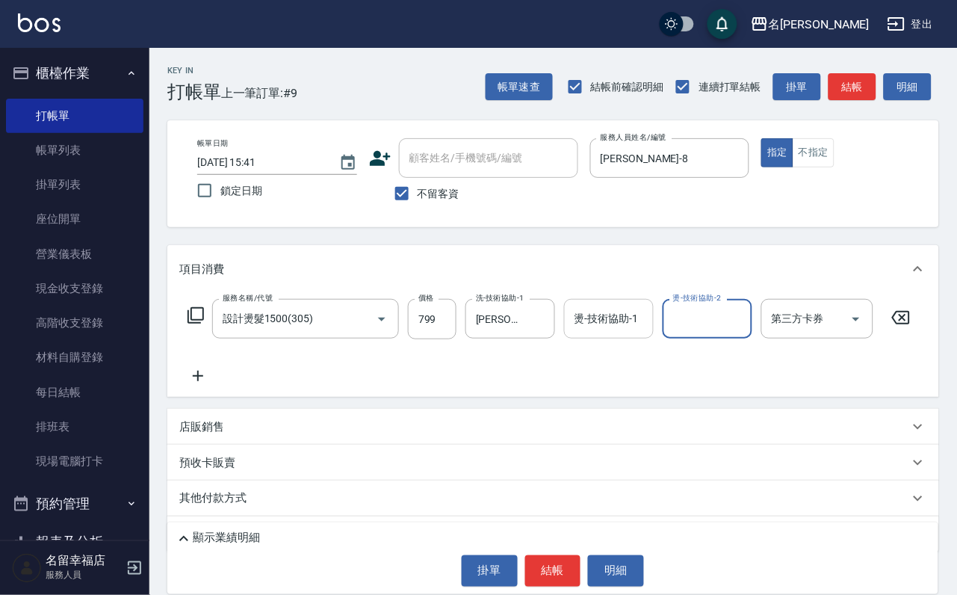
click at [635, 326] on div "燙-技術協助-1 燙-技術協助-1" at bounding box center [609, 319] width 90 height 40
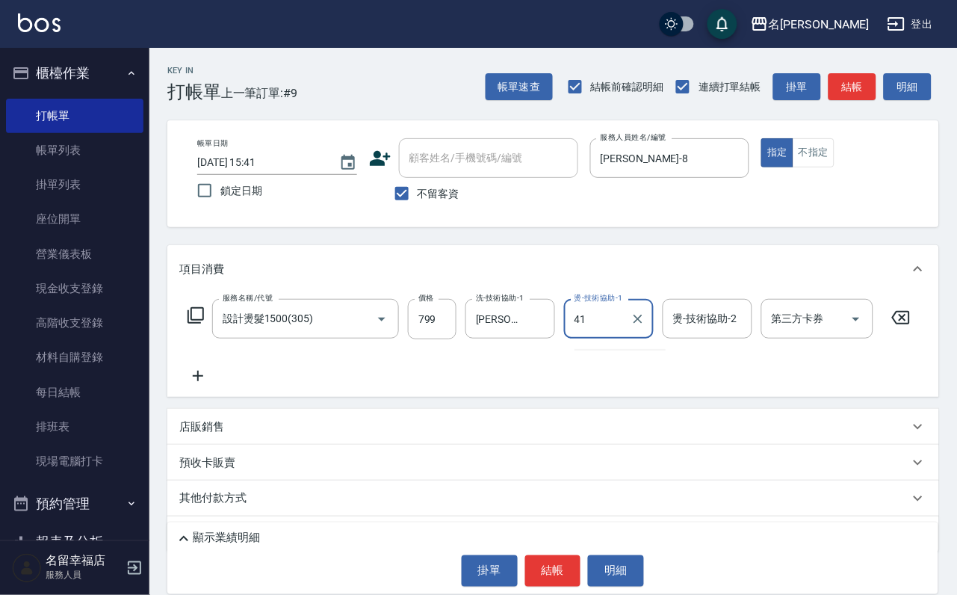
type input "4"
type input "李姿儀-18"
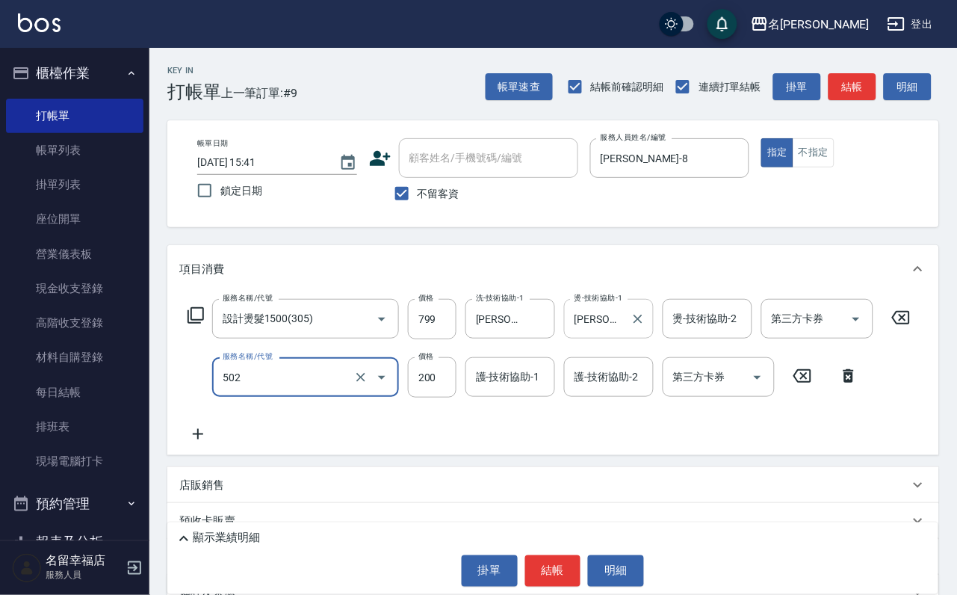
type input "自備護髮(502)"
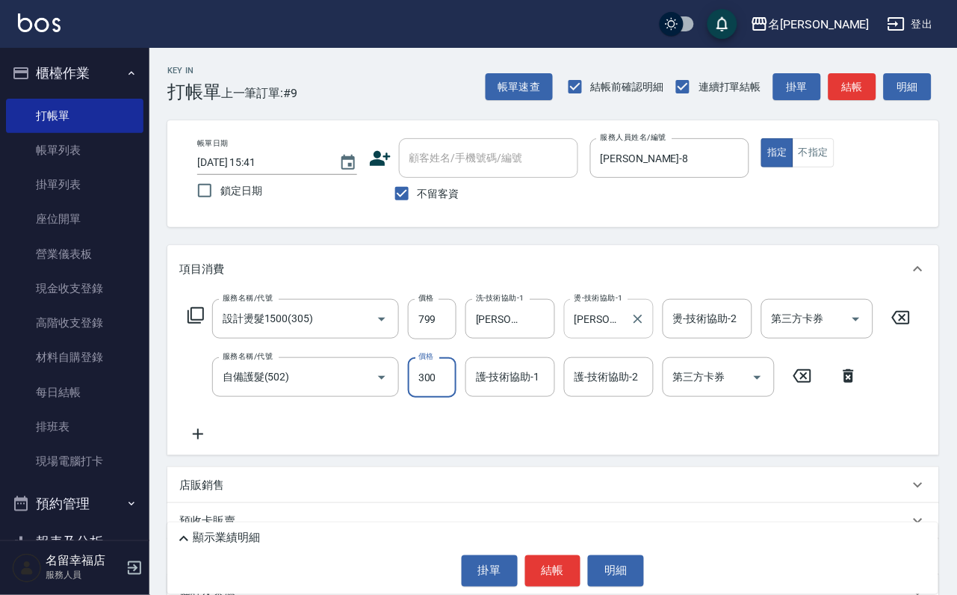
type input "300"
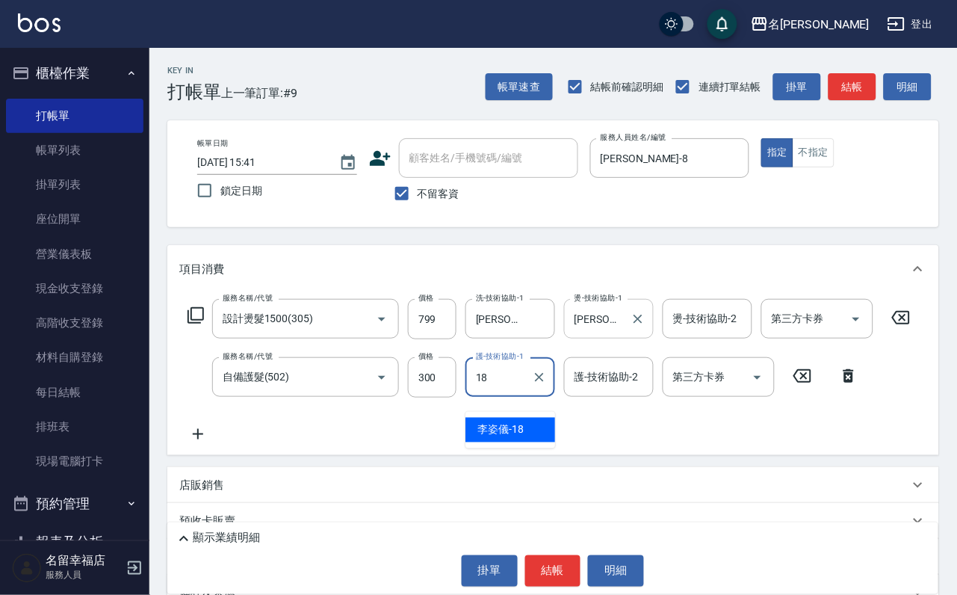
type input "李姿儀-18"
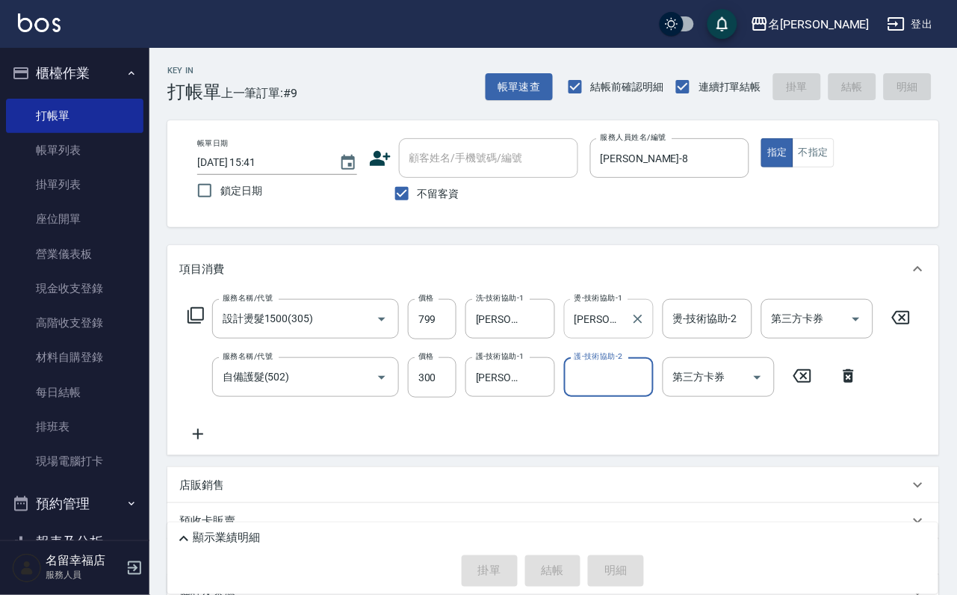
type input "2025/09/04 16:17"
